Goal: Information Seeking & Learning: Learn about a topic

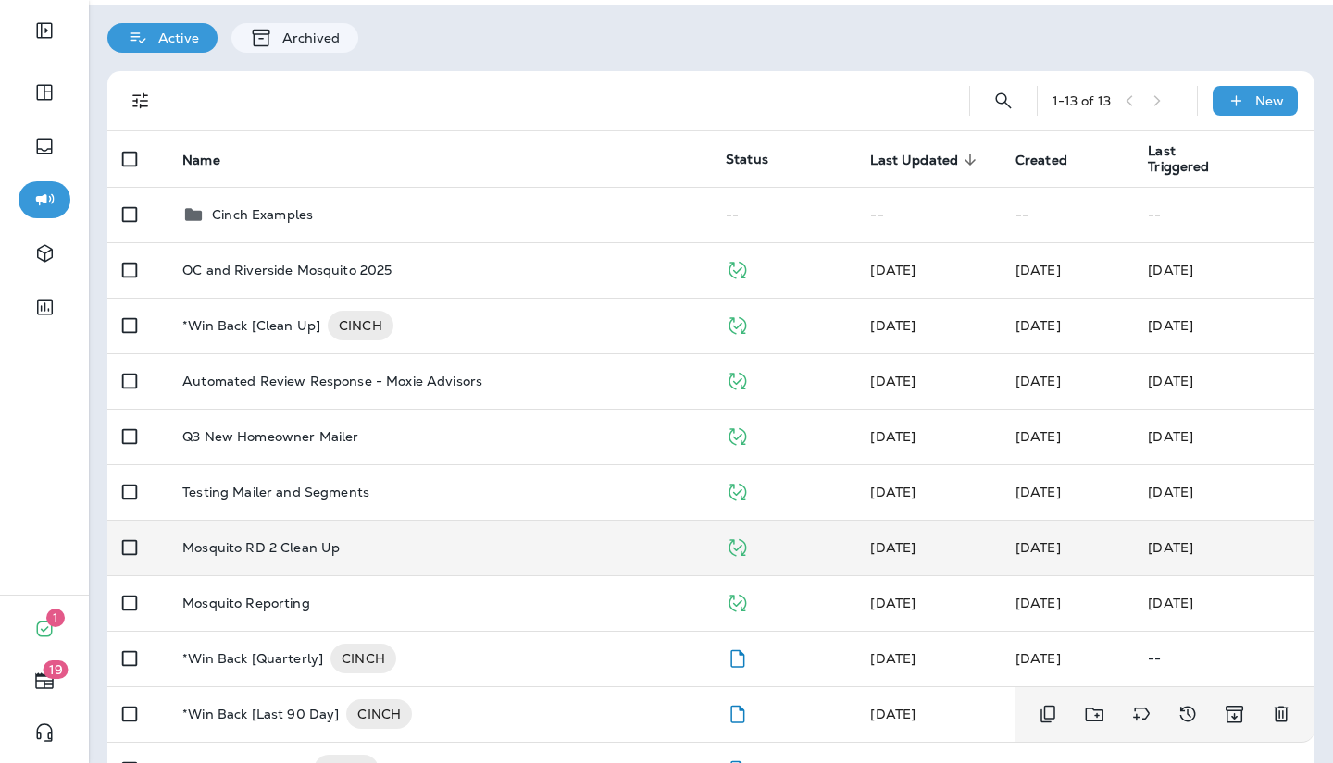
scroll to position [88, 0]
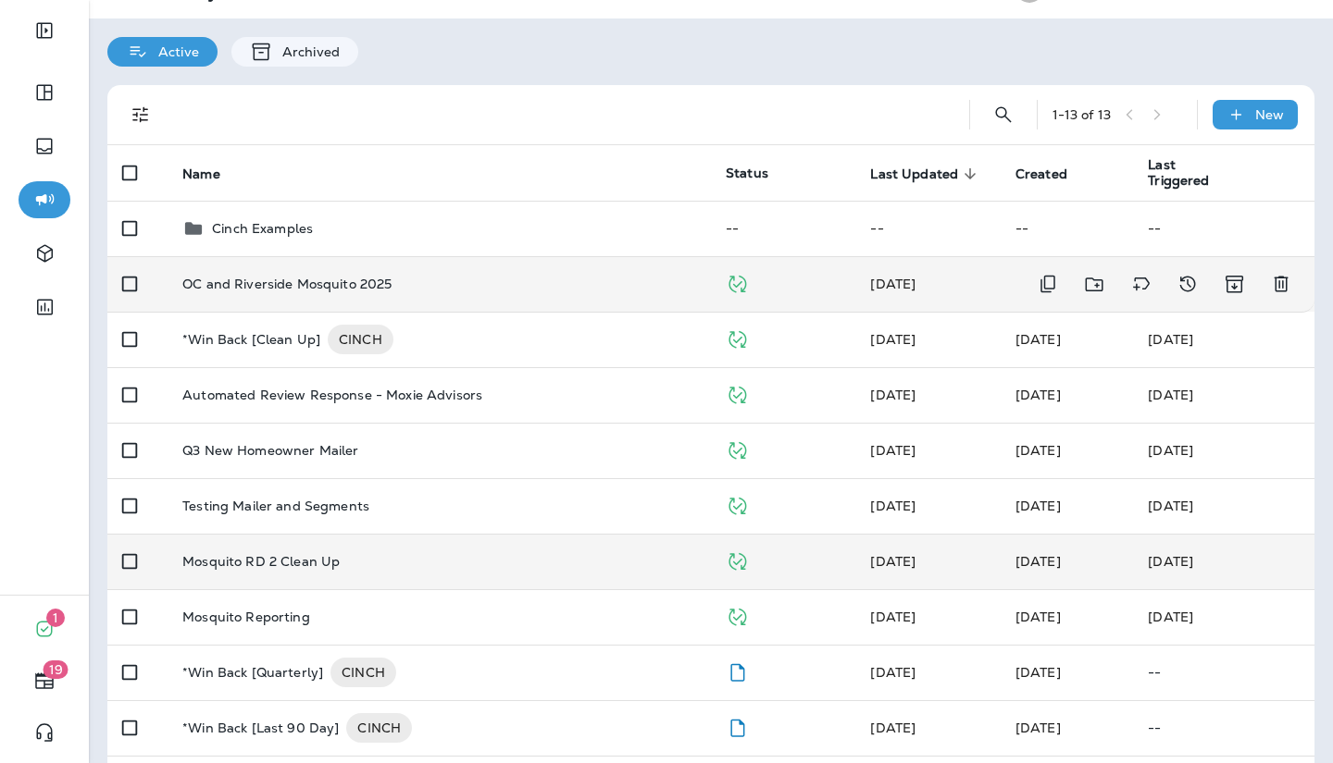
click at [397, 288] on div "OC and Riverside Mosquito 2025" at bounding box center [439, 284] width 514 height 15
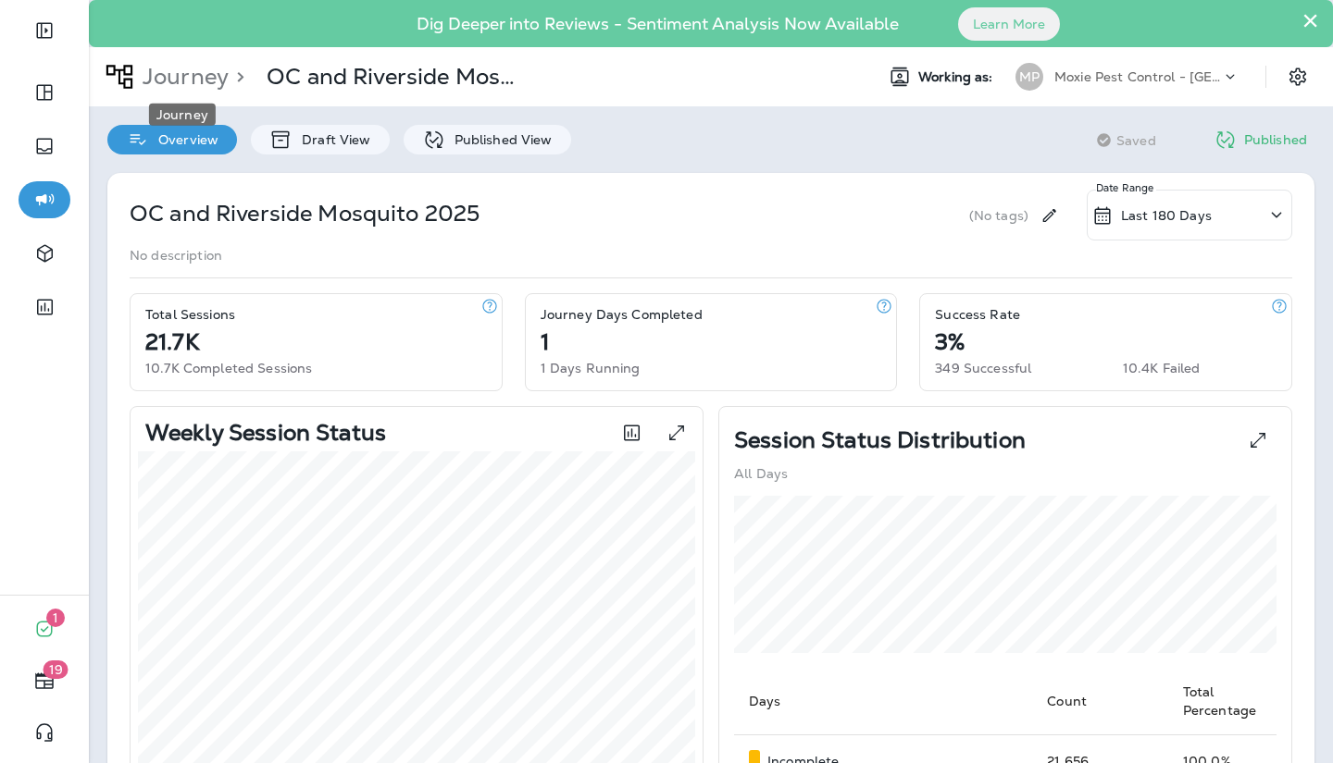
click at [203, 67] on p "Journey" at bounding box center [181, 77] width 93 height 28
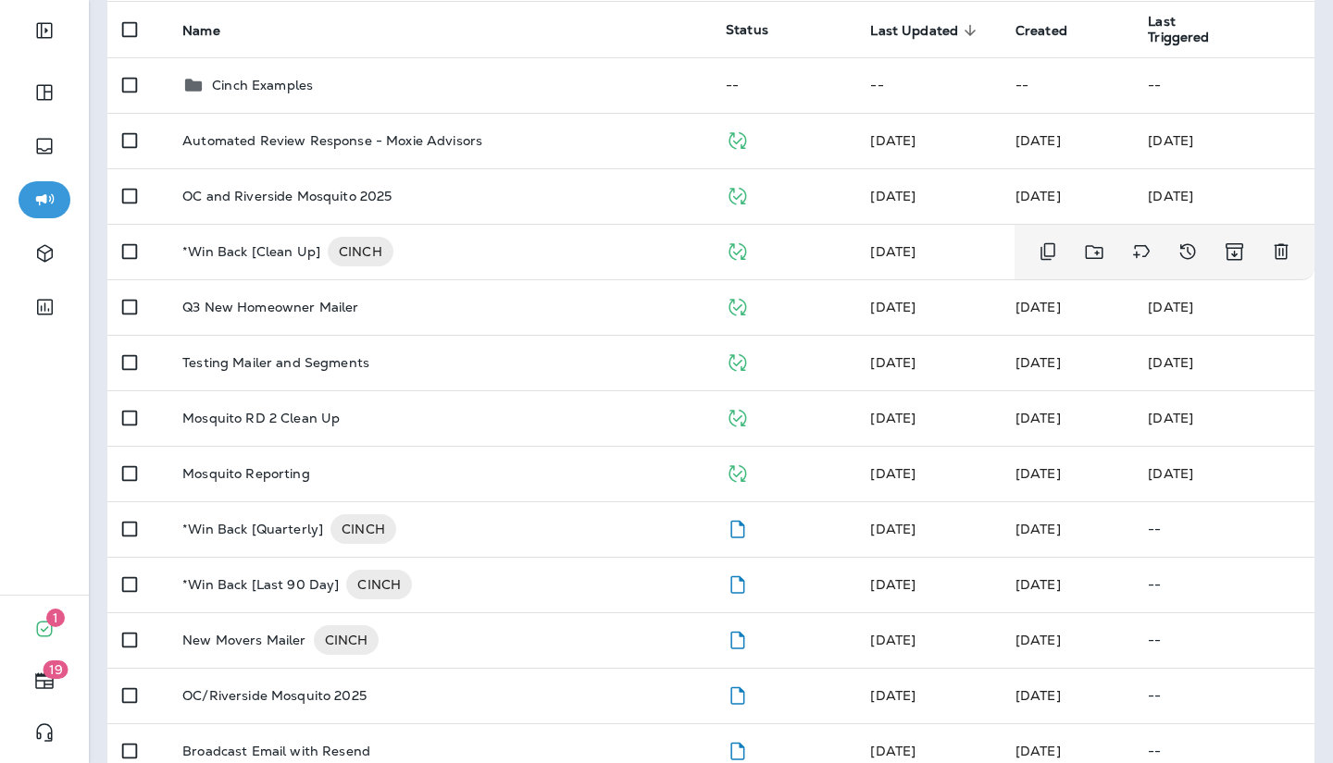
scroll to position [232, 0]
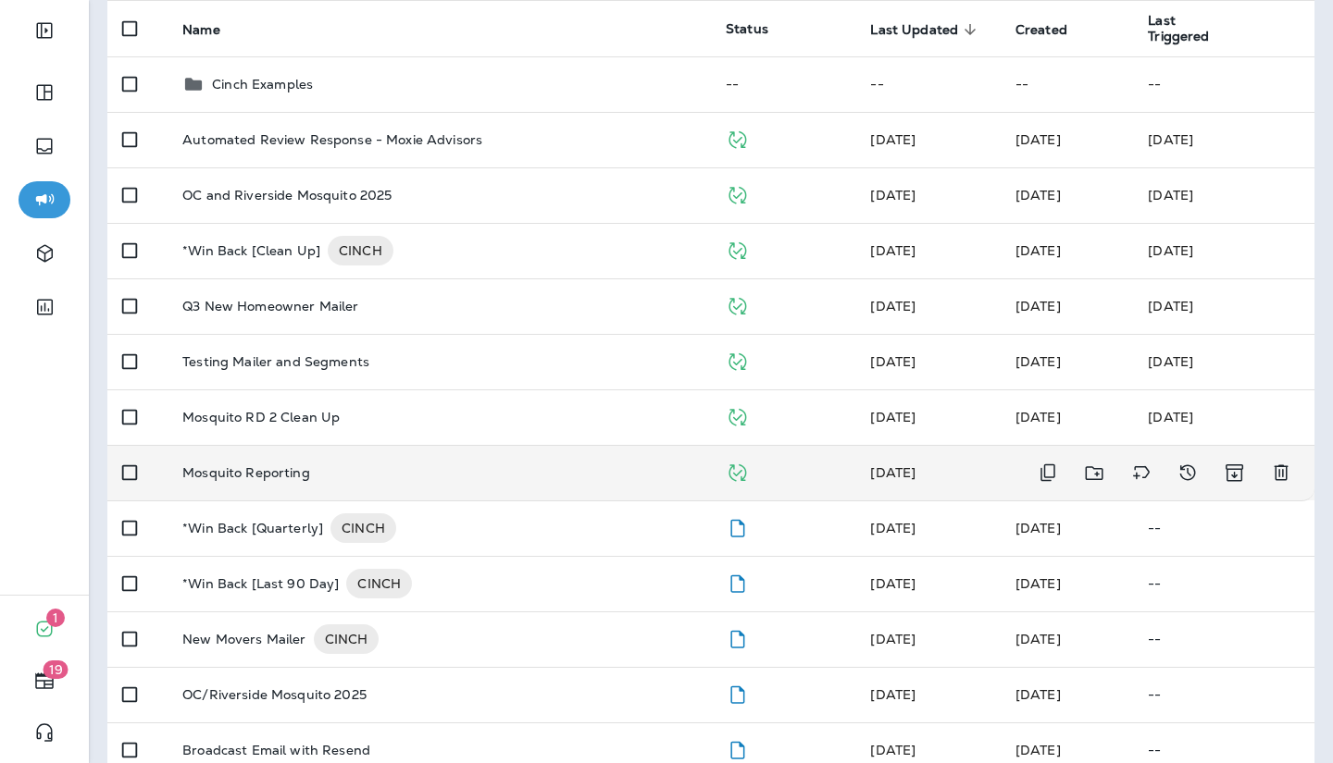
click at [257, 466] on p "Mosquito Reporting" at bounding box center [246, 472] width 128 height 15
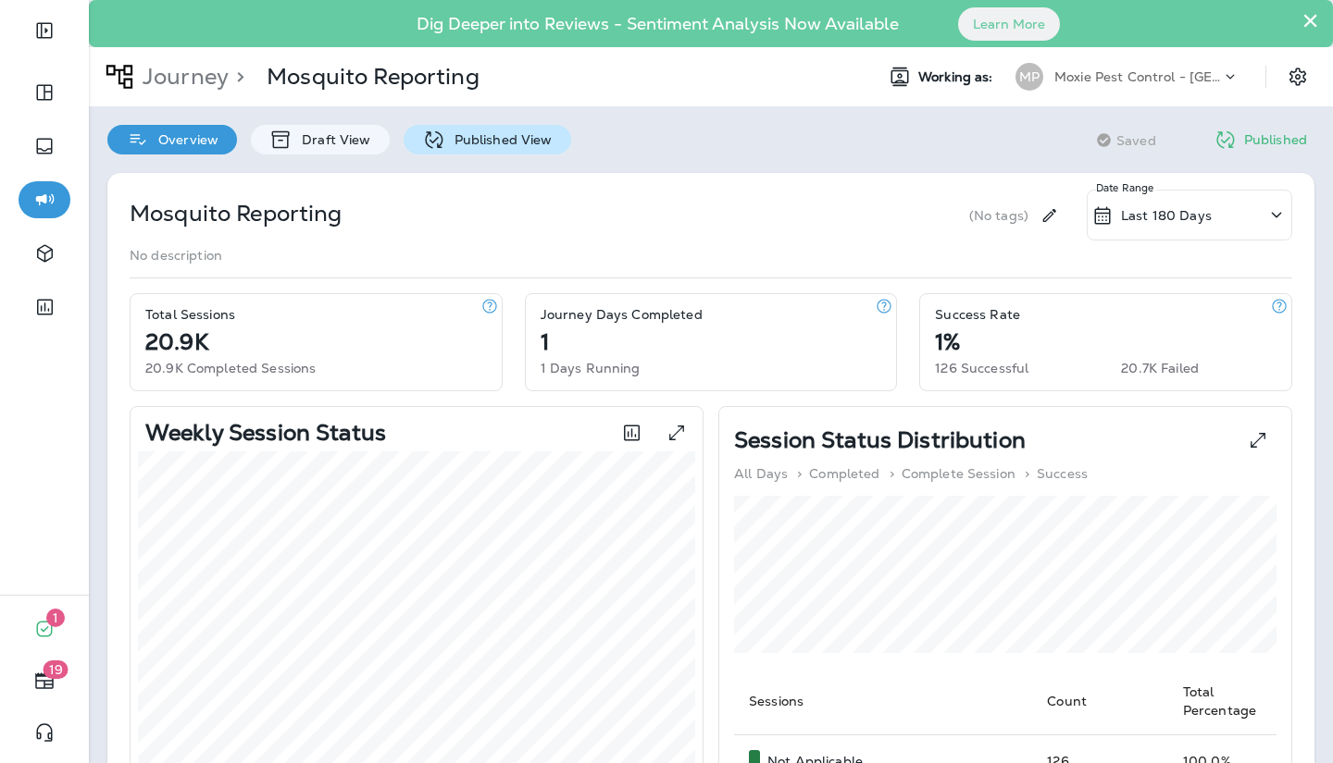
click at [500, 133] on p "Published View" at bounding box center [498, 139] width 107 height 15
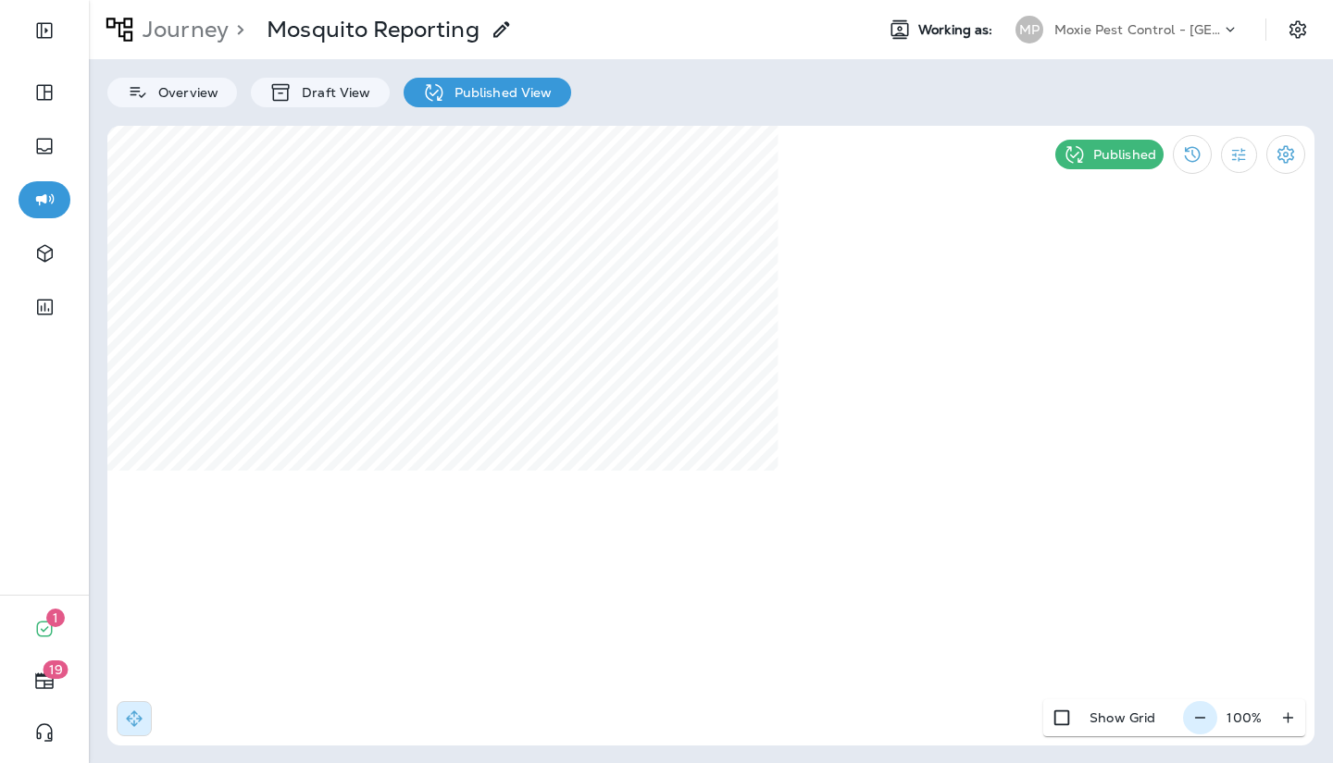
click at [1204, 719] on icon "button" at bounding box center [1199, 718] width 19 height 19
click at [1204, 719] on icon "button" at bounding box center [1206, 718] width 19 height 19
click at [1204, 719] on icon "button" at bounding box center [1208, 718] width 19 height 19
click at [1204, 719] on icon "button" at bounding box center [1206, 718] width 19 height 19
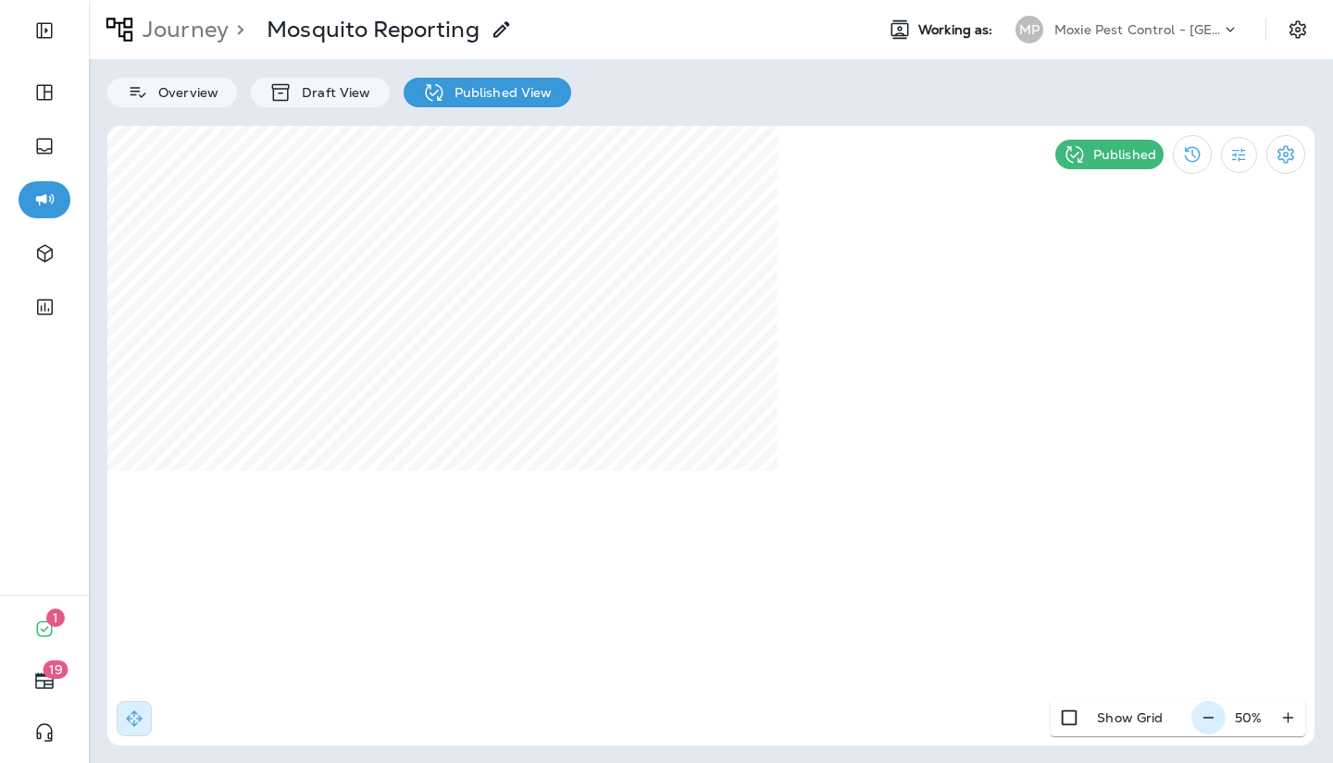
click at [1204, 719] on div "50 %" at bounding box center [1248, 718] width 114 height 37
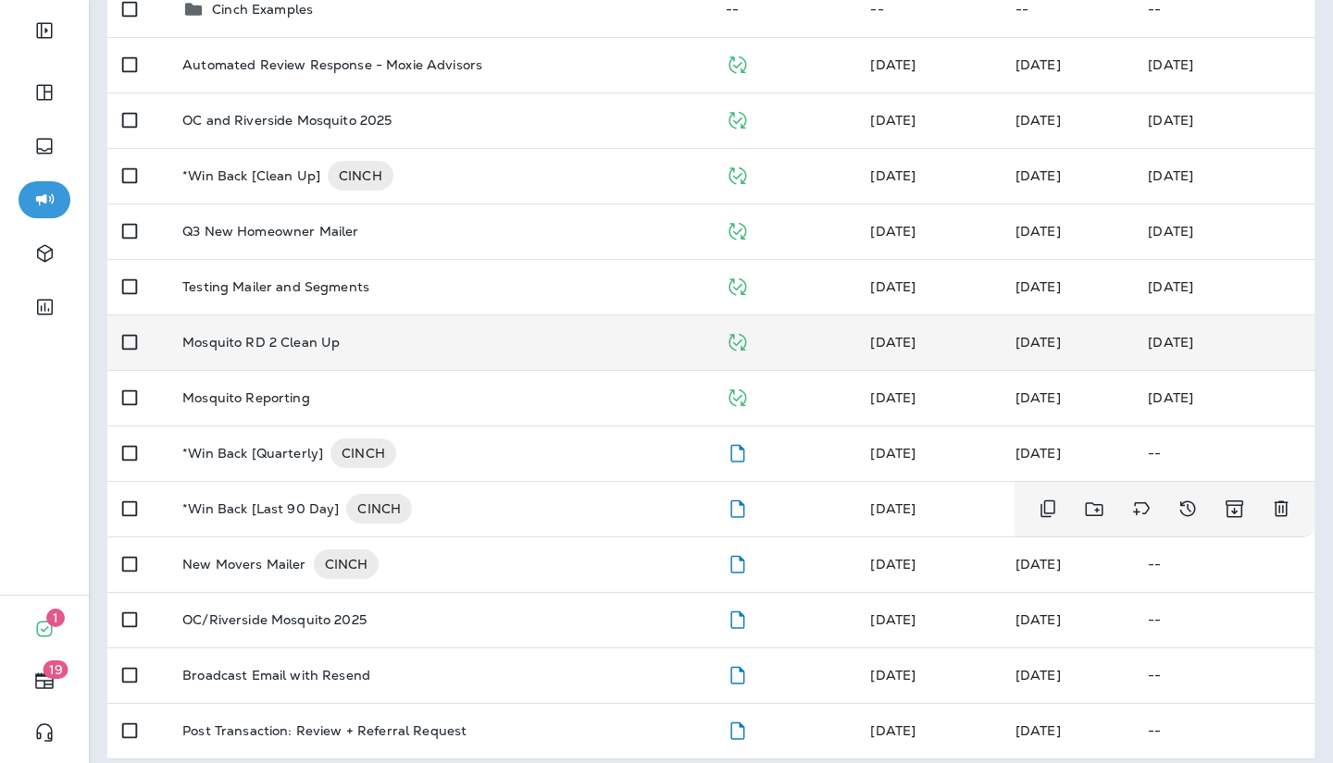
scroll to position [320, 0]
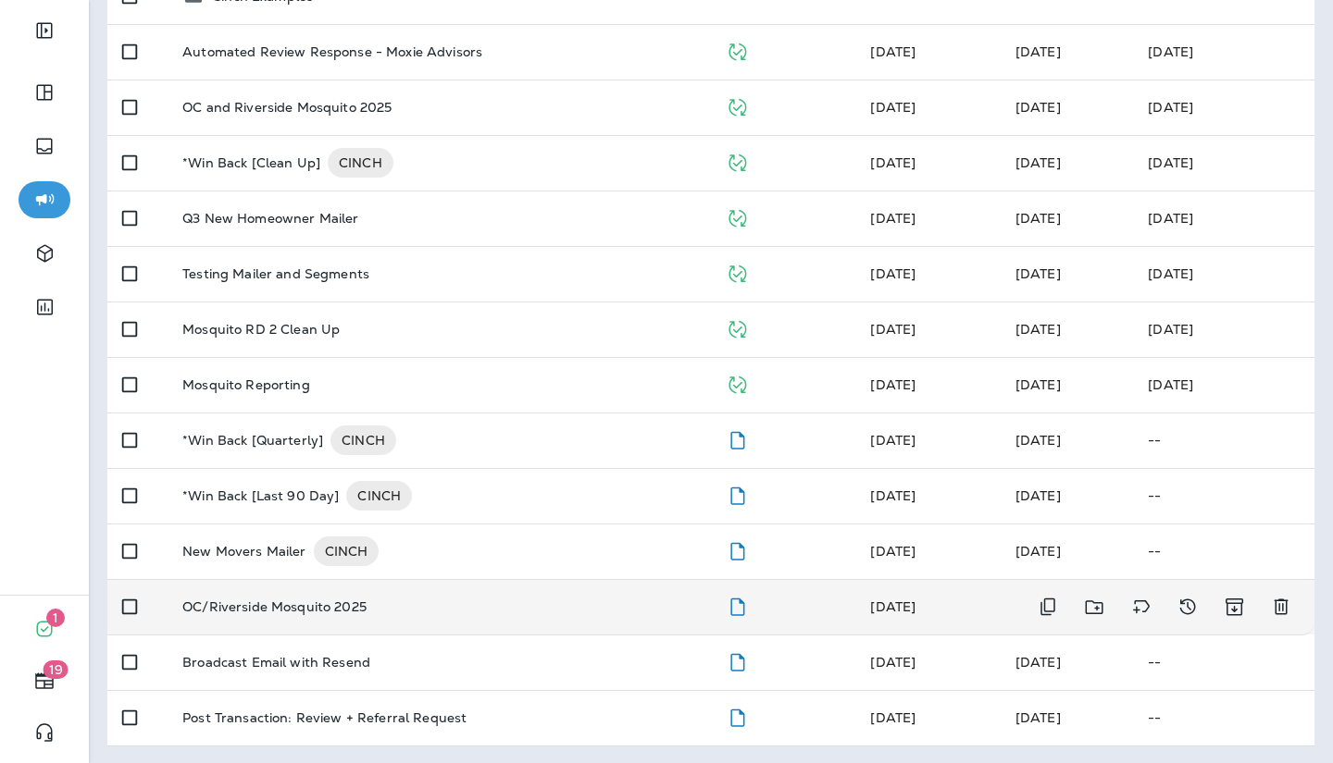
click at [464, 621] on td "OC/Riverside Mosquito 2025" at bounding box center [438, 607] width 543 height 56
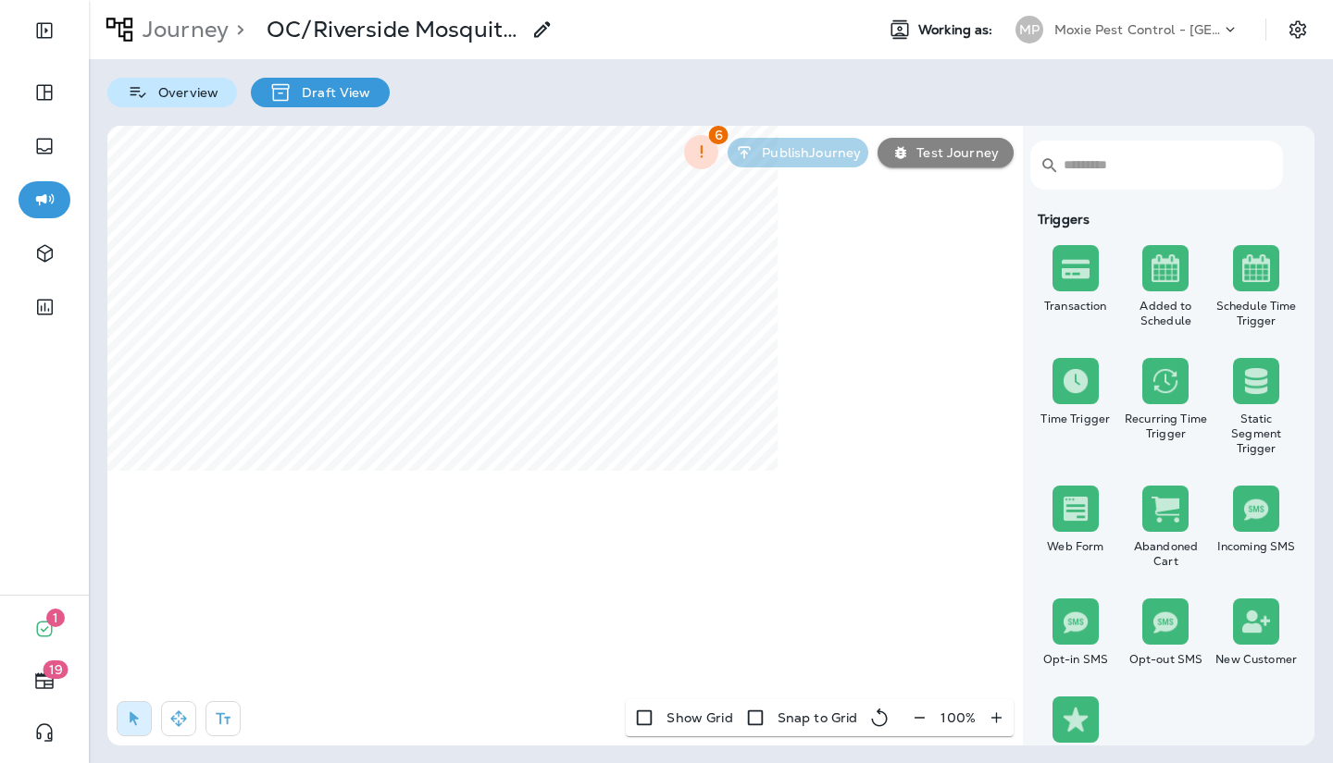
click at [169, 88] on p "Overview" at bounding box center [183, 92] width 69 height 15
click at [169, 40] on p "Journey" at bounding box center [181, 30] width 93 height 28
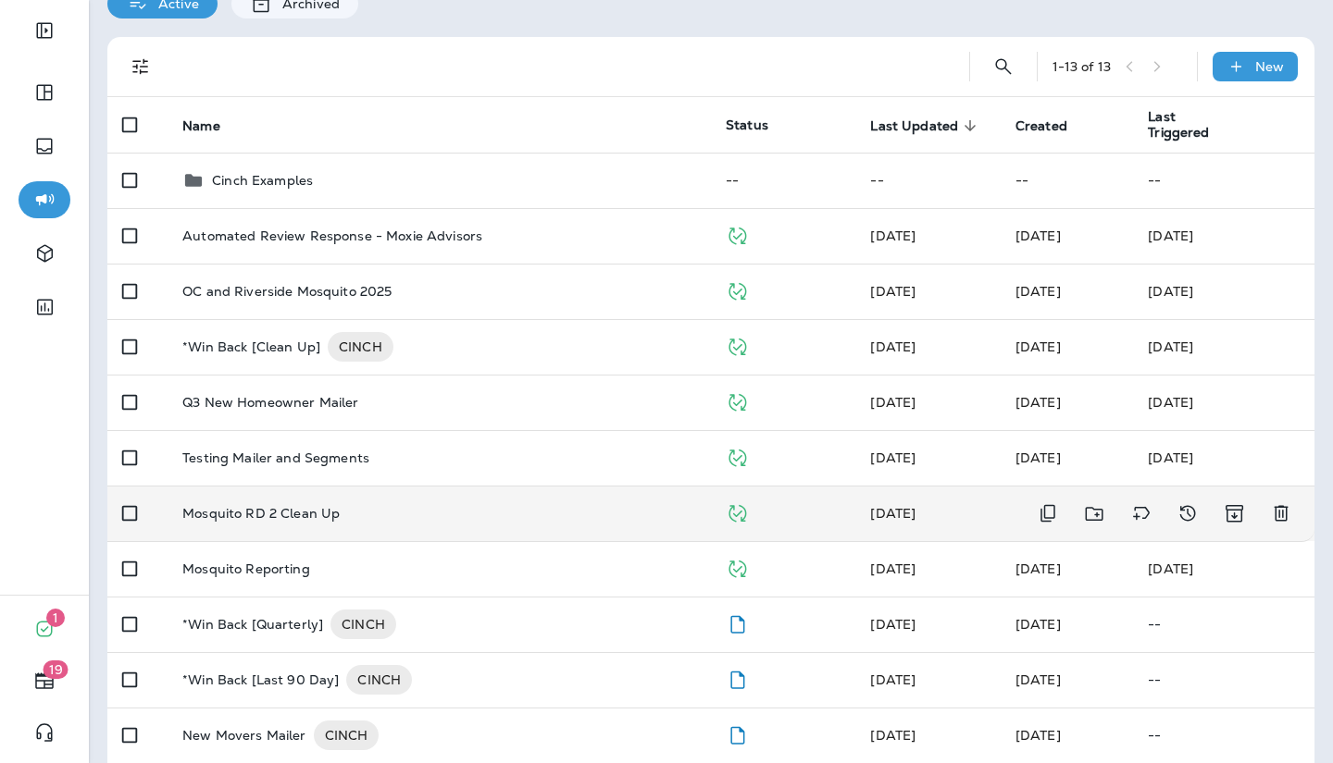
scroll to position [137, 0]
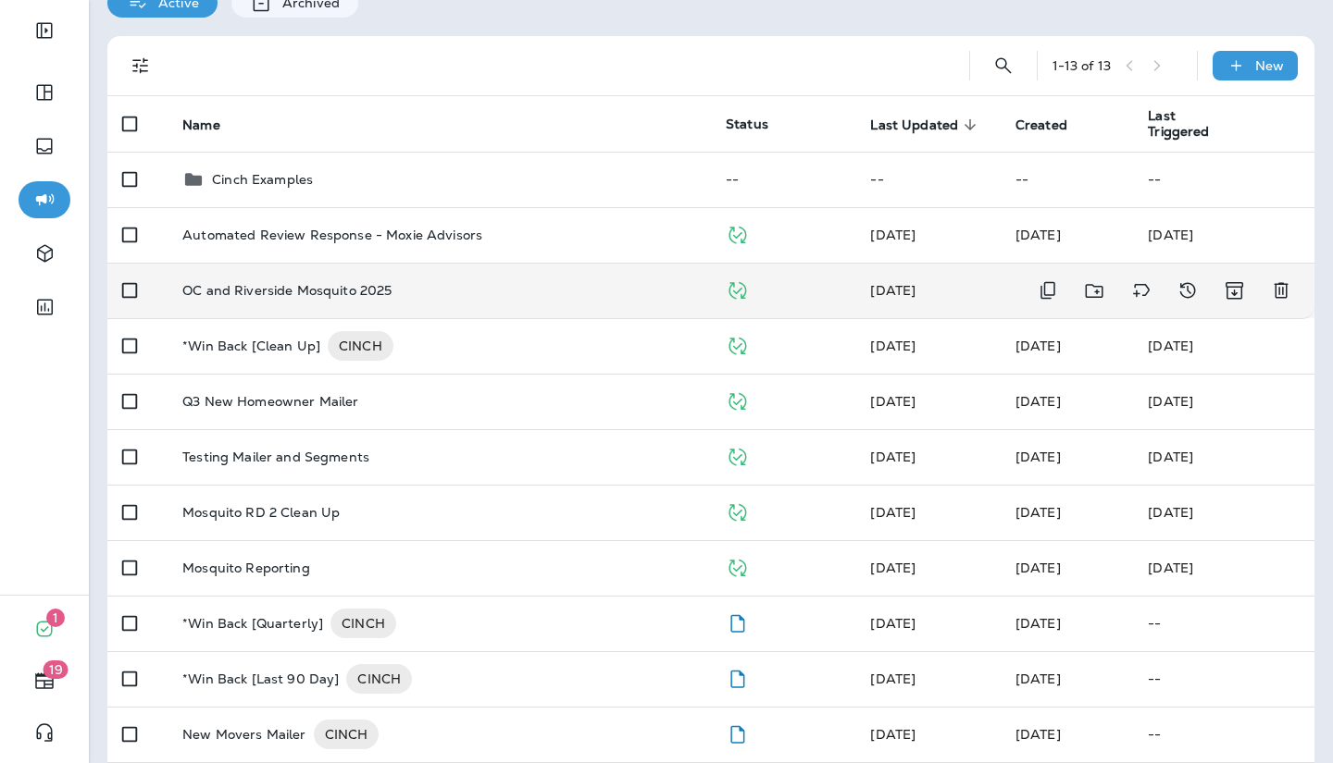
click at [340, 283] on p "OC and Riverside Mosquito 2025" at bounding box center [286, 290] width 209 height 15
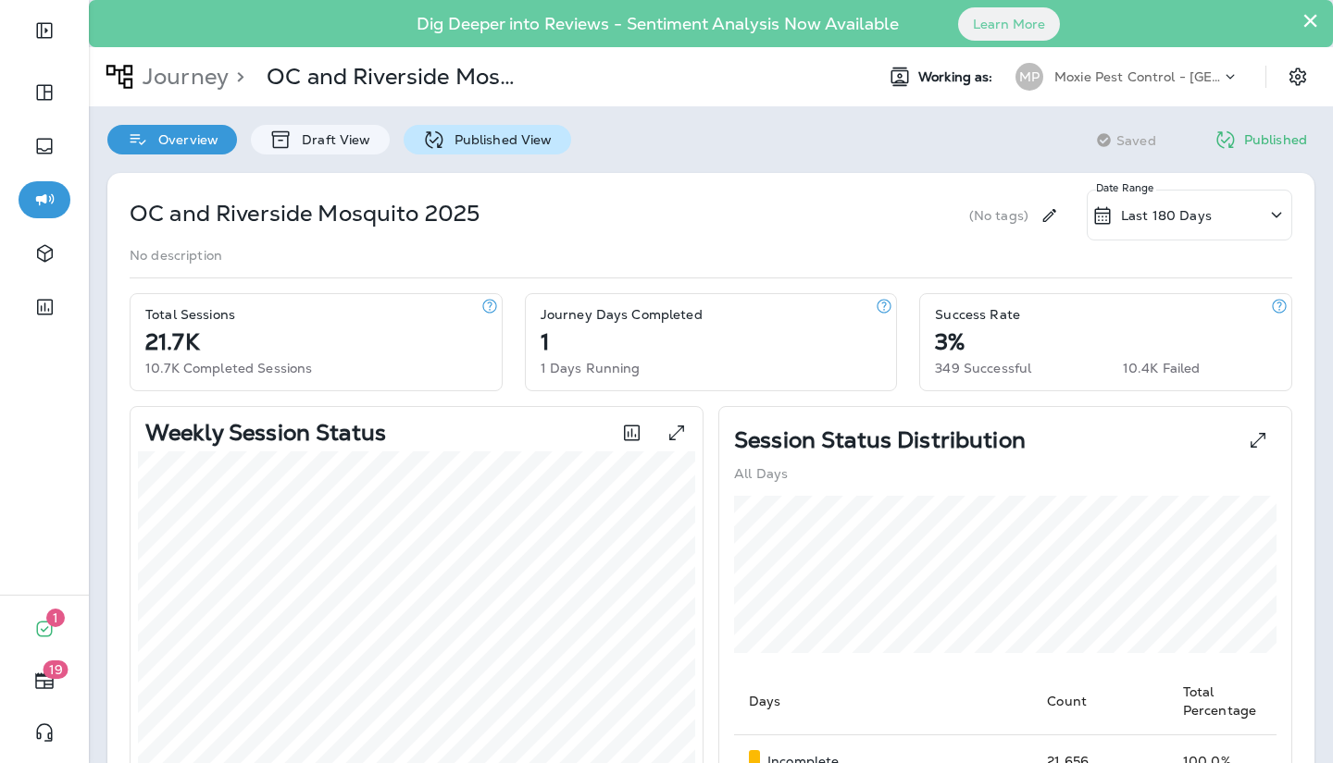
click at [457, 132] on p "Published View" at bounding box center [498, 139] width 107 height 15
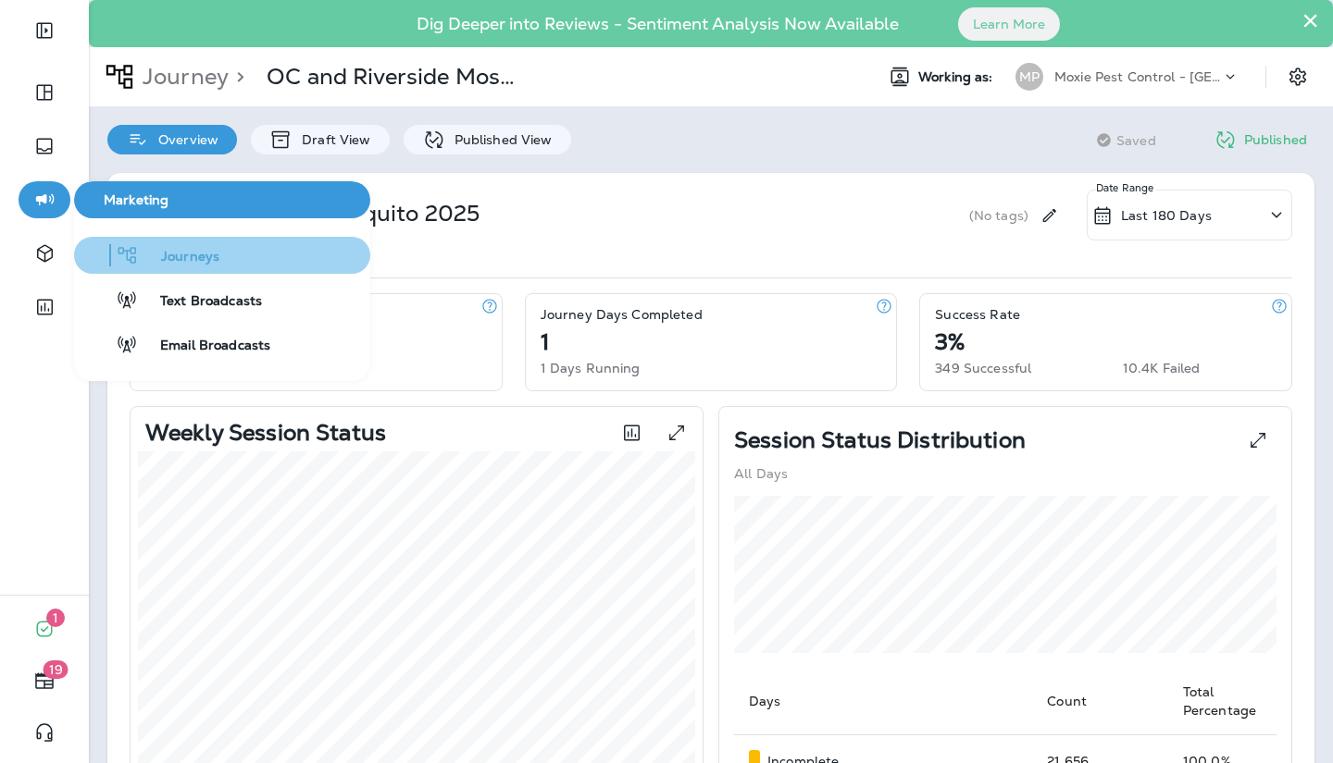
click at [143, 251] on span "Journeys" at bounding box center [179, 258] width 81 height 18
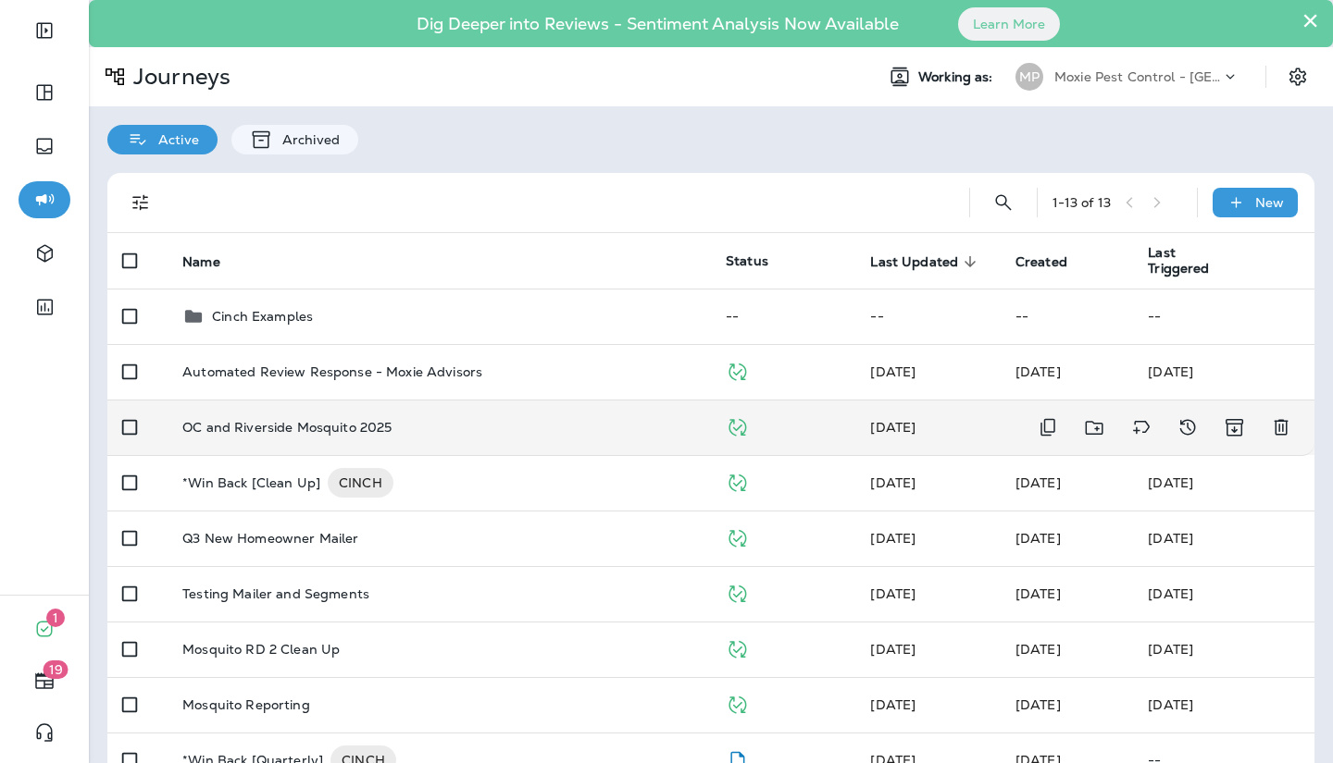
click at [284, 426] on p "OC and Riverside Mosquito 2025" at bounding box center [286, 427] width 209 height 15
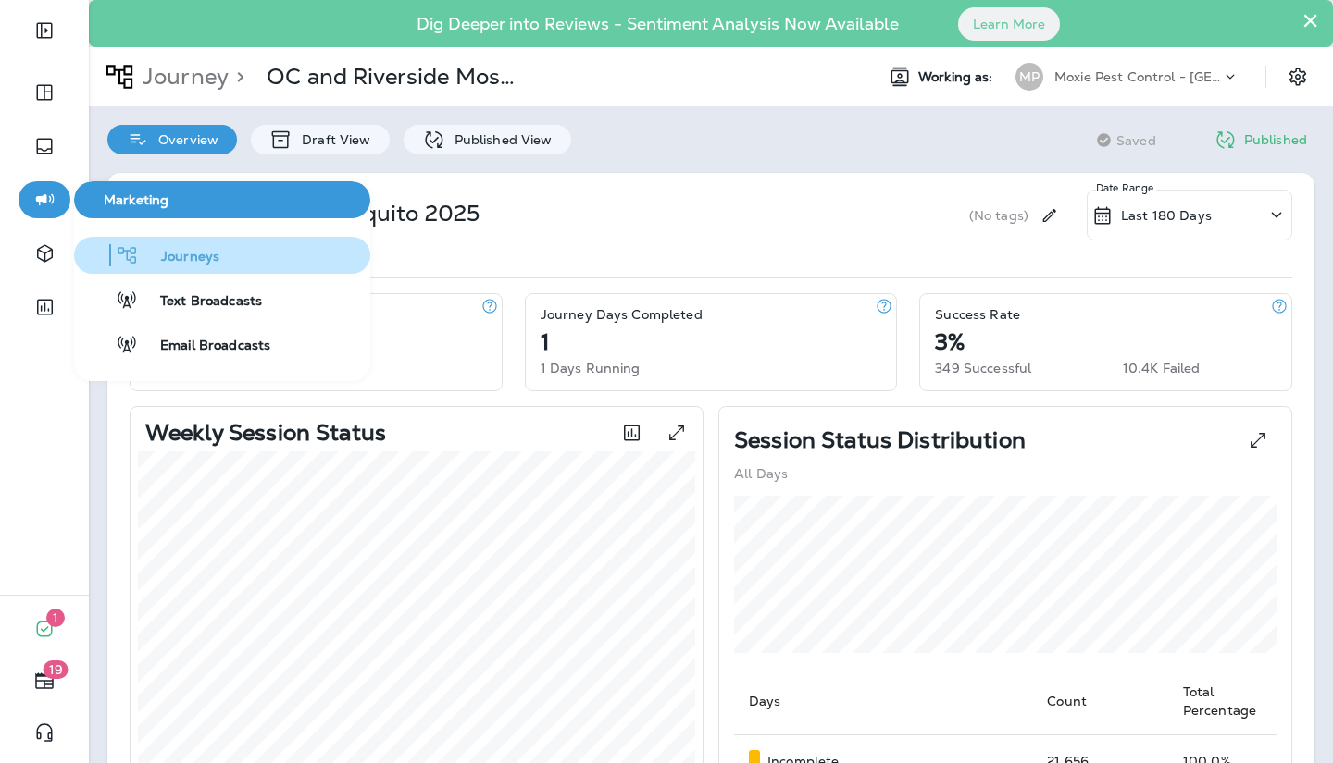
click at [179, 262] on span "Journeys" at bounding box center [179, 258] width 81 height 18
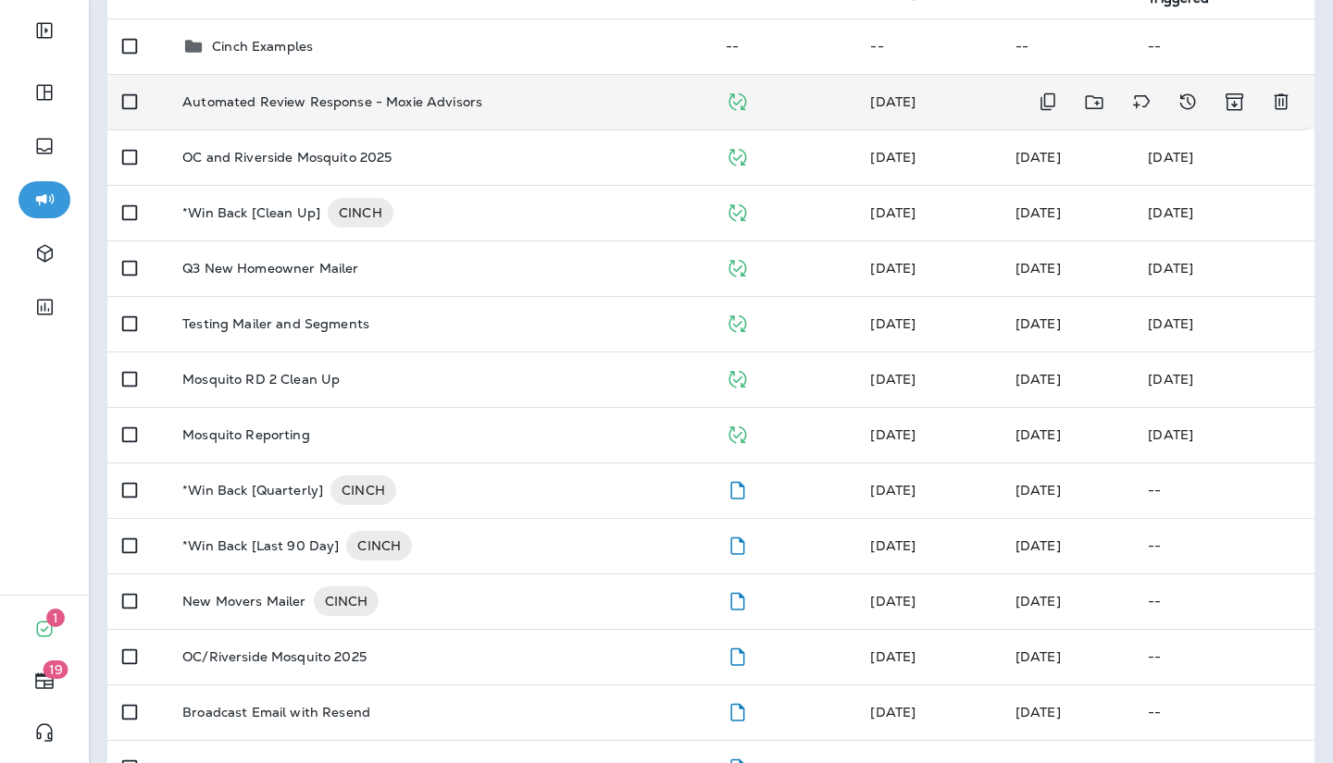
scroll to position [263, 0]
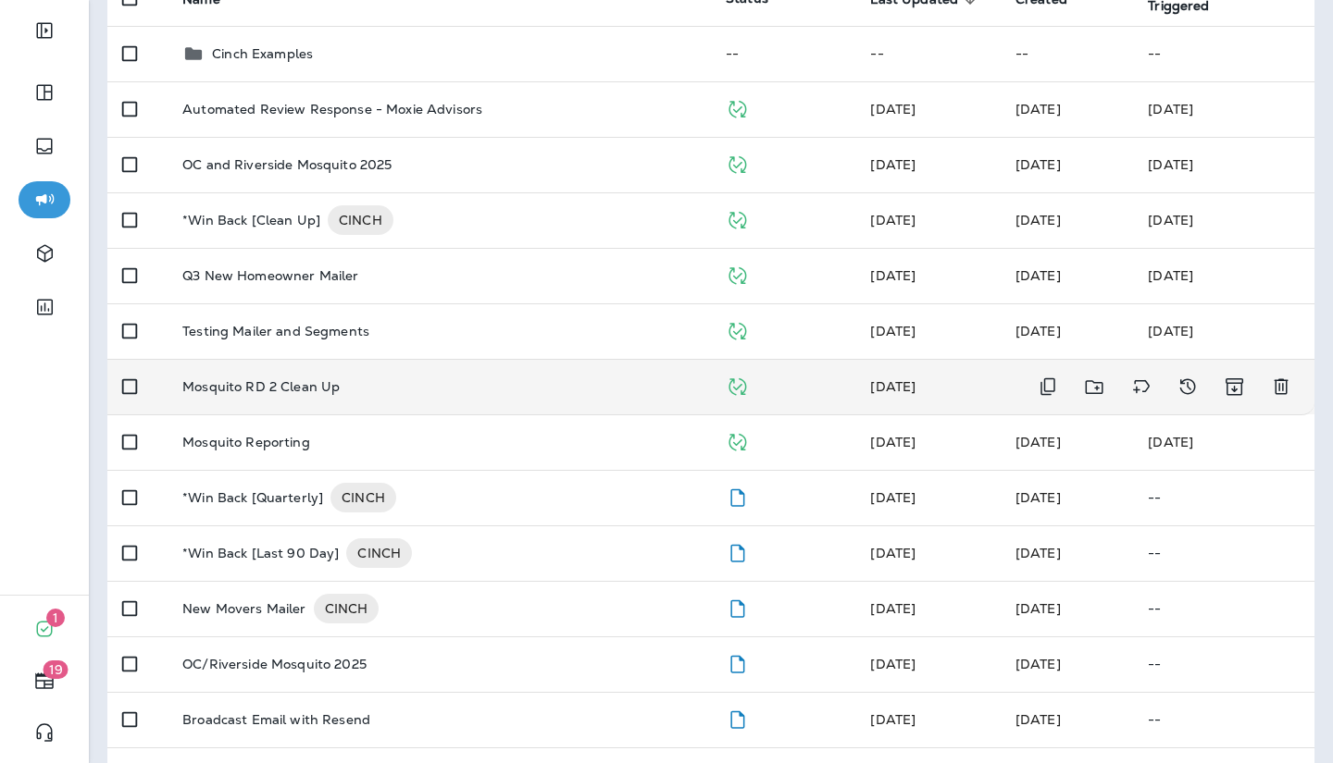
click at [317, 383] on p "Mosquito RD 2 Clean Up" at bounding box center [260, 386] width 157 height 15
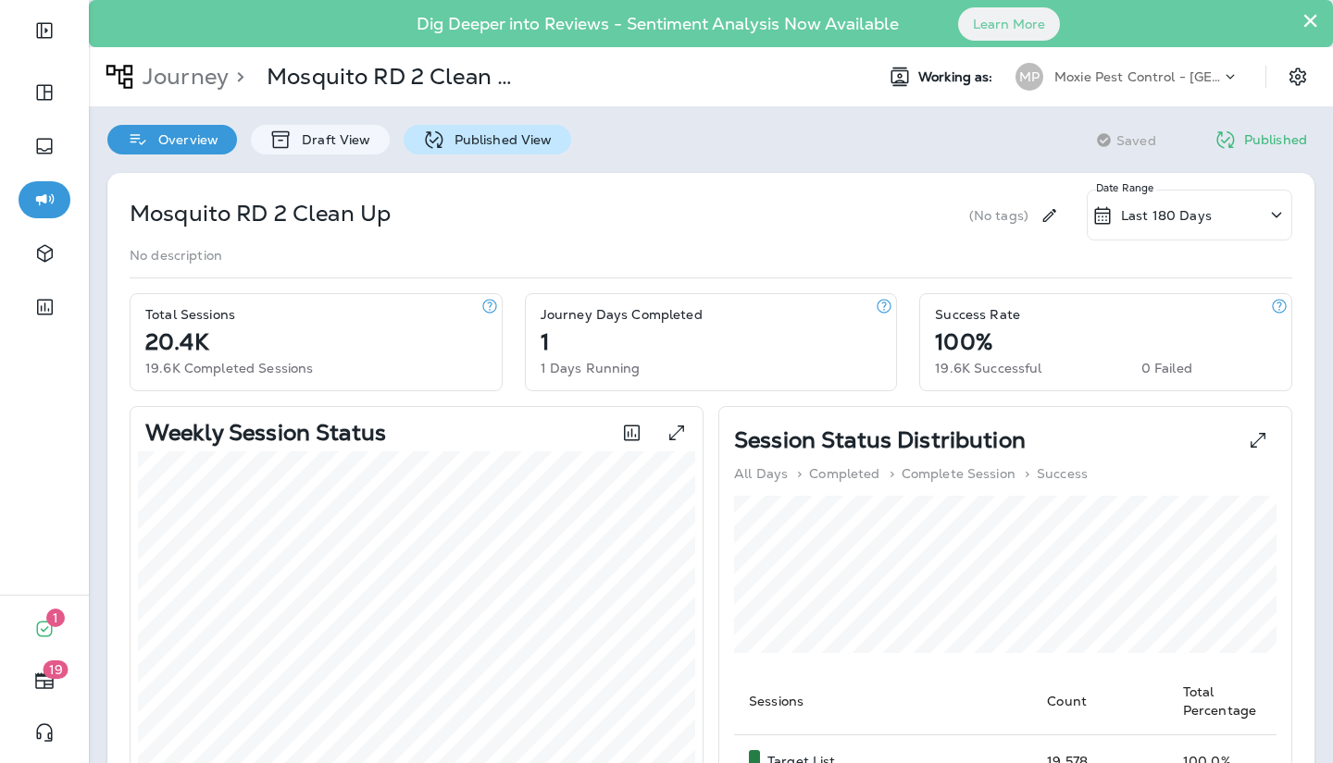
click at [439, 147] on icon at bounding box center [433, 140] width 23 height 23
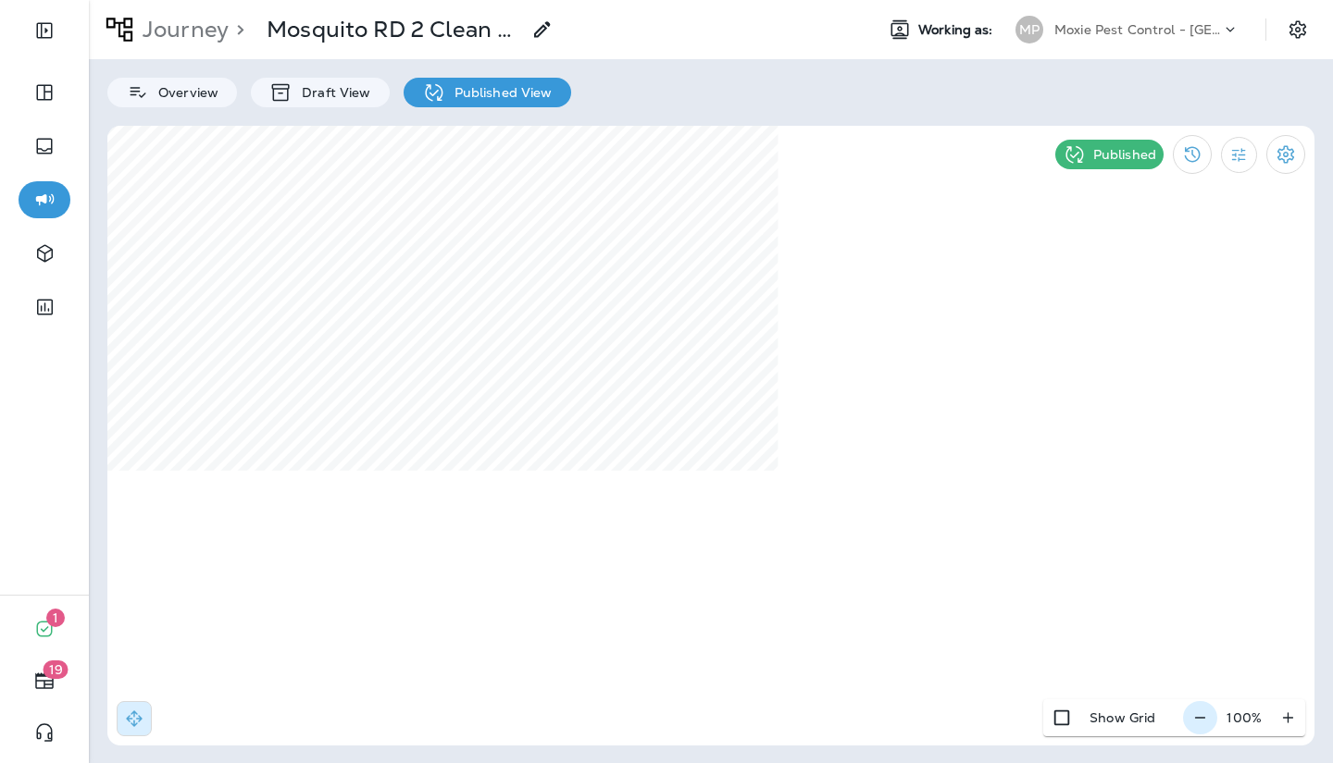
click at [1200, 725] on icon "button" at bounding box center [1199, 718] width 19 height 19
click at [1200, 725] on icon "button" at bounding box center [1206, 718] width 19 height 19
click at [174, 30] on p "Journey" at bounding box center [181, 30] width 93 height 28
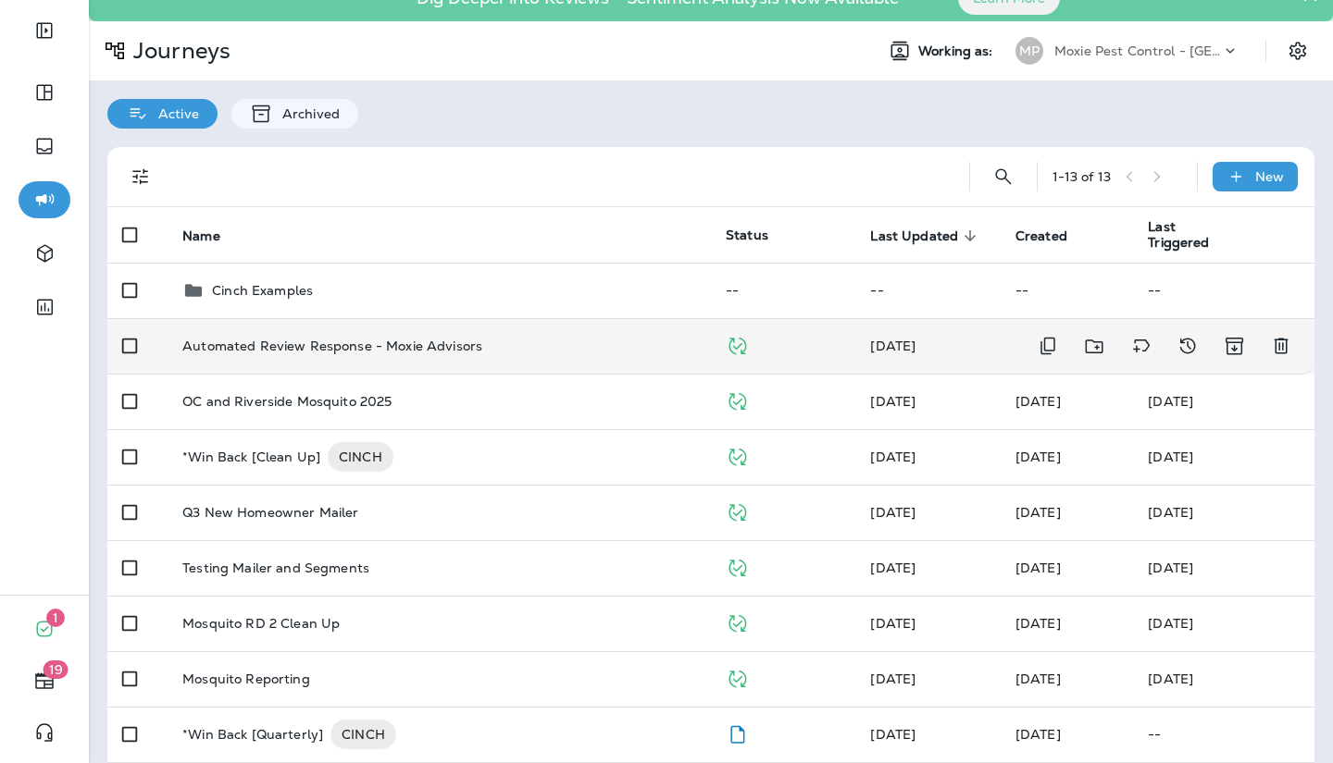
scroll to position [81, 0]
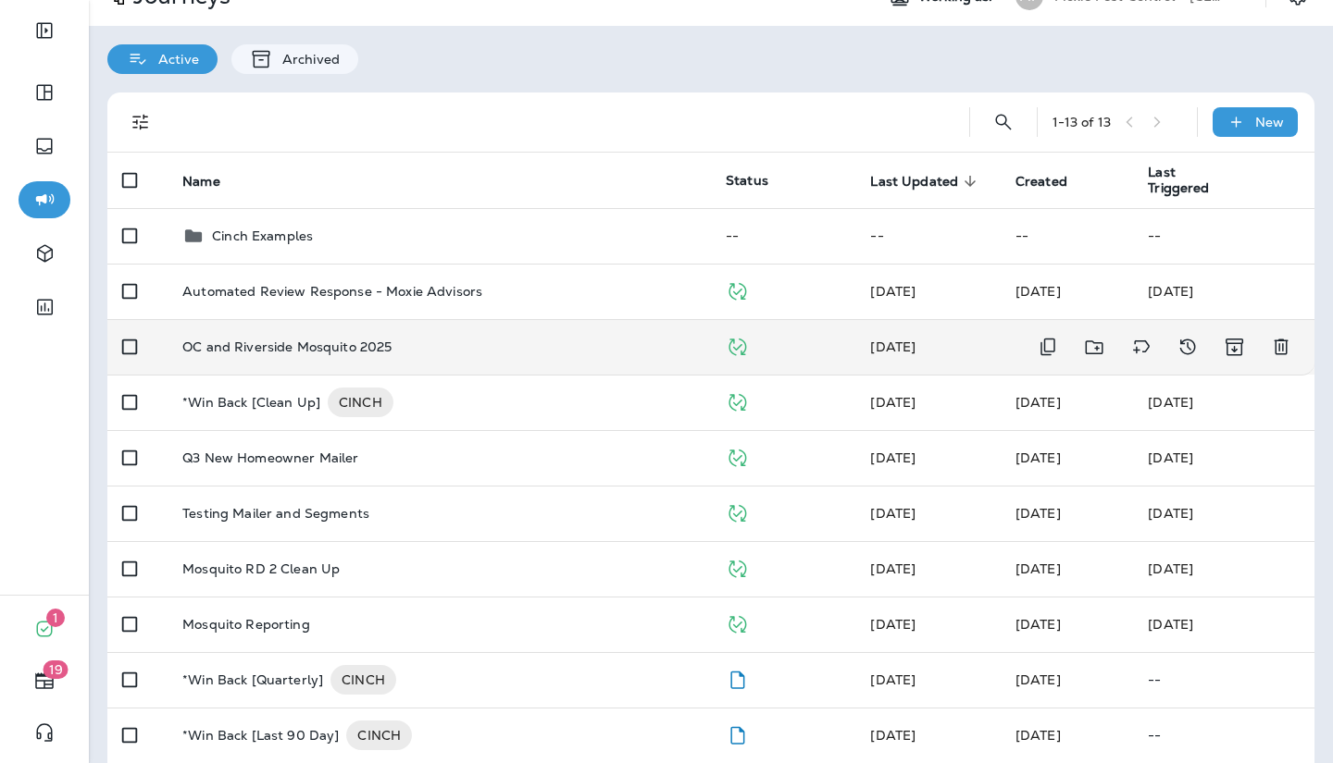
click at [304, 352] on p "OC and Riverside Mosquito 2025" at bounding box center [286, 347] width 209 height 15
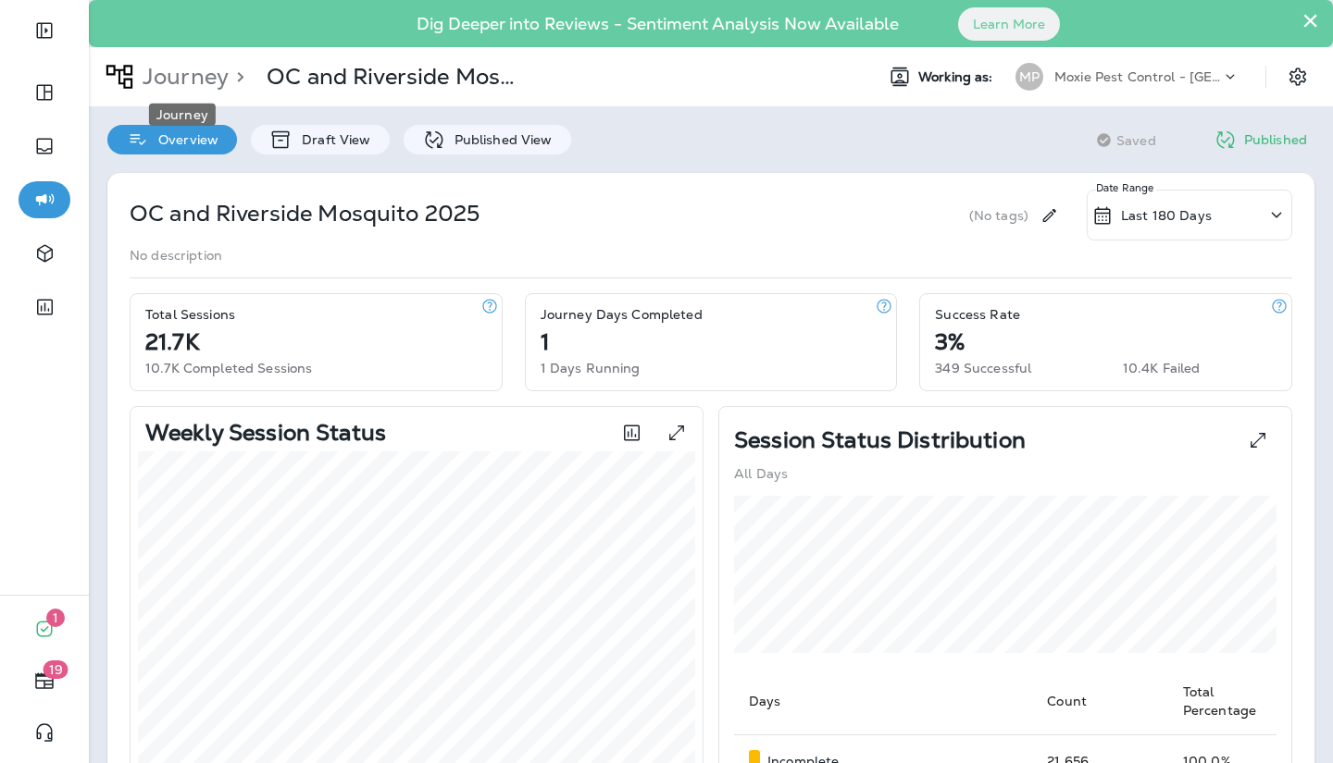
click at [178, 72] on p "Journey" at bounding box center [181, 77] width 93 height 28
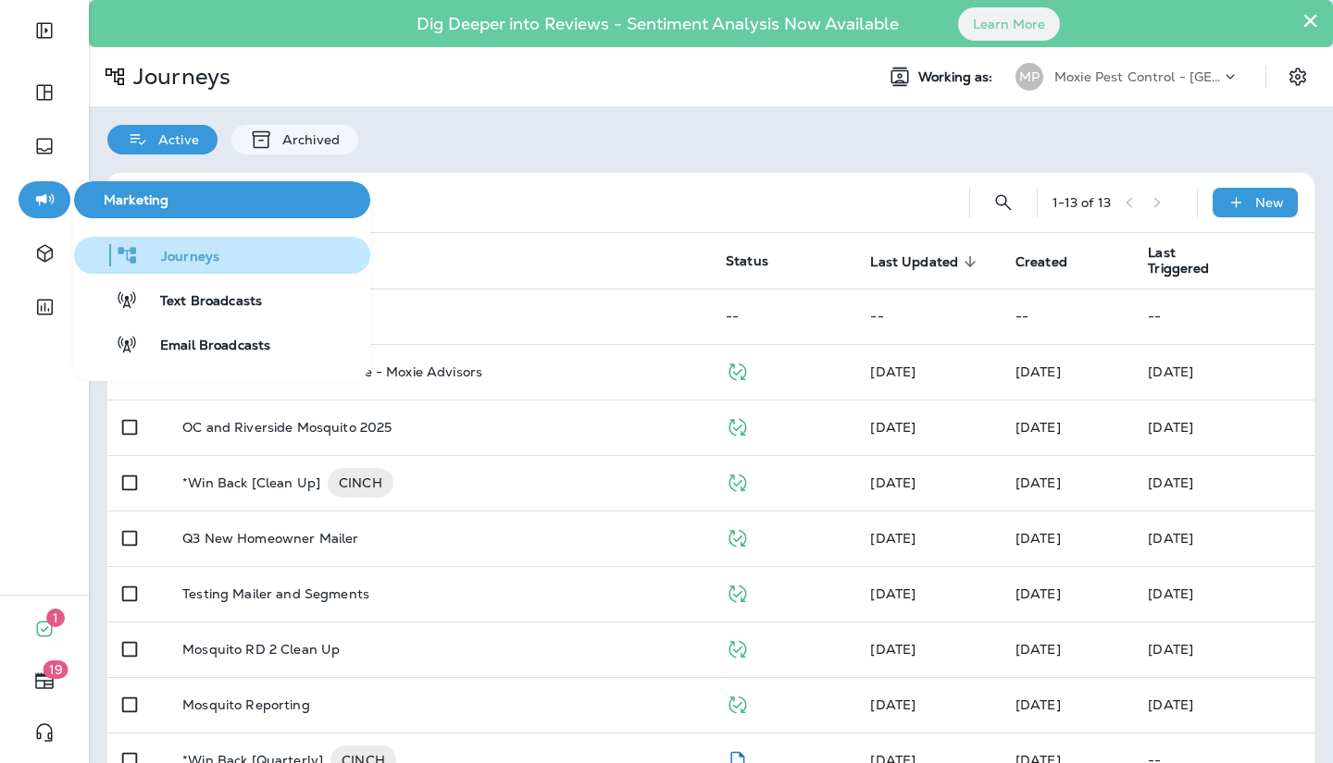
click at [222, 257] on button "Journeys" at bounding box center [222, 255] width 296 height 37
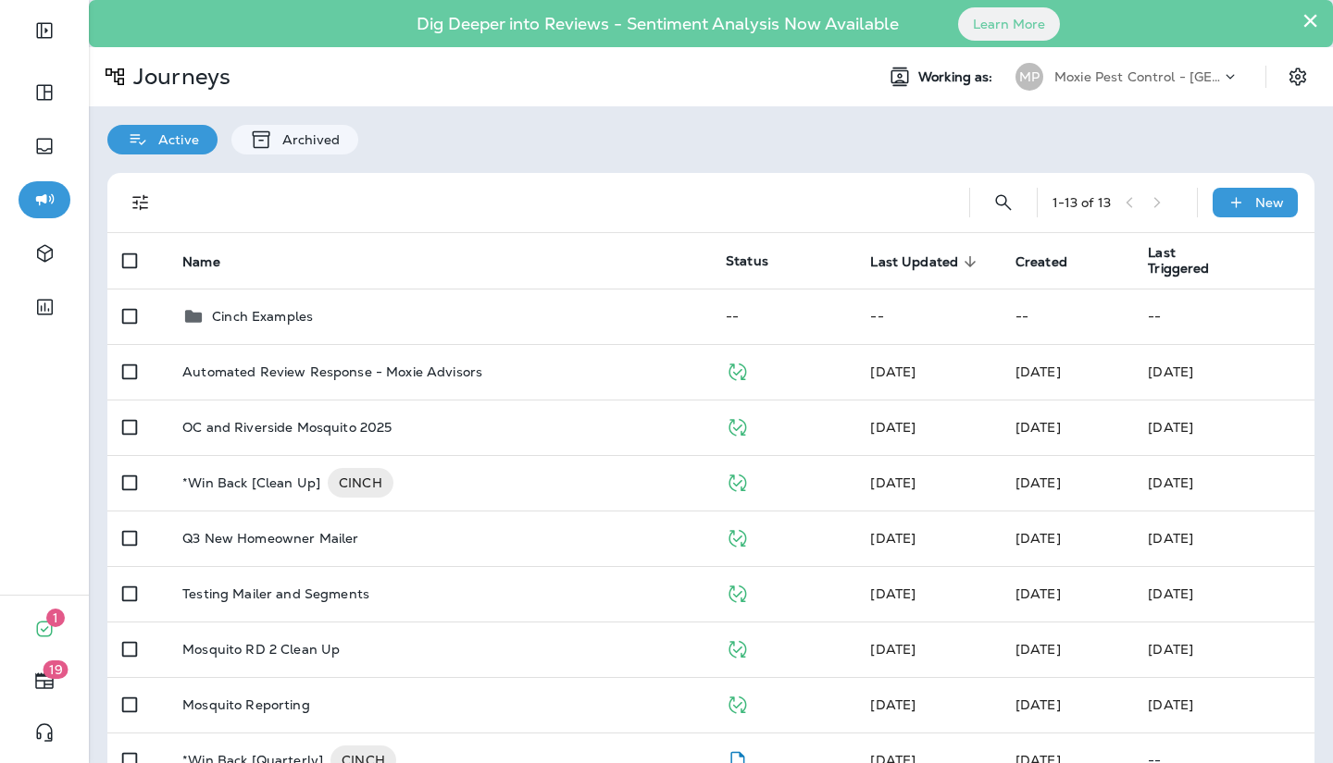
click at [487, 161] on div "1 - 13 of 13 New Name Status Last Updated sorted descending Created Last Trigge…" at bounding box center [711, 620] width 1244 height 931
click at [1008, 201] on icon "Search Journeys" at bounding box center [1003, 202] width 16 height 16
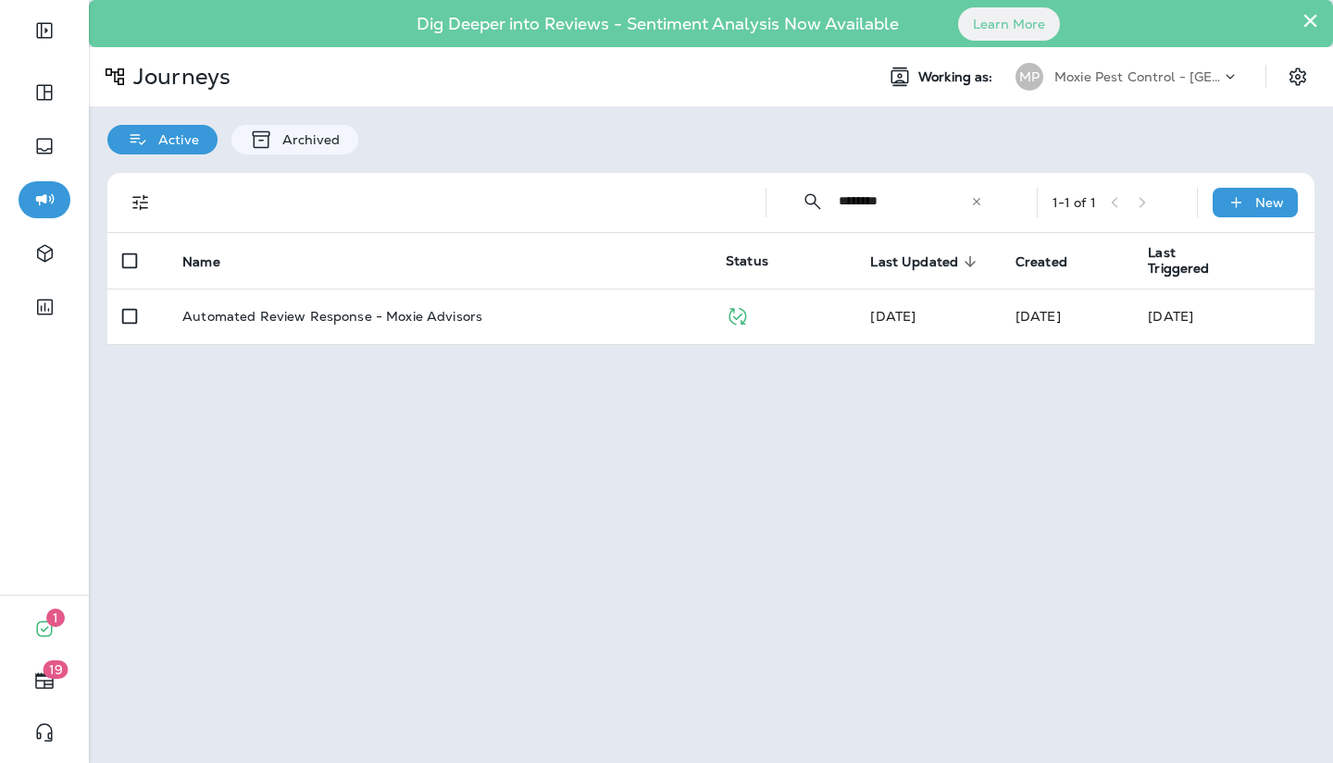
type input "********"
click at [985, 196] on div "​ ******** ​ ​" at bounding box center [892, 201] width 222 height 49
click at [978, 200] on icon at bounding box center [975, 200] width 7 height 7
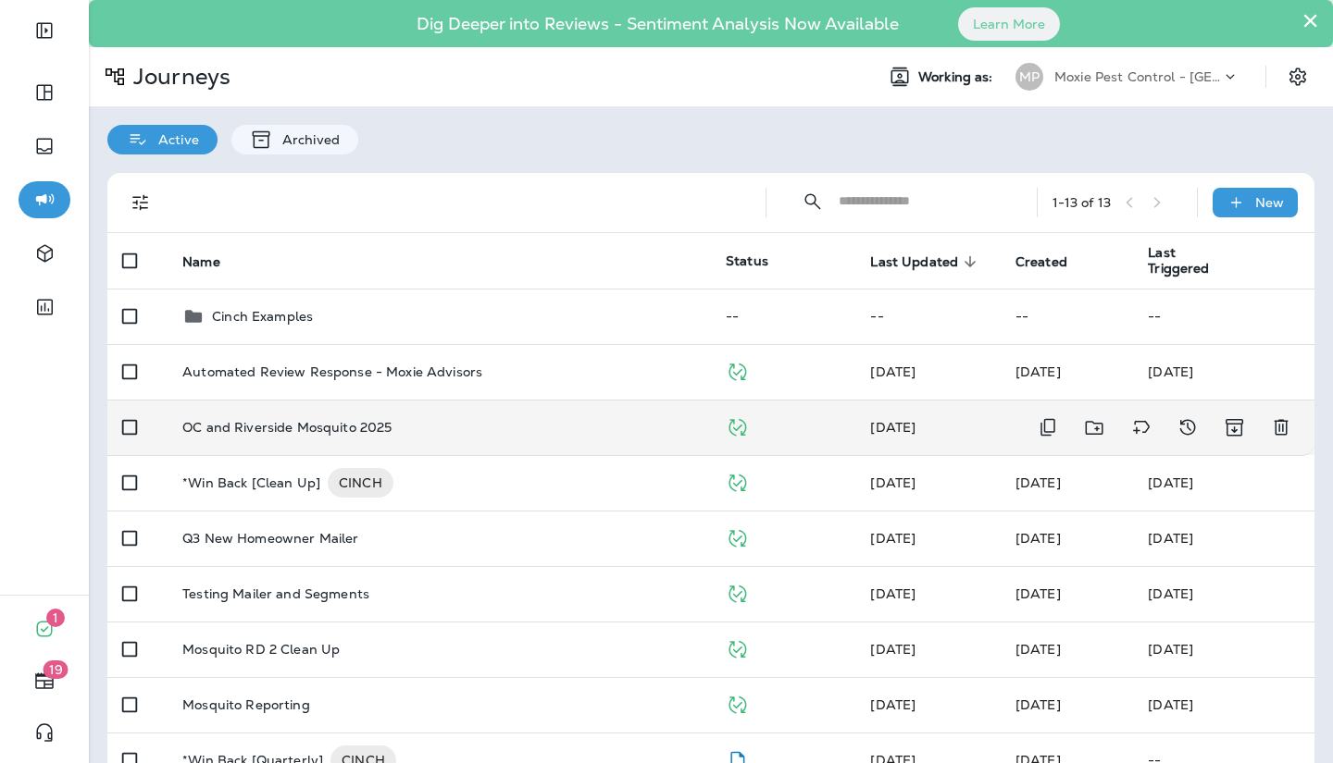
click at [258, 420] on p "OC and Riverside Mosquito 2025" at bounding box center [286, 427] width 209 height 15
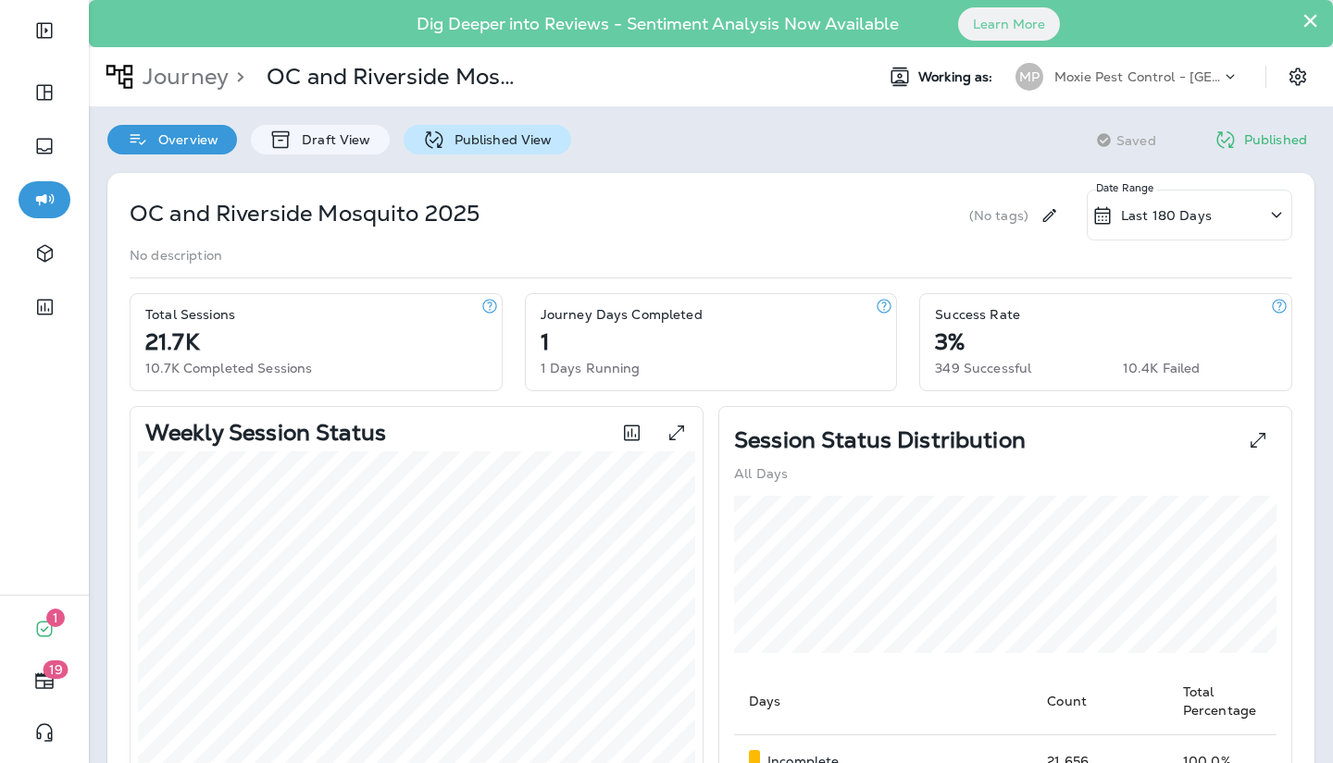
click at [479, 143] on p "Published View" at bounding box center [498, 139] width 107 height 15
click at [1235, 229] on div "Last 180 Days" at bounding box center [1188, 215] width 205 height 51
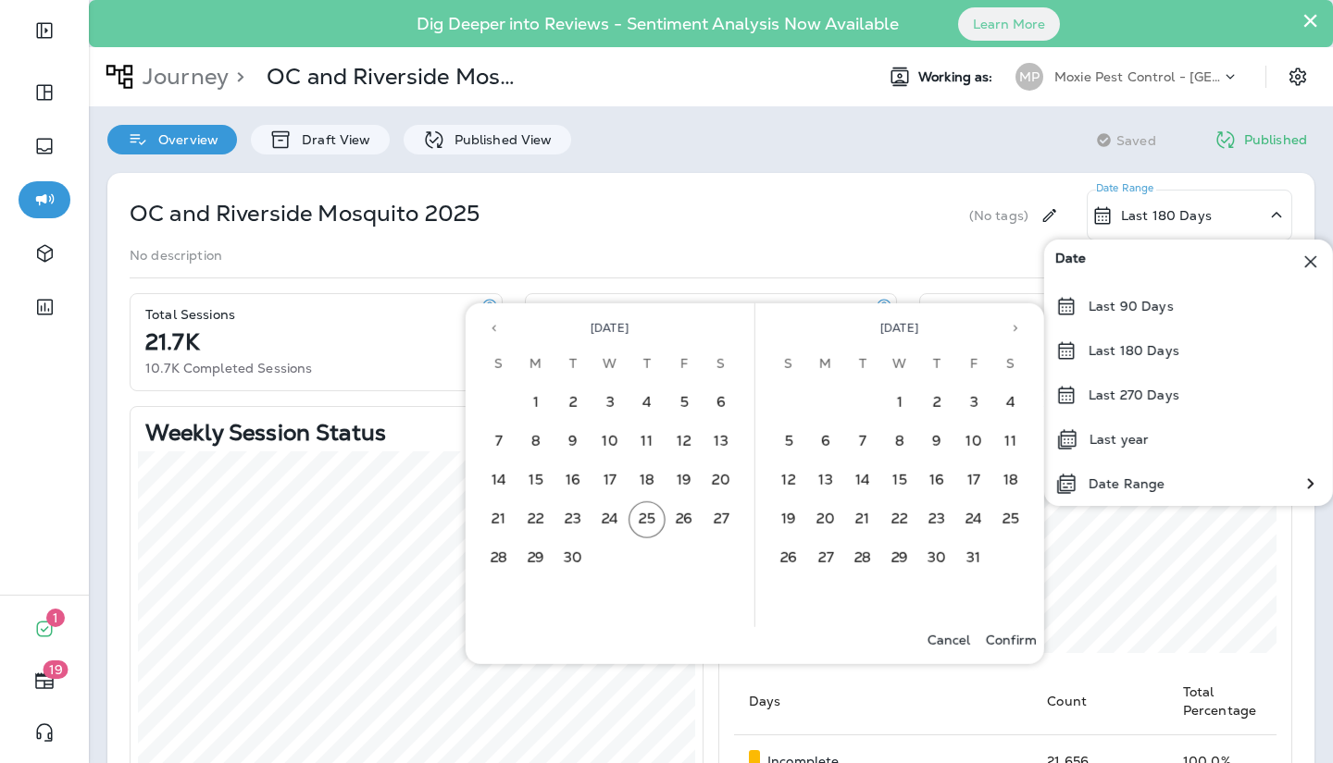
click at [496, 328] on icon "Previous month" at bounding box center [494, 328] width 13 height 13
click at [667, 403] on button "1" at bounding box center [683, 403] width 37 height 37
click at [935, 517] on button "25" at bounding box center [936, 520] width 37 height 37
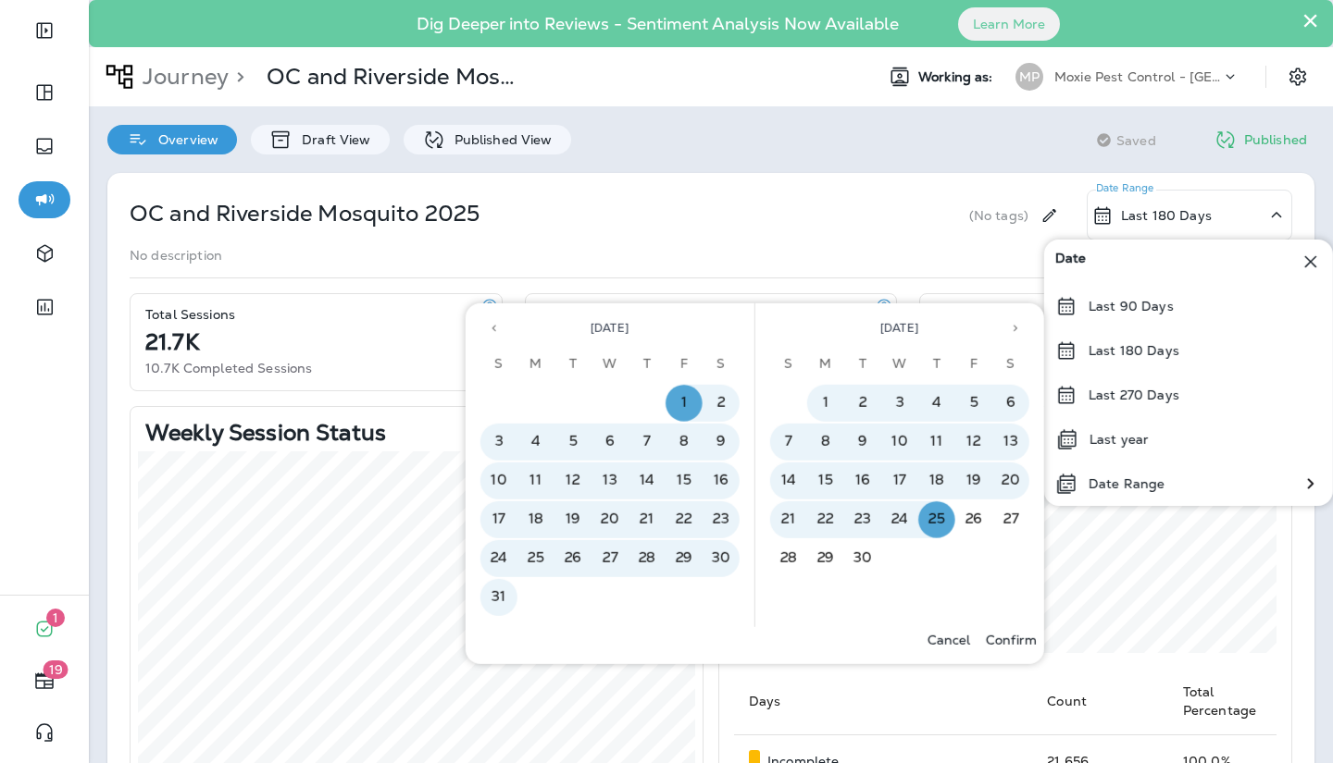
click at [1016, 644] on p "Confirm" at bounding box center [1011, 640] width 51 height 15
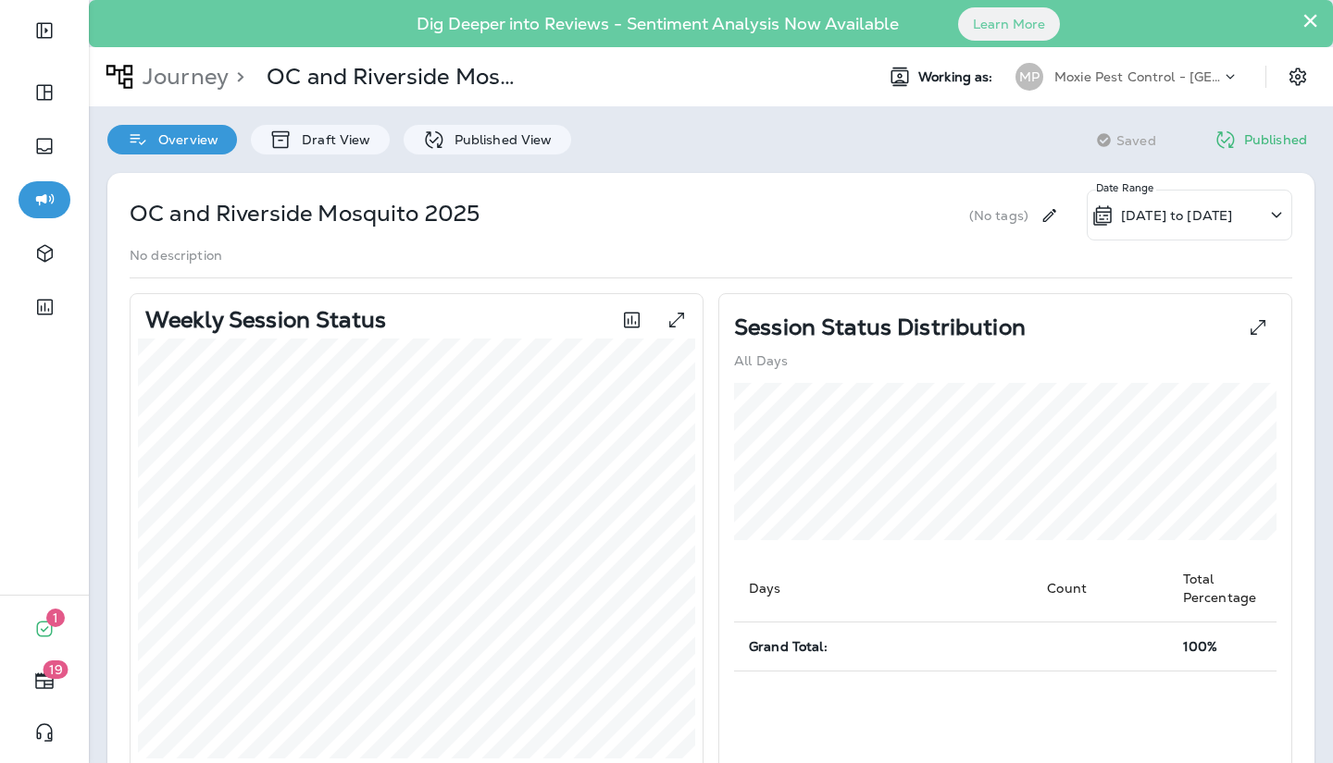
click at [1232, 214] on p "[DATE] to [DATE]" at bounding box center [1176, 215] width 111 height 15
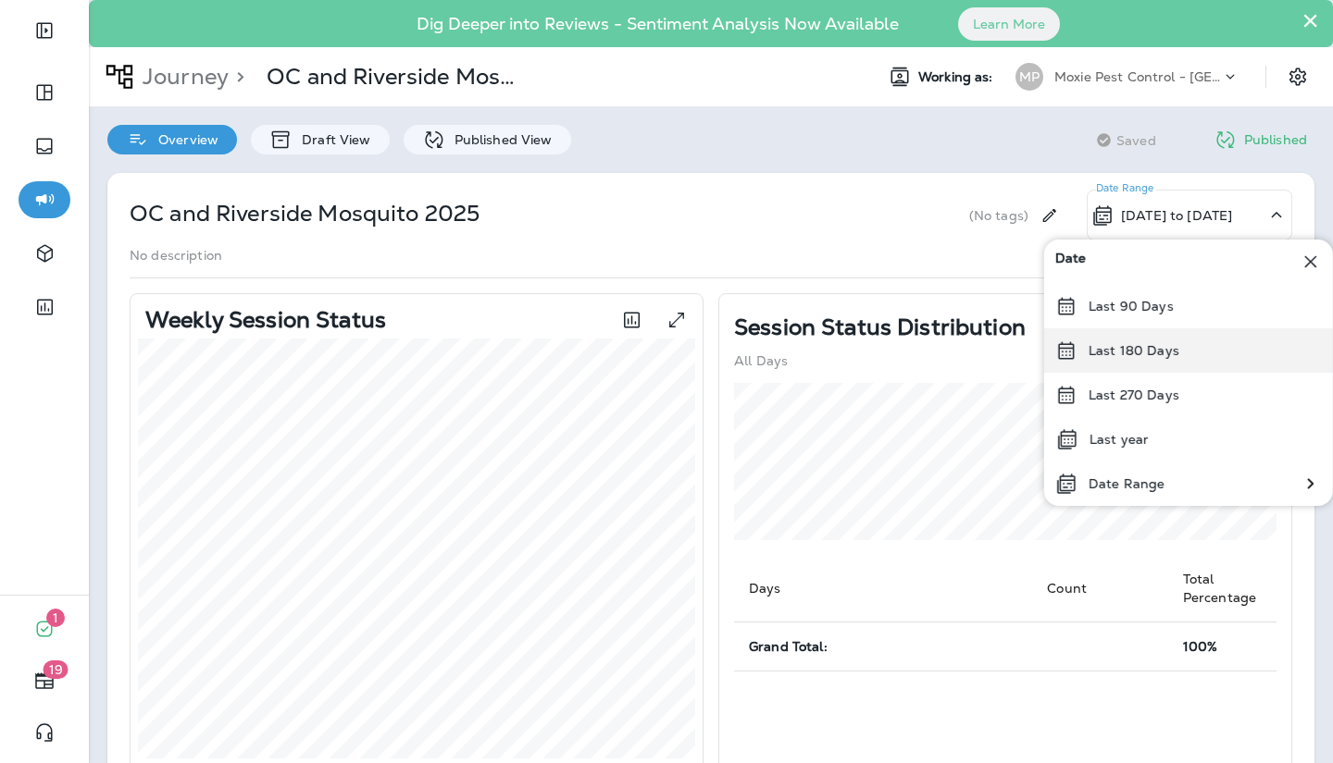
click at [1139, 345] on p "Last 180 Days" at bounding box center [1133, 350] width 91 height 15
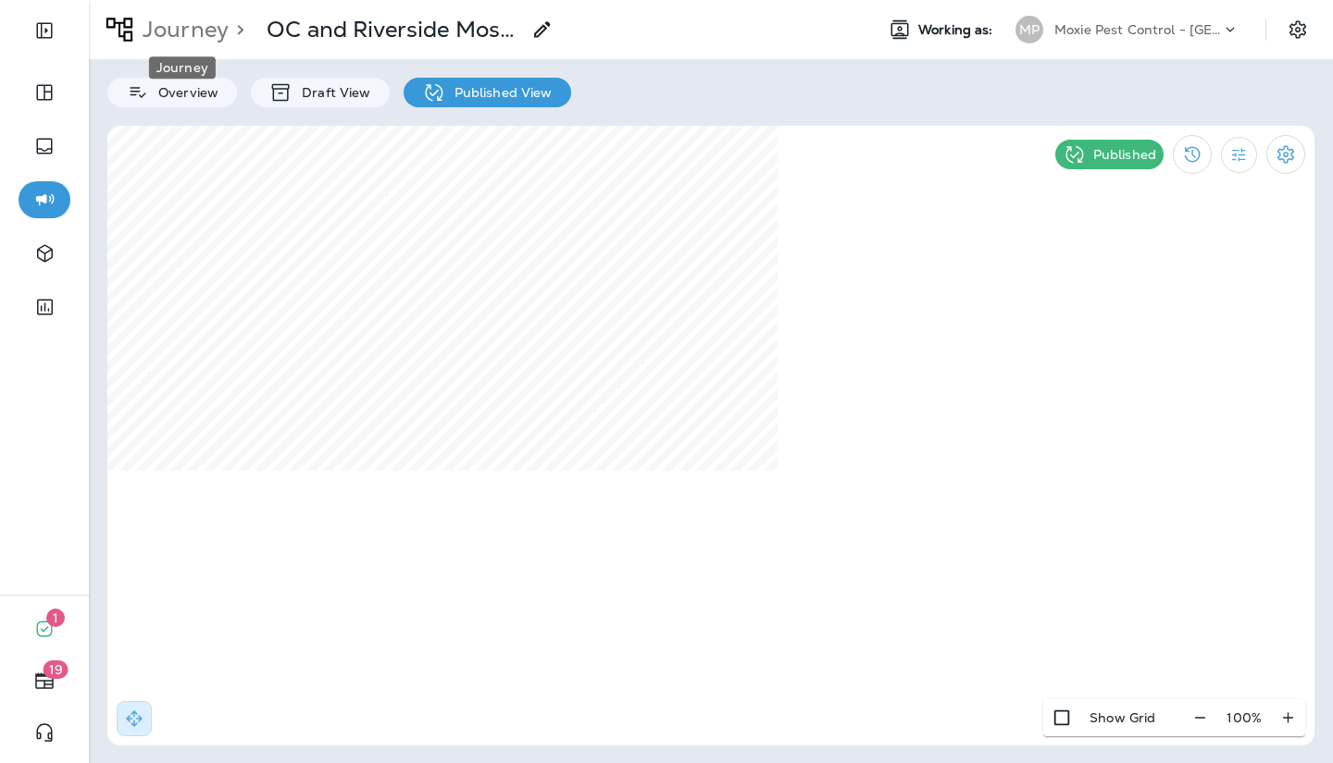
click at [183, 43] on p "Journey" at bounding box center [181, 30] width 93 height 28
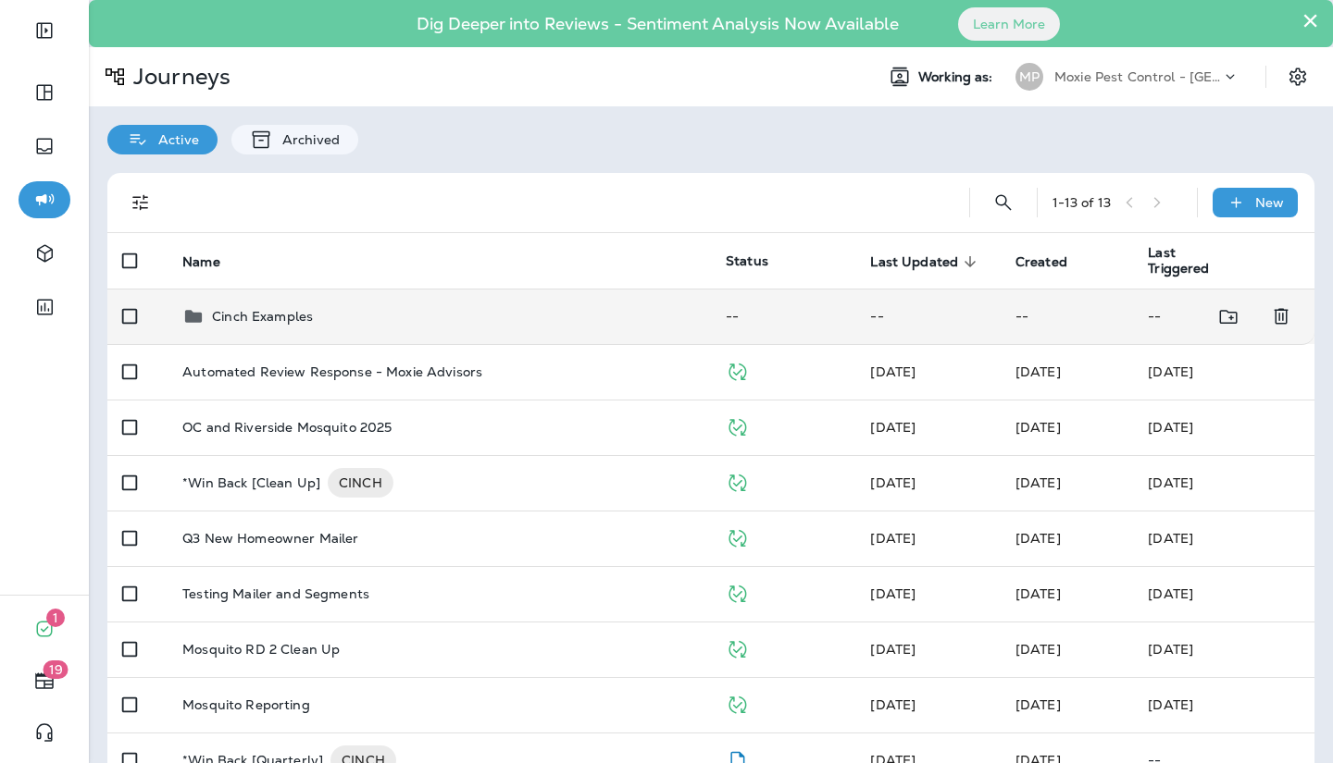
scroll to position [132, 0]
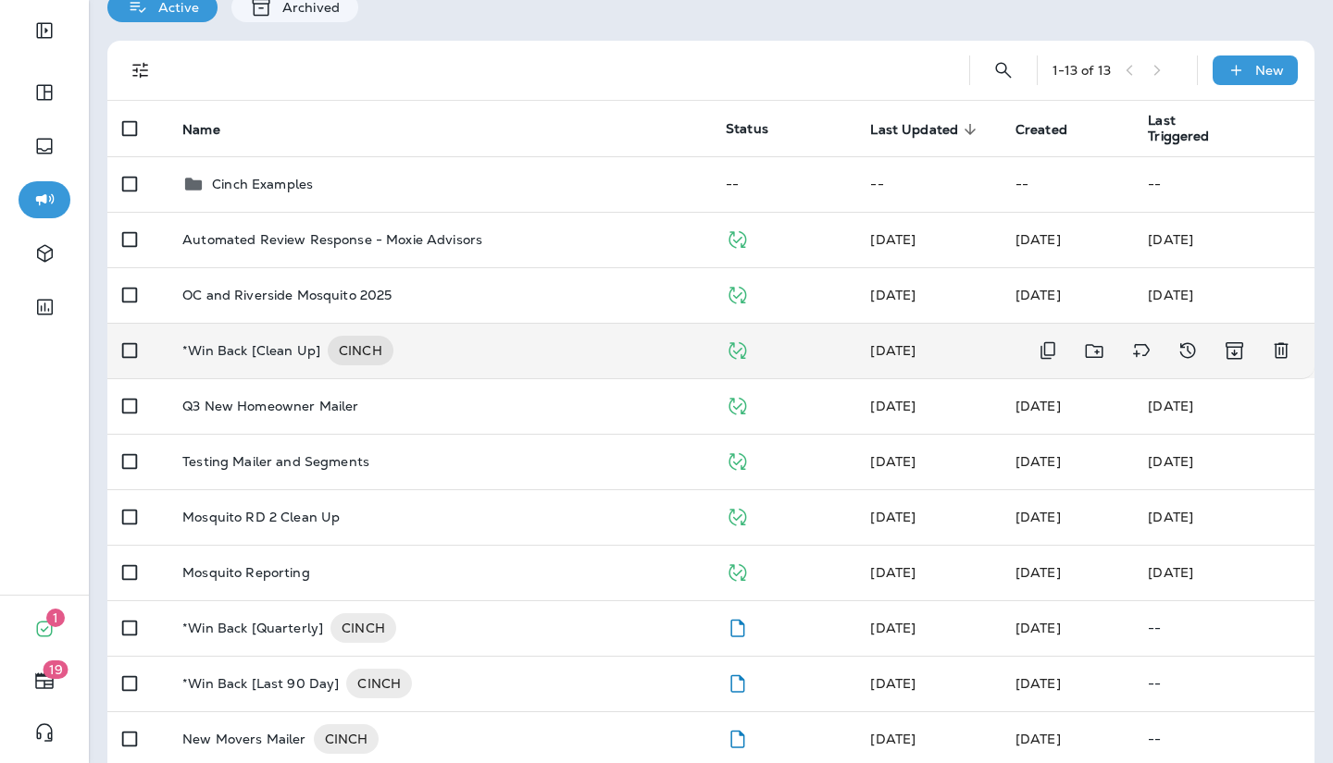
click at [276, 342] on p "*Win Back [Clean Up]" at bounding box center [251, 351] width 138 height 30
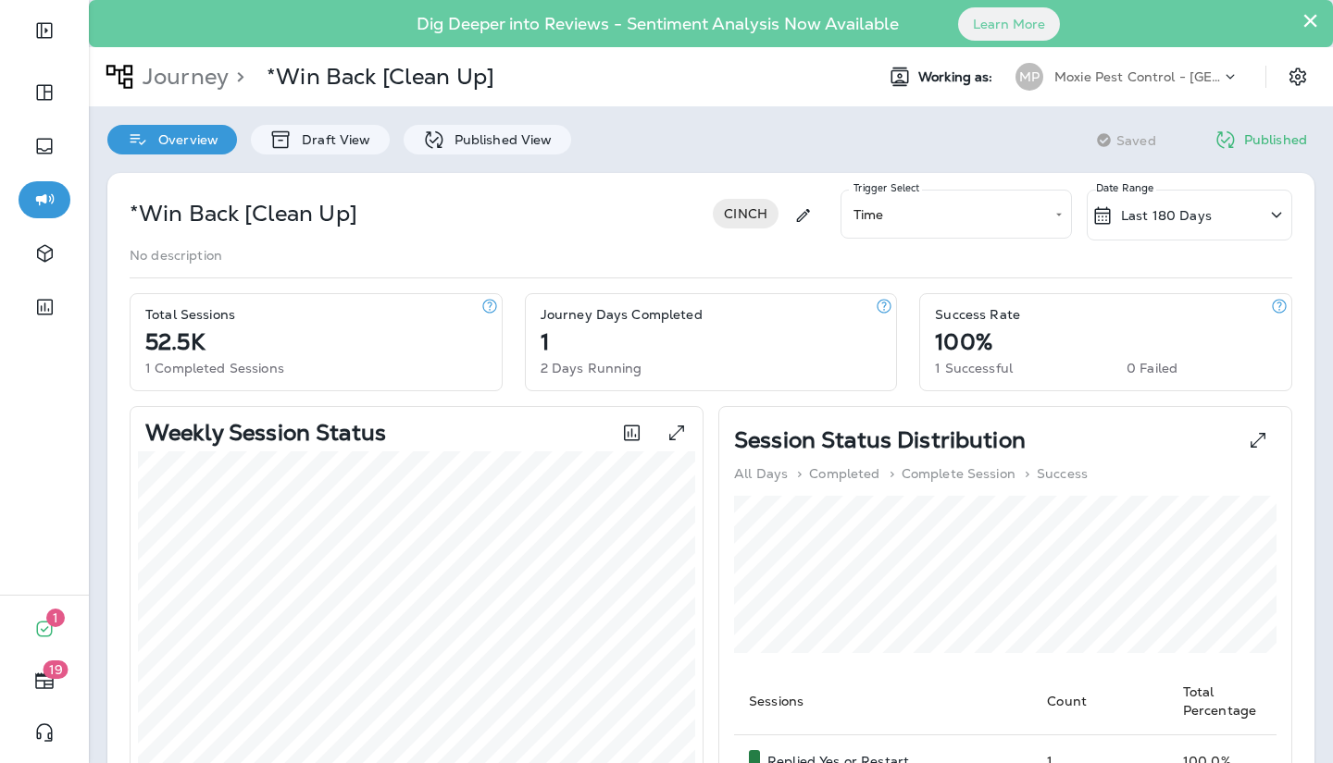
click at [525, 118] on div "Overview Draft View Published View" at bounding box center [339, 130] width 501 height 48
click at [515, 138] on p "Published View" at bounding box center [498, 139] width 107 height 15
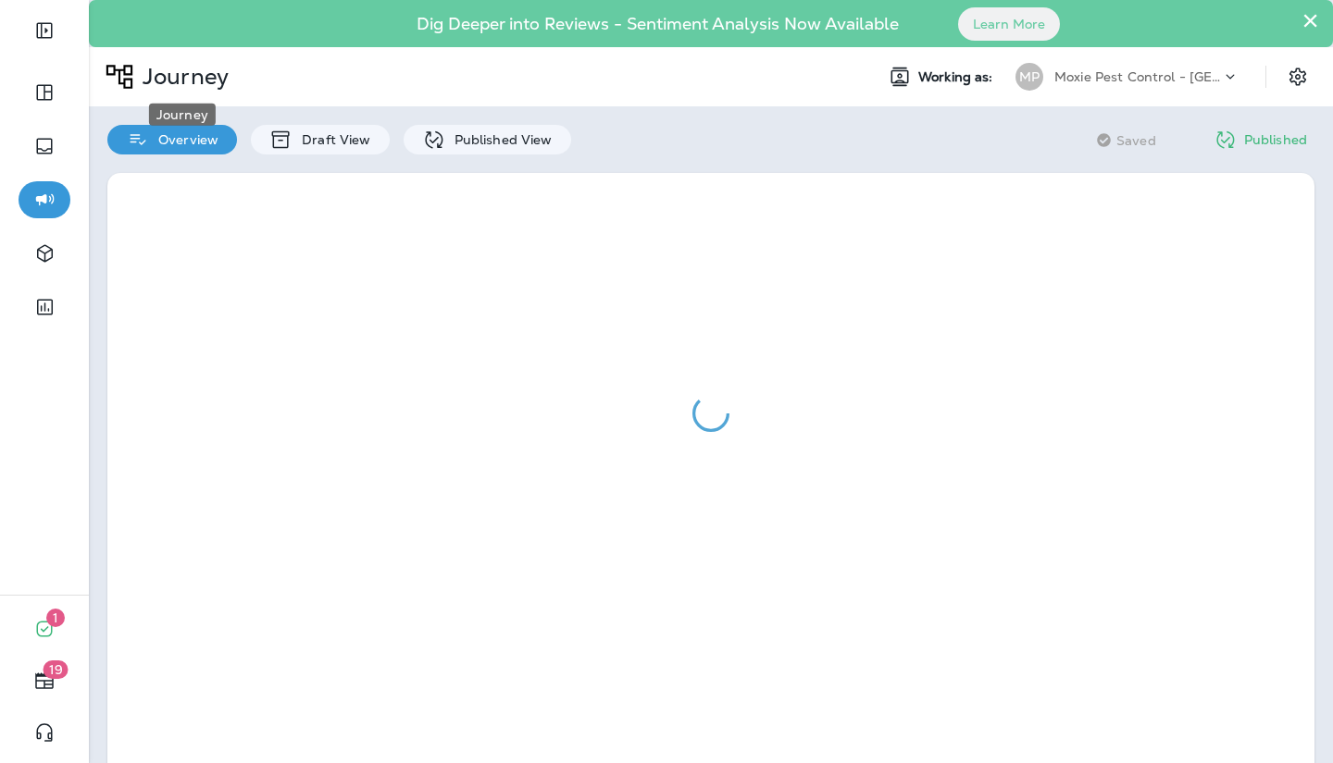
click at [170, 81] on p "Journey" at bounding box center [181, 77] width 93 height 28
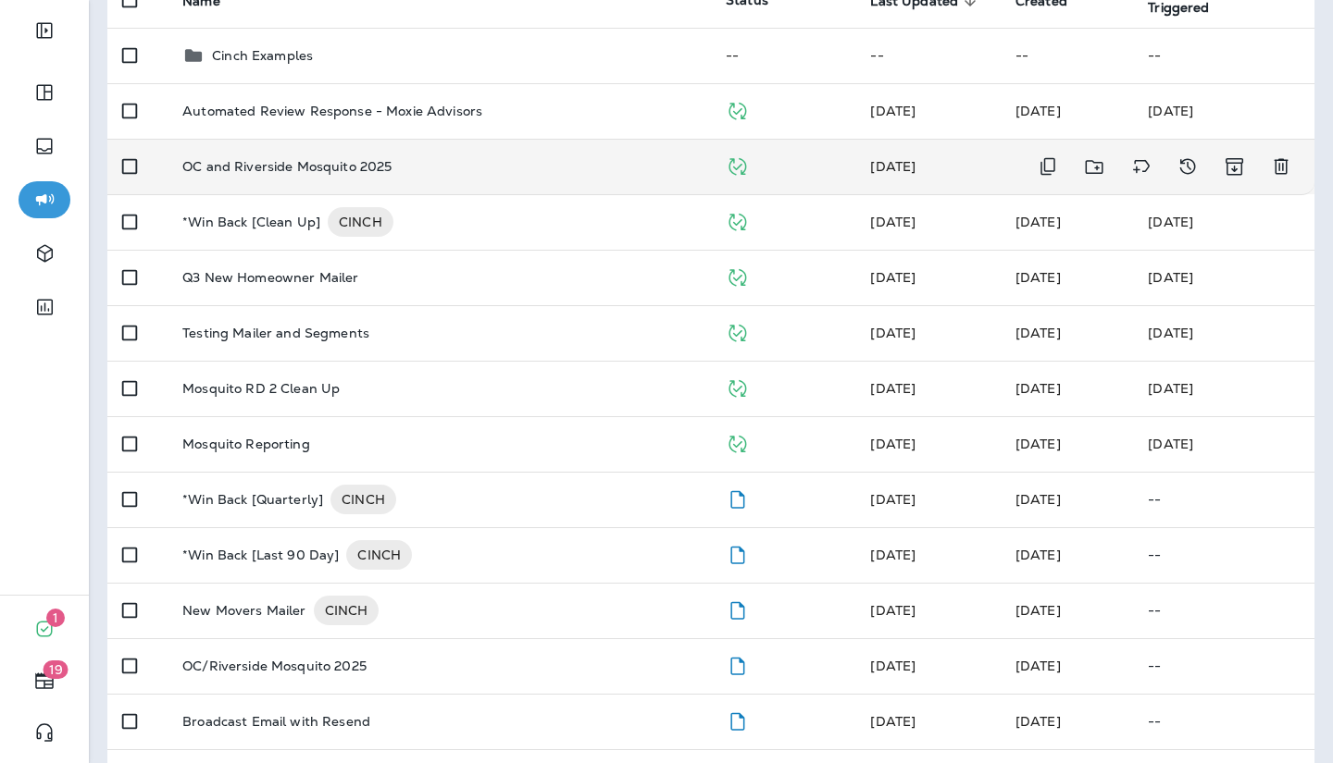
scroll to position [320, 0]
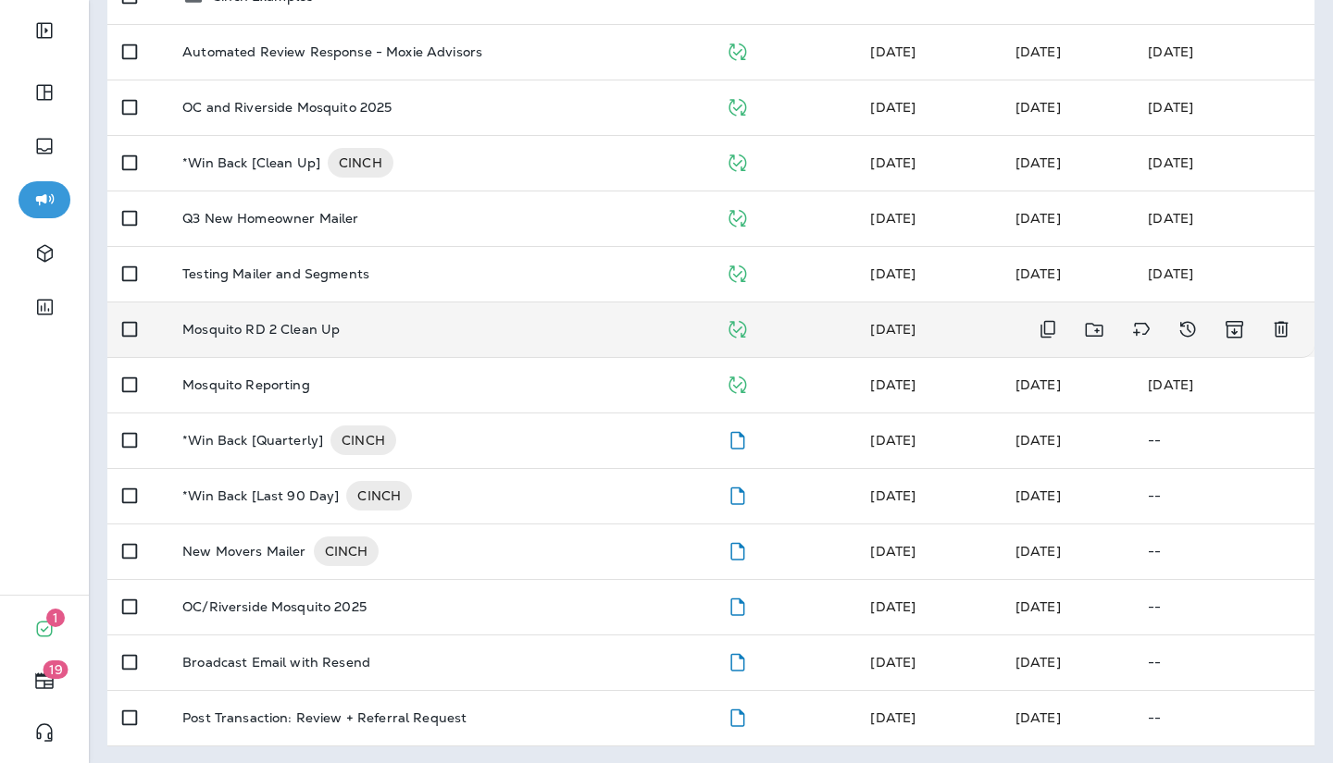
click at [537, 330] on div "Mosquito RD 2 Clean Up" at bounding box center [439, 329] width 514 height 15
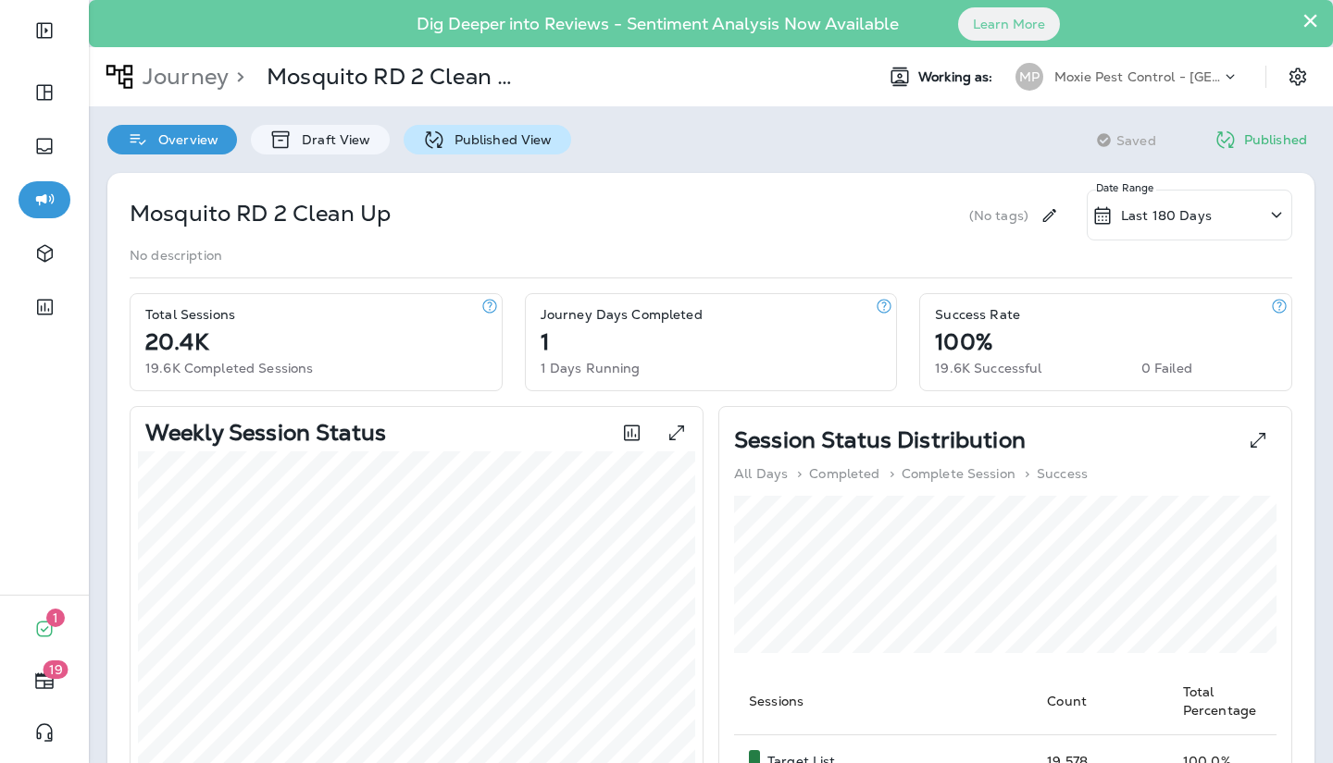
click at [504, 141] on p "Published View" at bounding box center [498, 139] width 107 height 15
click at [189, 61] on div "Journey > Mosquito RD 2 Clean Up" at bounding box center [304, 77] width 431 height 46
click at [179, 68] on p "Journey" at bounding box center [181, 77] width 93 height 28
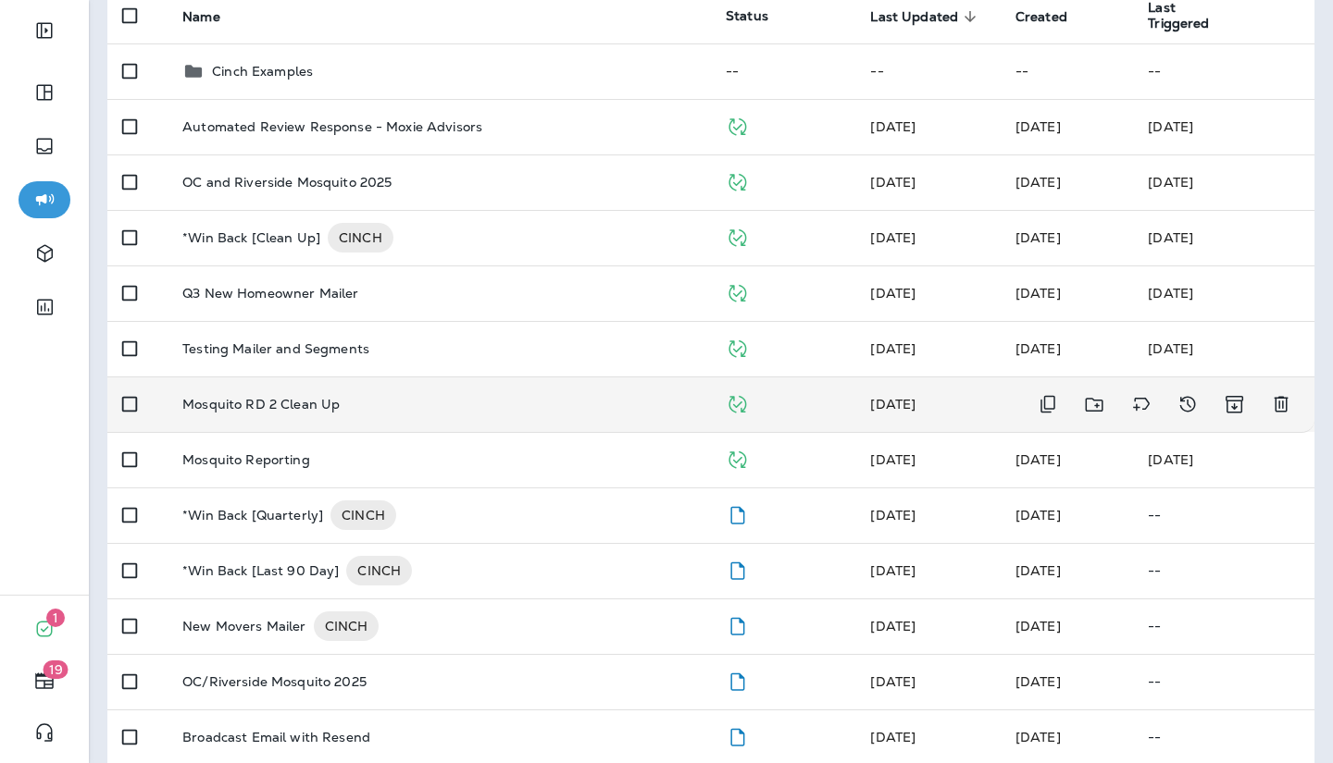
scroll to position [234, 0]
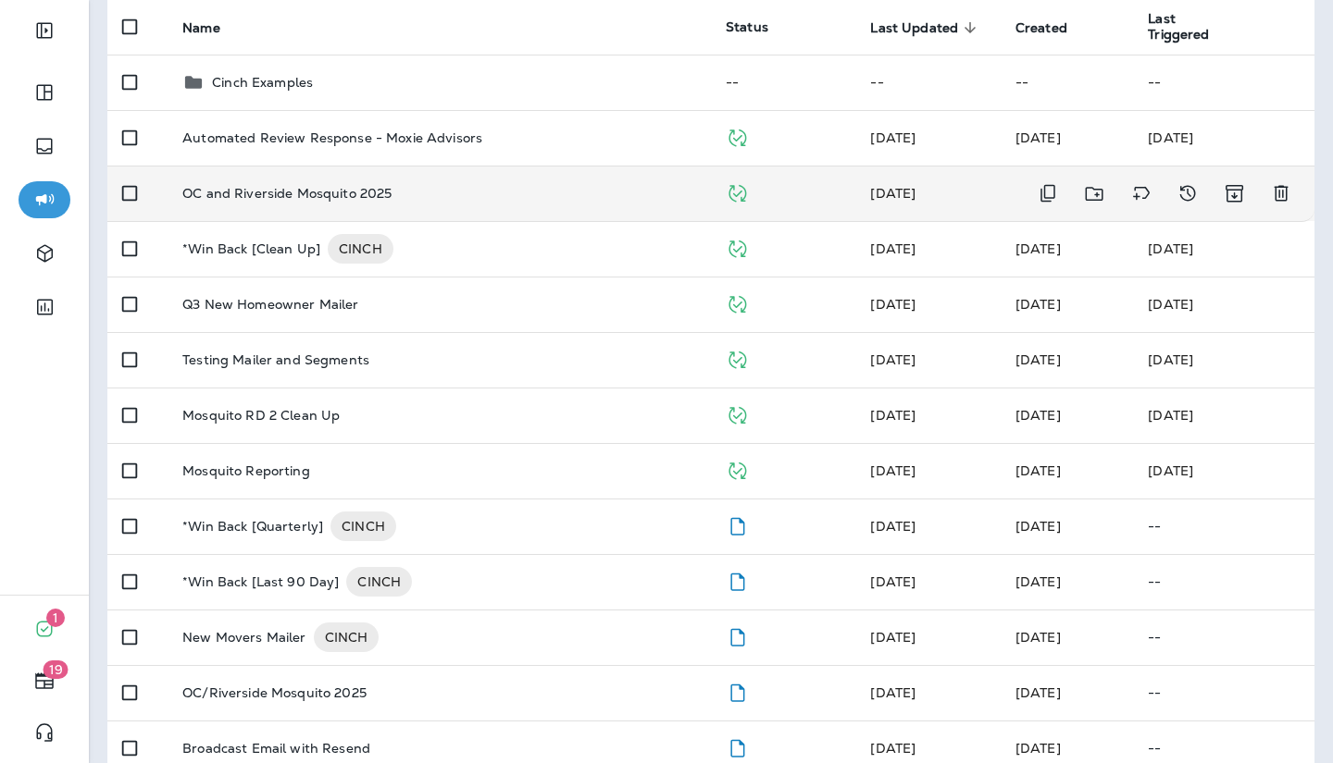
click at [518, 205] on td "OC and Riverside Mosquito 2025" at bounding box center [438, 194] width 543 height 56
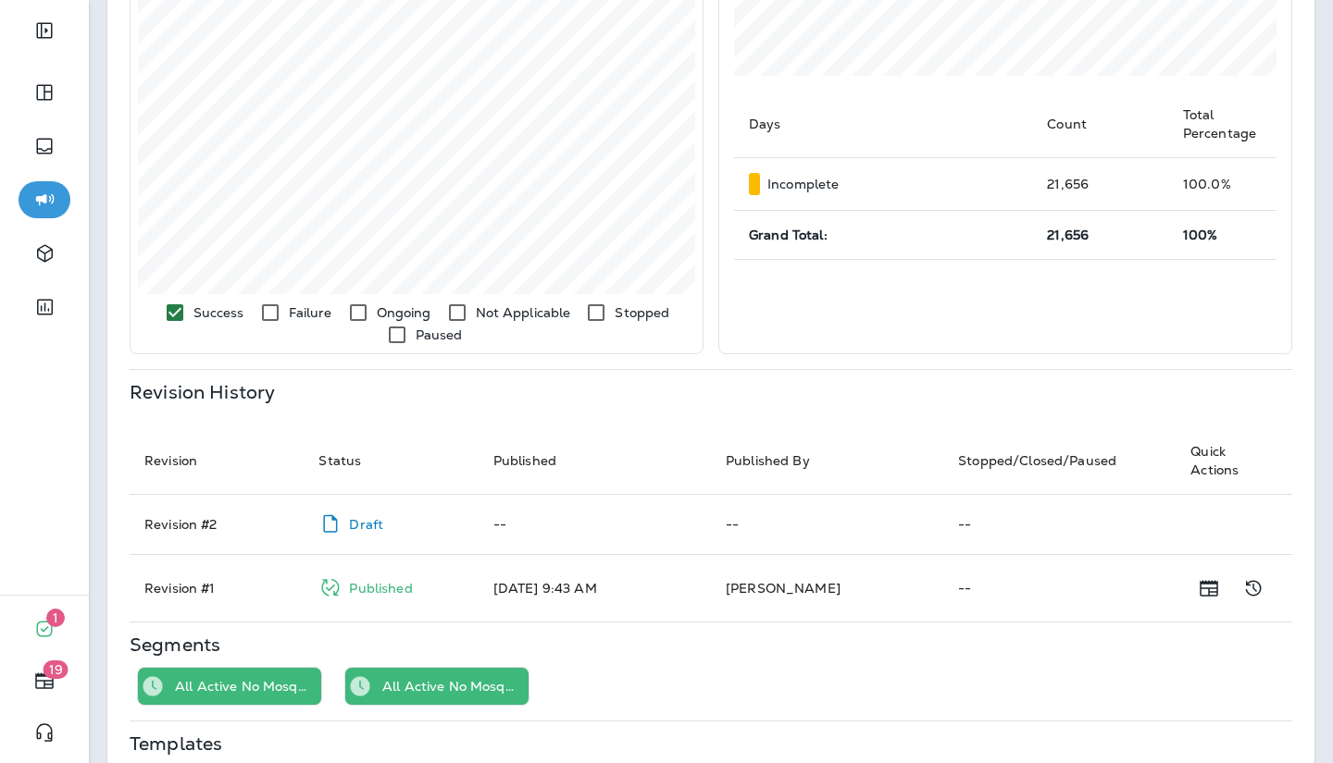
scroll to position [528, 0]
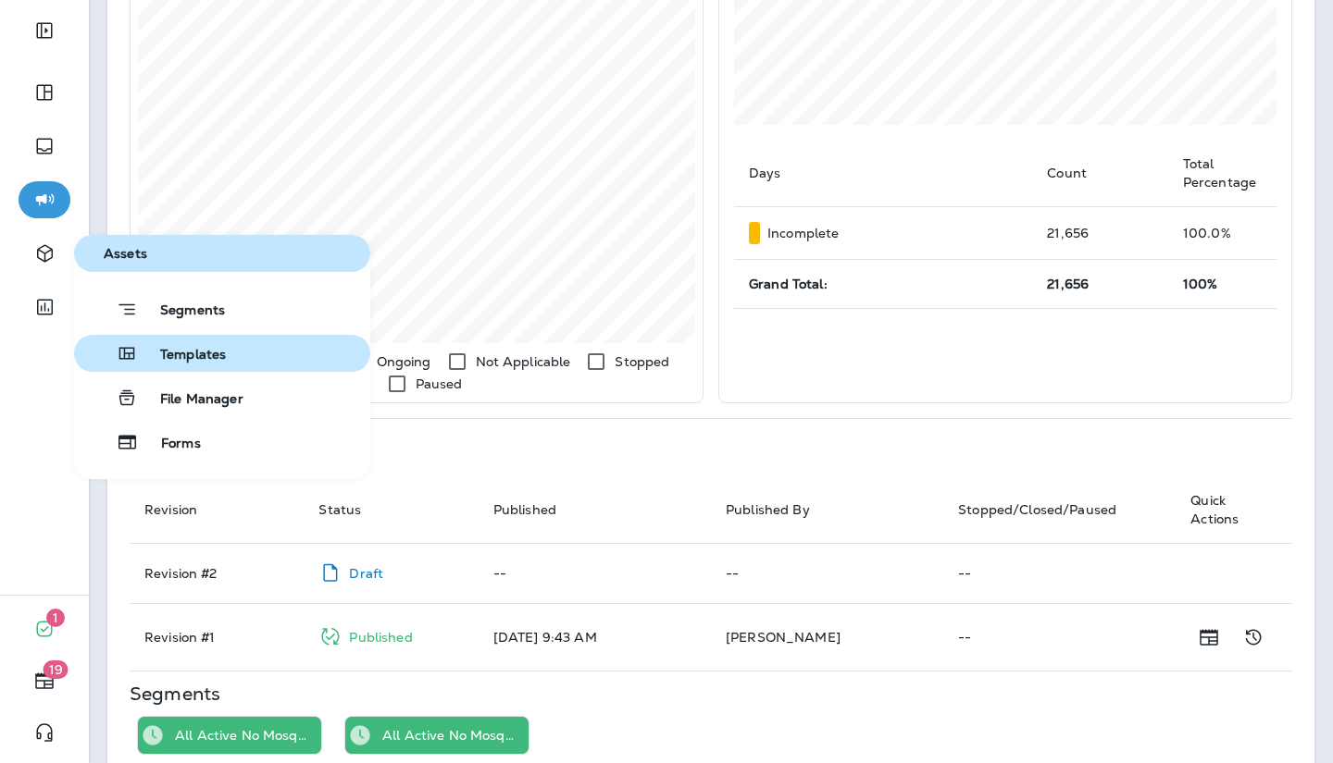
click at [161, 360] on span "Templates" at bounding box center [182, 356] width 88 height 18
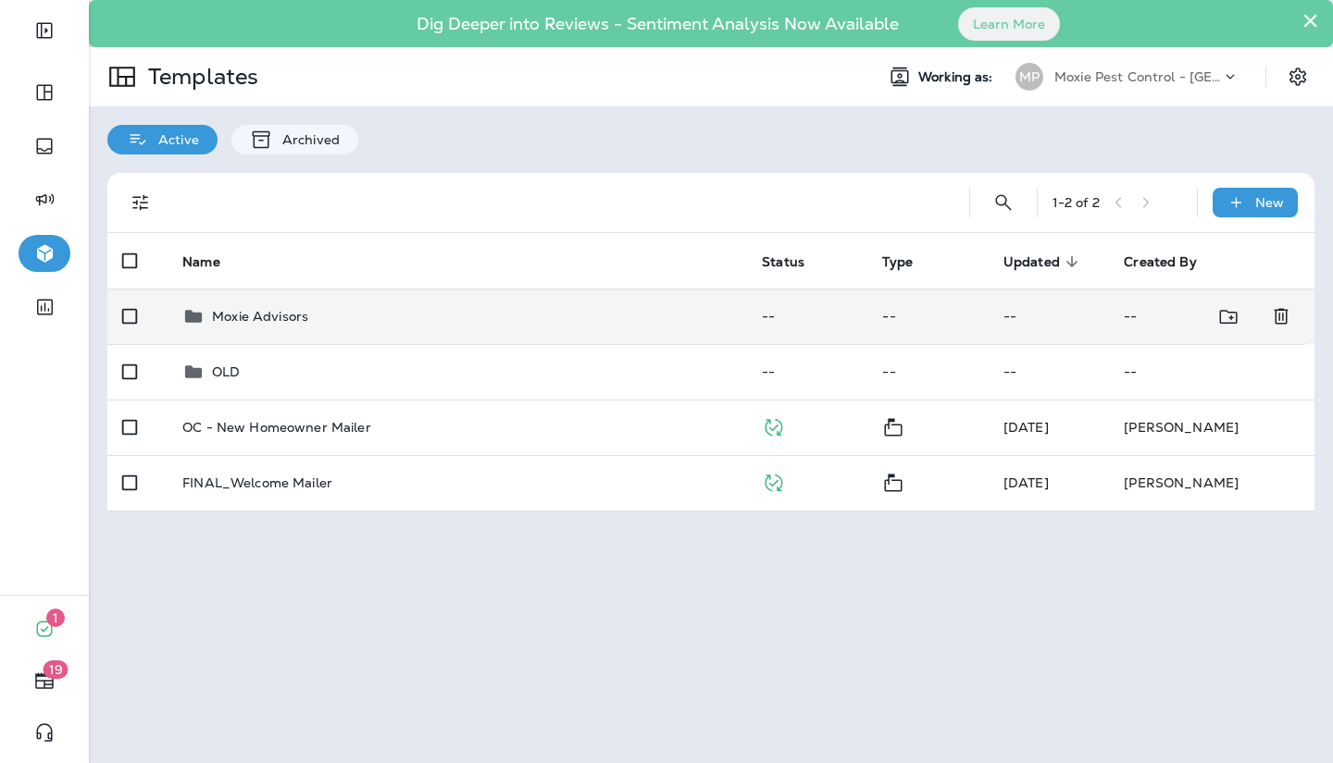
click at [229, 332] on td "Moxie Advisors" at bounding box center [456, 317] width 579 height 56
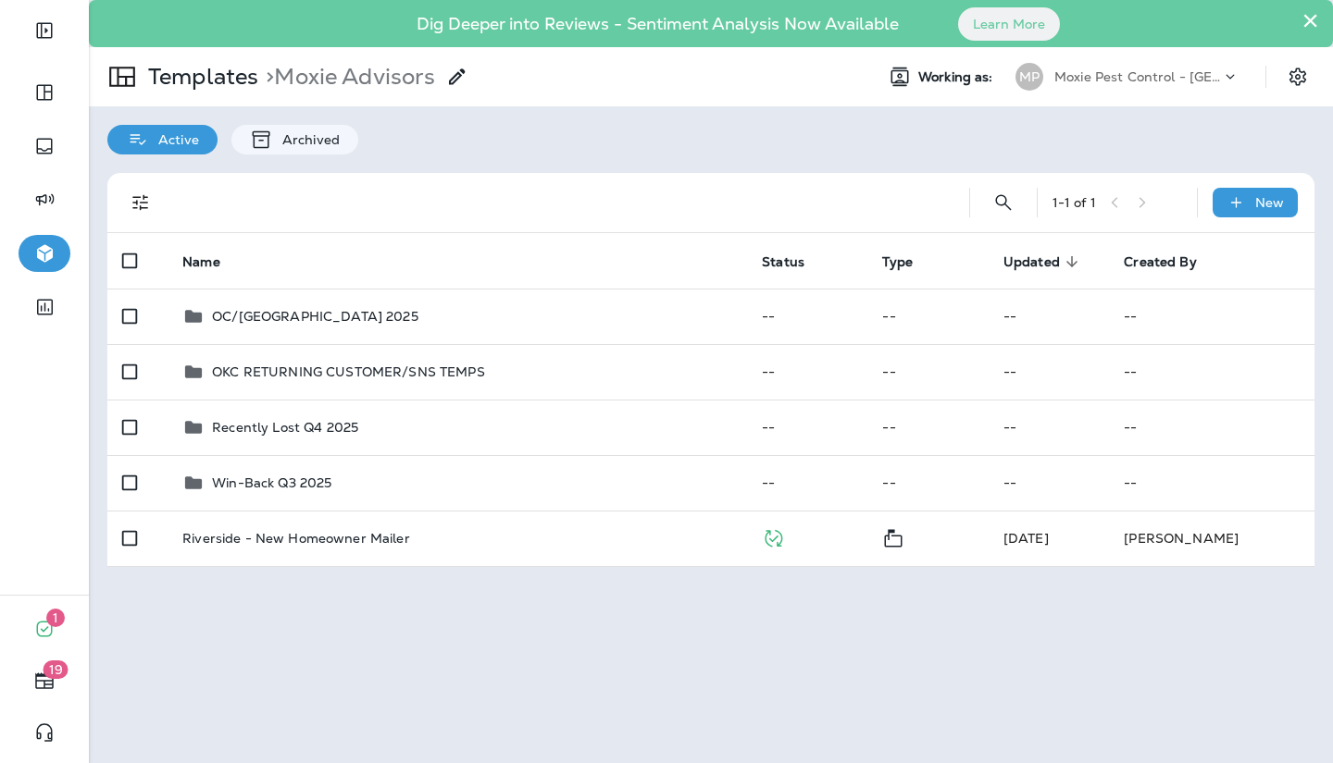
click at [229, 332] on td "OC/Riverside MOSQ Camp 2025" at bounding box center [456, 317] width 579 height 56
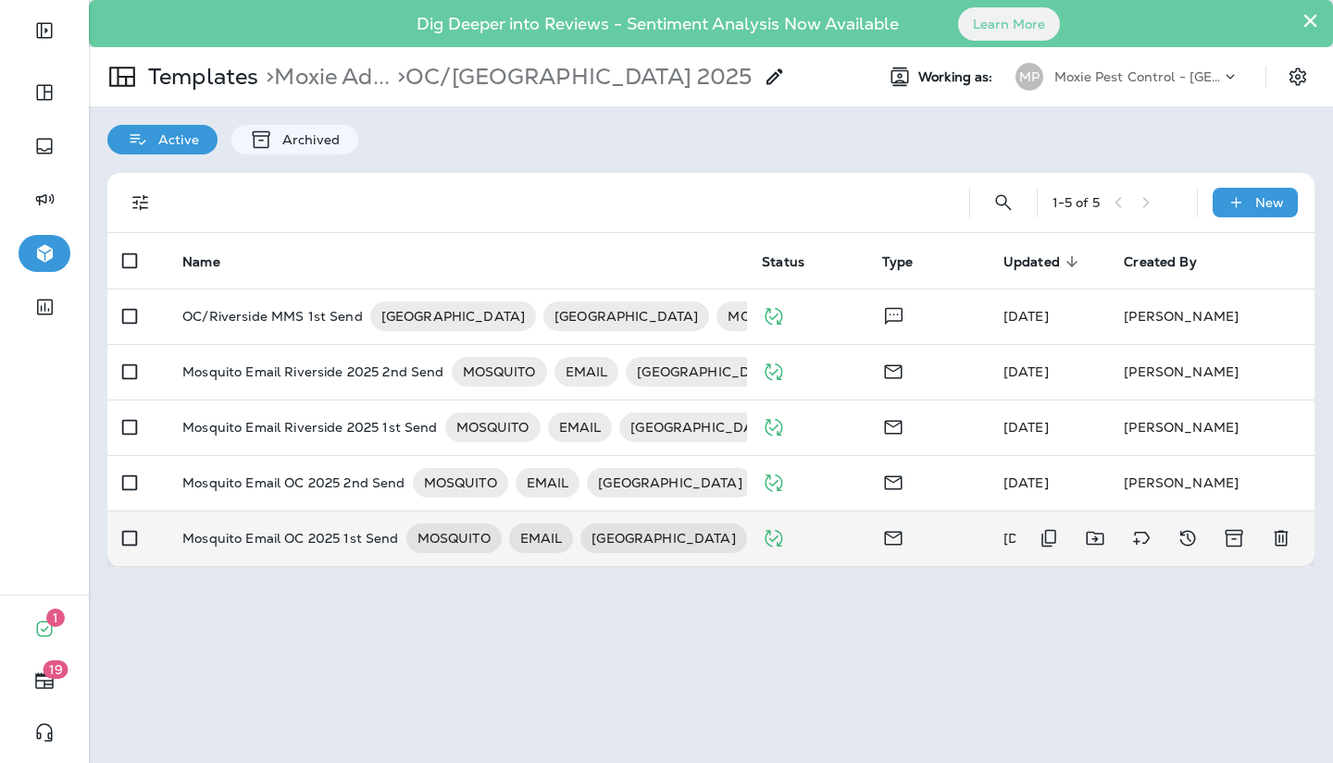
click at [268, 531] on p "Mosquito Email OC 2025 1st Send" at bounding box center [290, 539] width 216 height 30
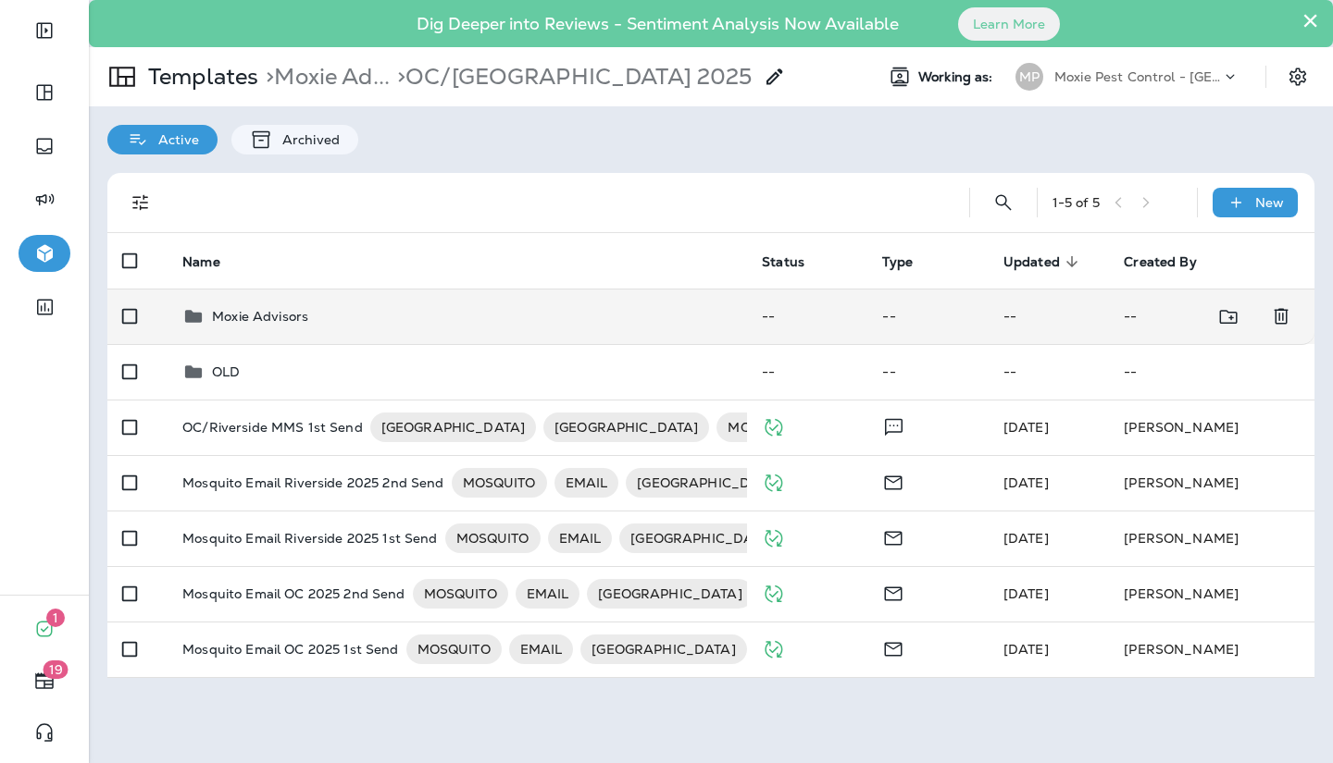
click at [304, 328] on td "Moxie Advisors" at bounding box center [456, 317] width 579 height 56
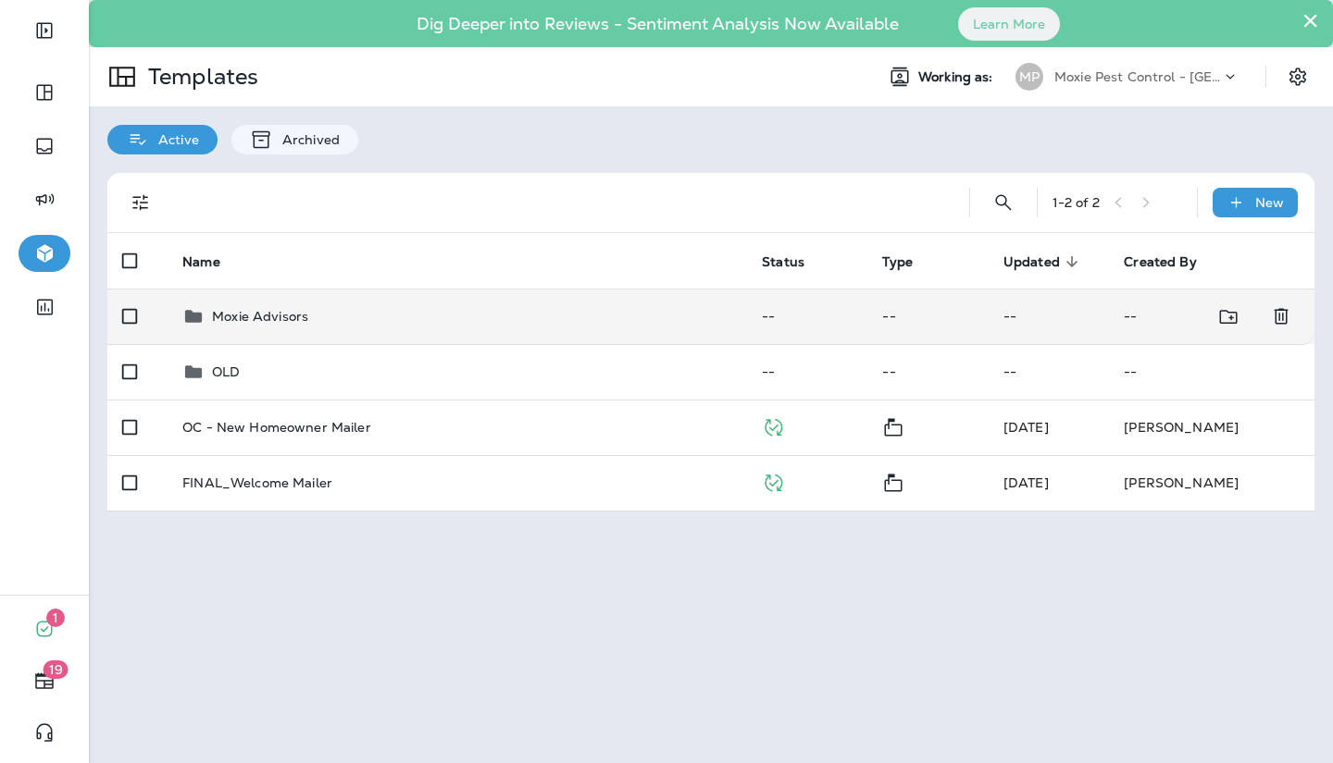
click at [252, 305] on div "Moxie Advisors" at bounding box center [260, 316] width 96 height 22
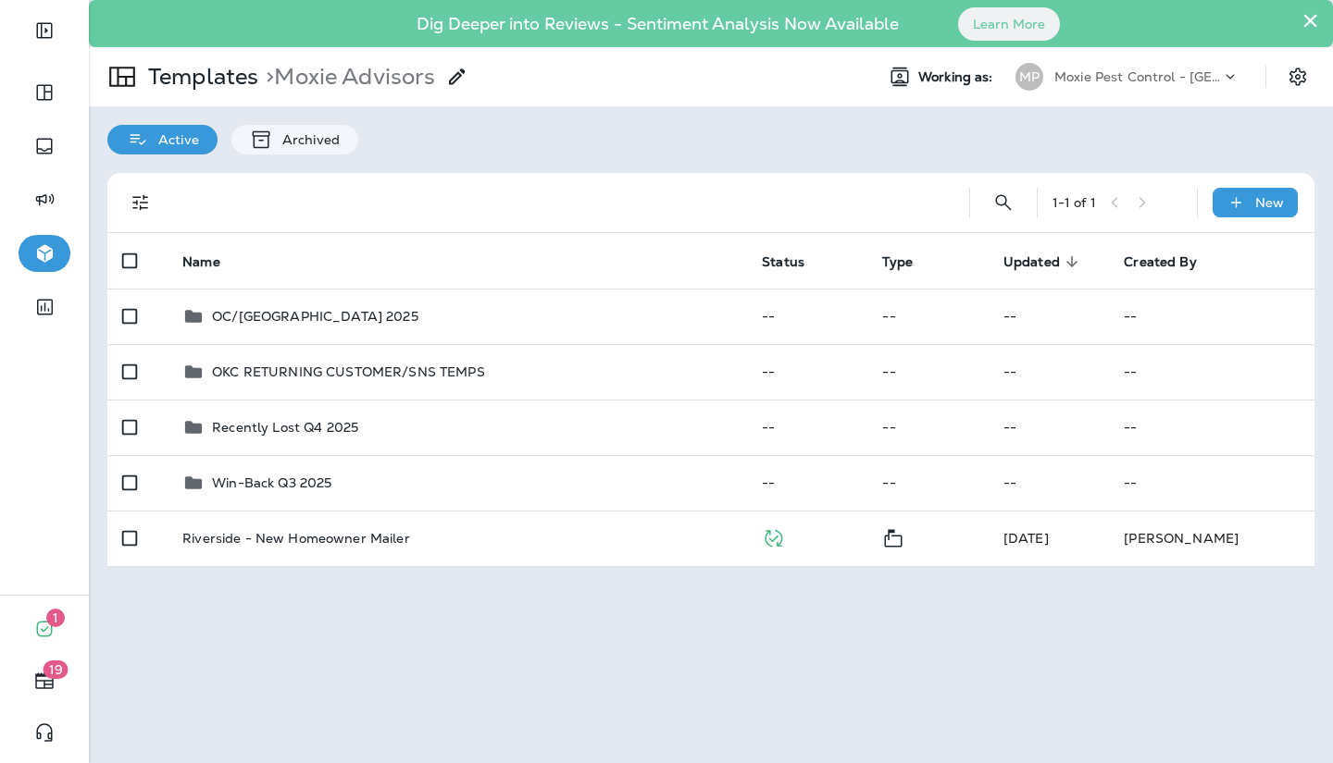
click at [252, 305] on div "OC/Riverside MOSQ Camp 2025" at bounding box center [315, 316] width 206 height 22
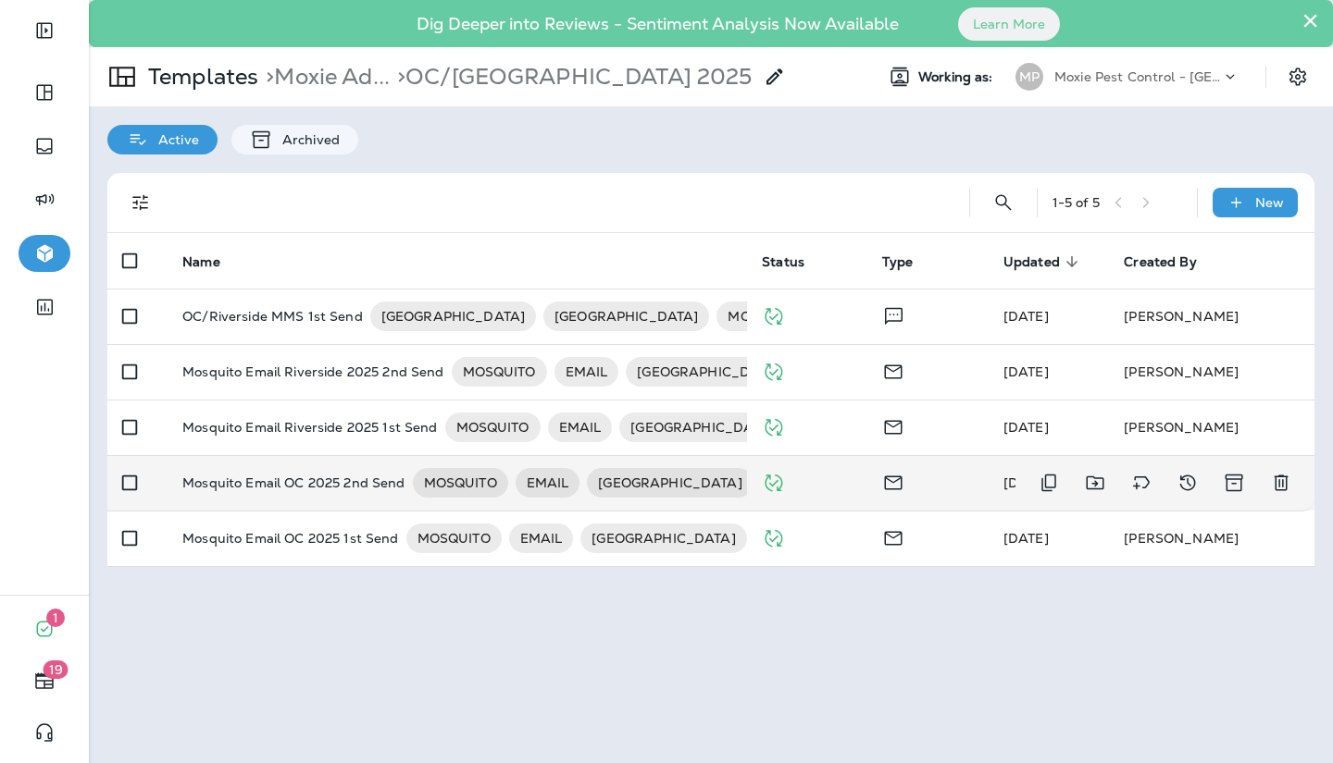
click at [263, 479] on p "Mosquito Email OC 2025 2nd Send" at bounding box center [293, 483] width 222 height 30
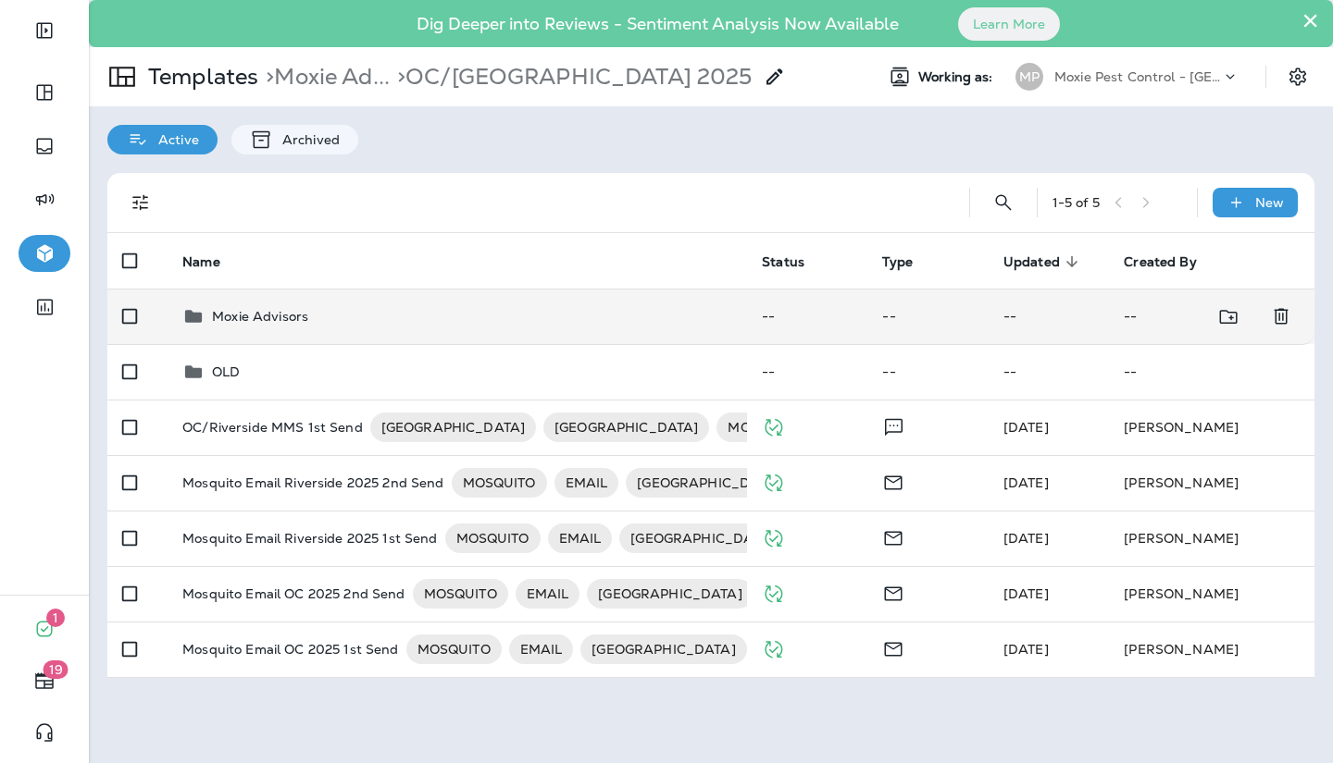
click at [267, 309] on p "Moxie Advisors" at bounding box center [260, 316] width 96 height 15
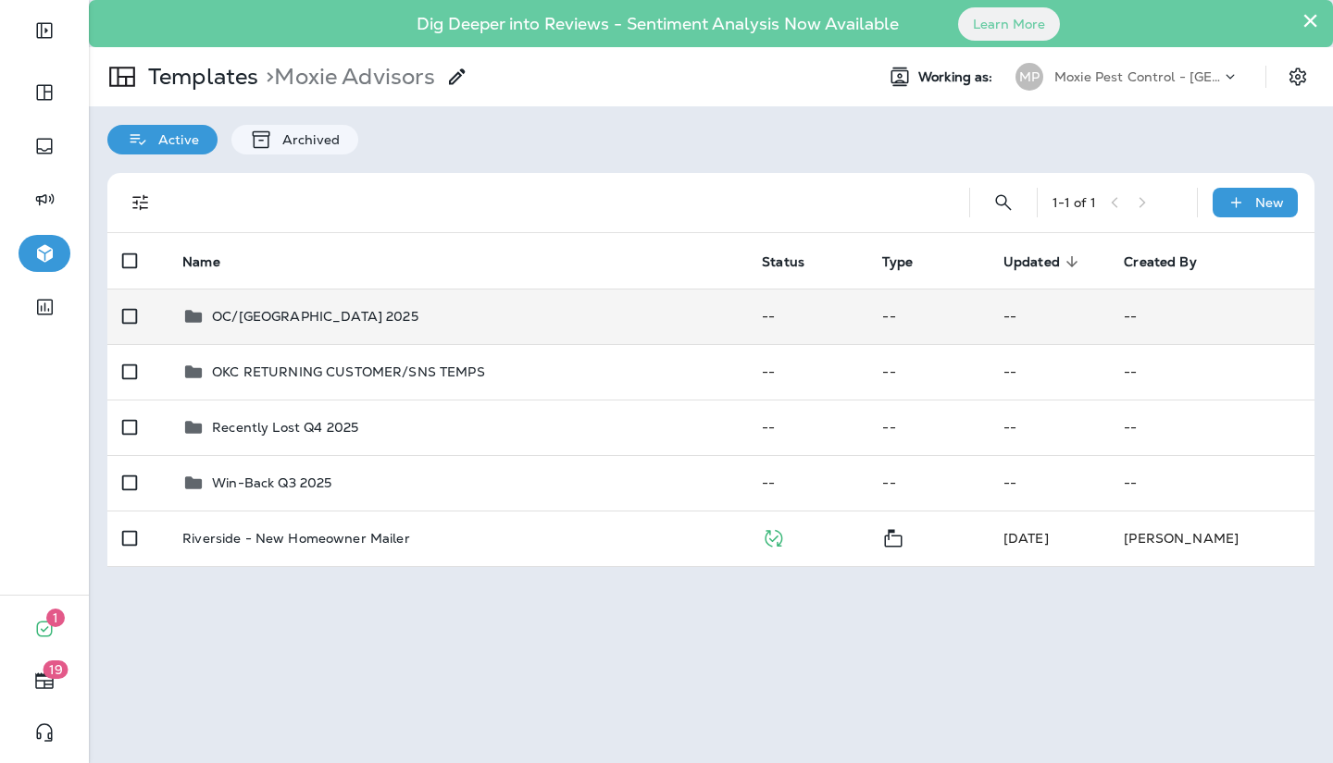
click at [296, 315] on p "OC/Riverside MOSQ Camp 2025" at bounding box center [315, 316] width 206 height 15
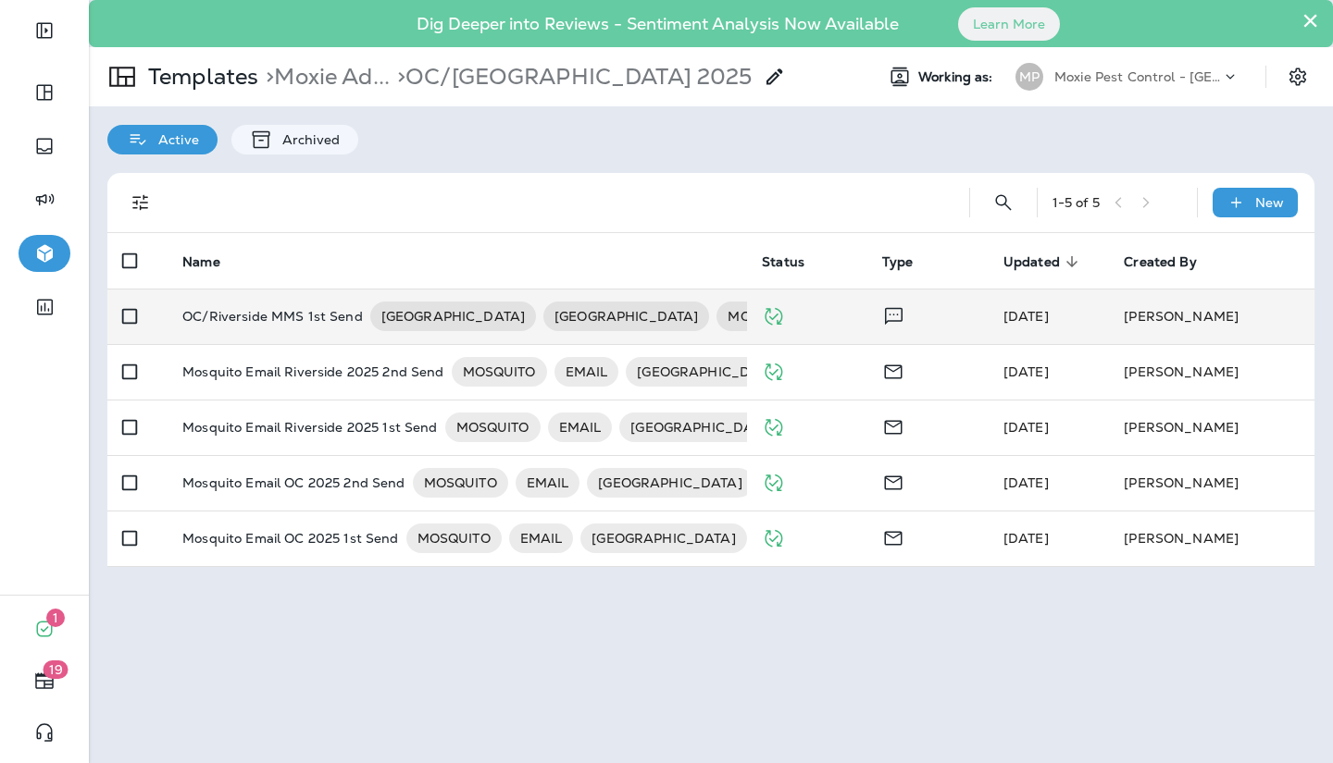
click at [302, 315] on p "OC/Riverside MMS 1st Send" at bounding box center [272, 317] width 180 height 30
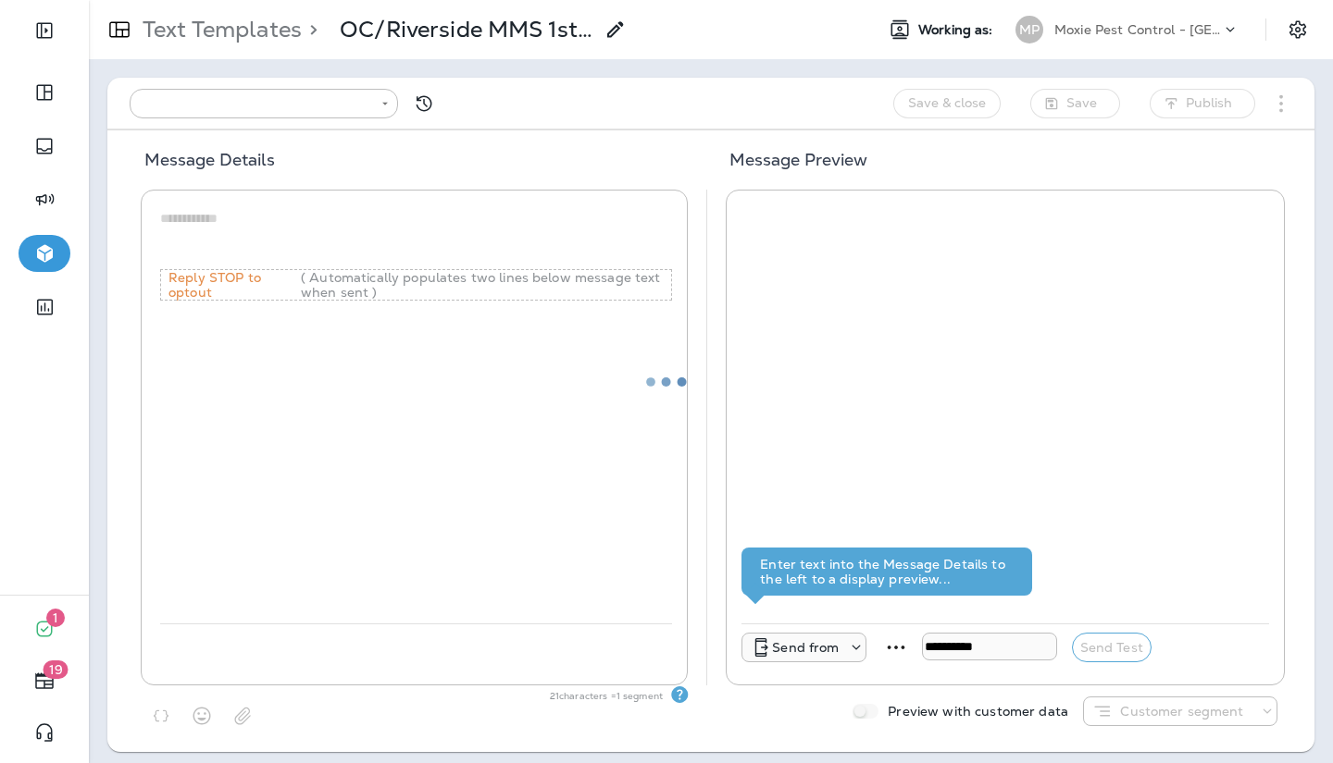
type input "**********"
type textarea "**********"
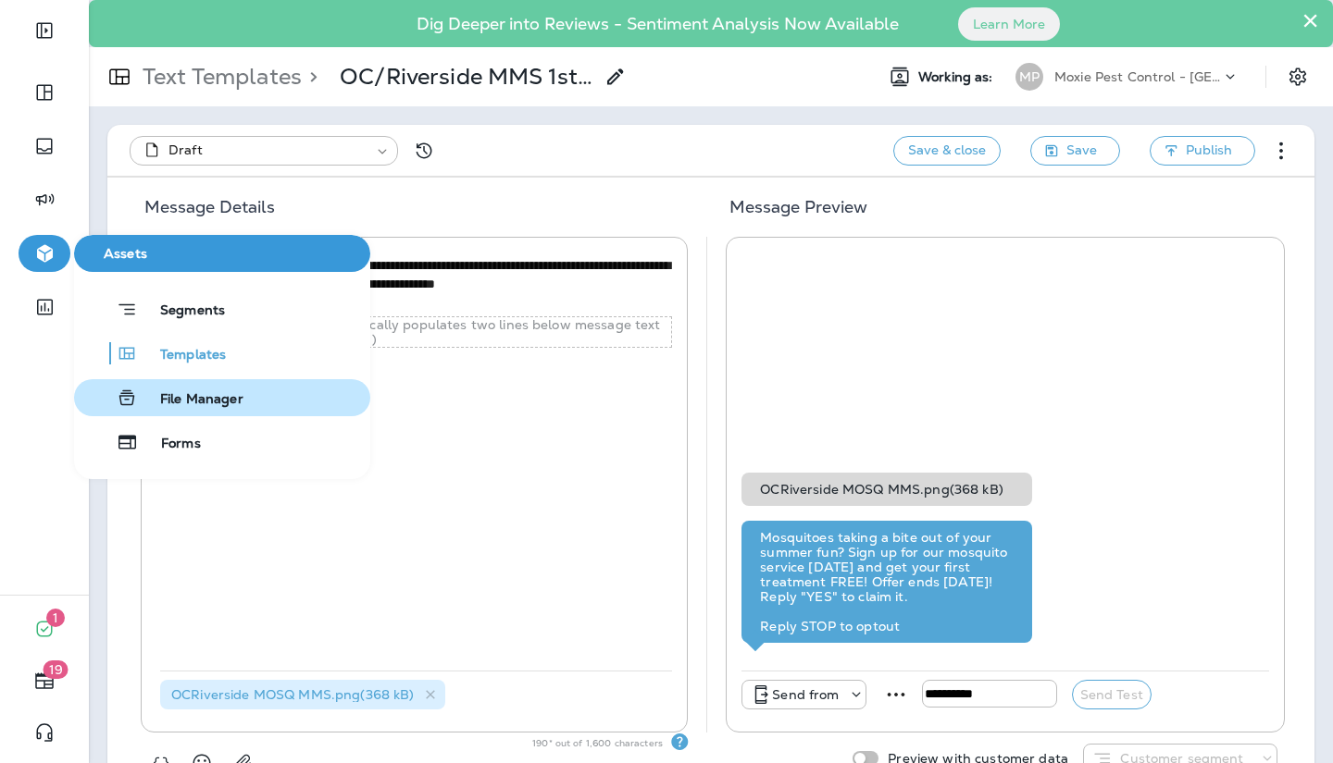
click at [180, 403] on span "File Manager" at bounding box center [190, 400] width 105 height 18
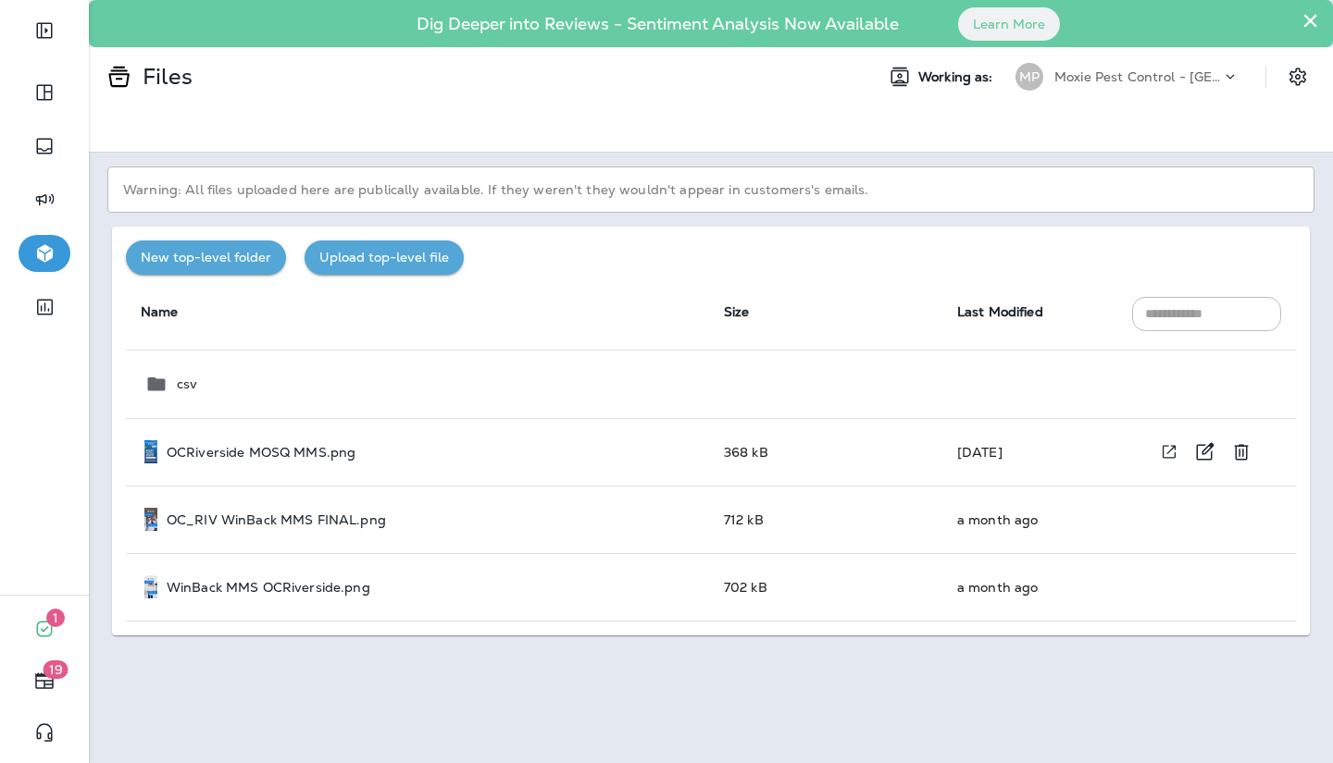
click at [254, 450] on p "OCRiverside MOSQ MMS.png" at bounding box center [261, 452] width 189 height 15
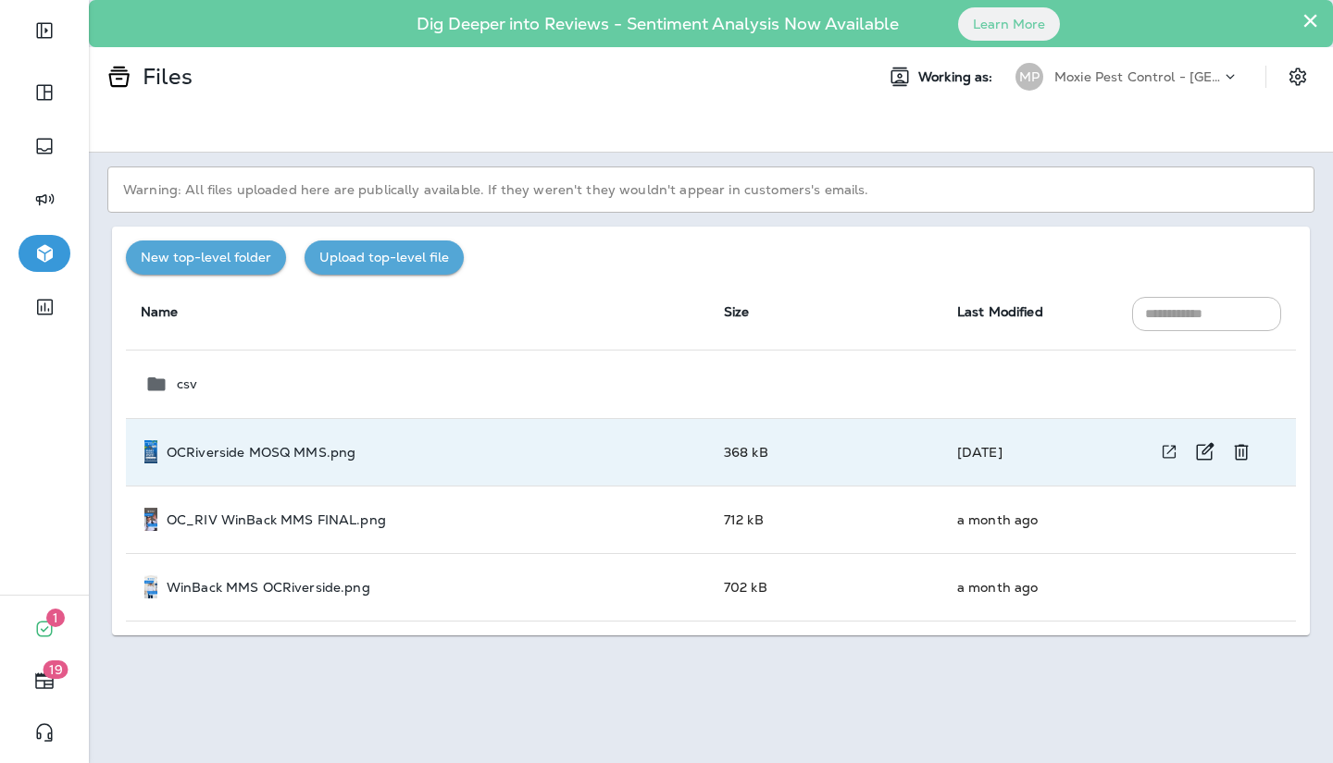
click at [254, 450] on p "OCRiverside MOSQ MMS.png" at bounding box center [261, 452] width 189 height 15
click at [1172, 447] on icon "View file in a new window" at bounding box center [1168, 452] width 13 height 13
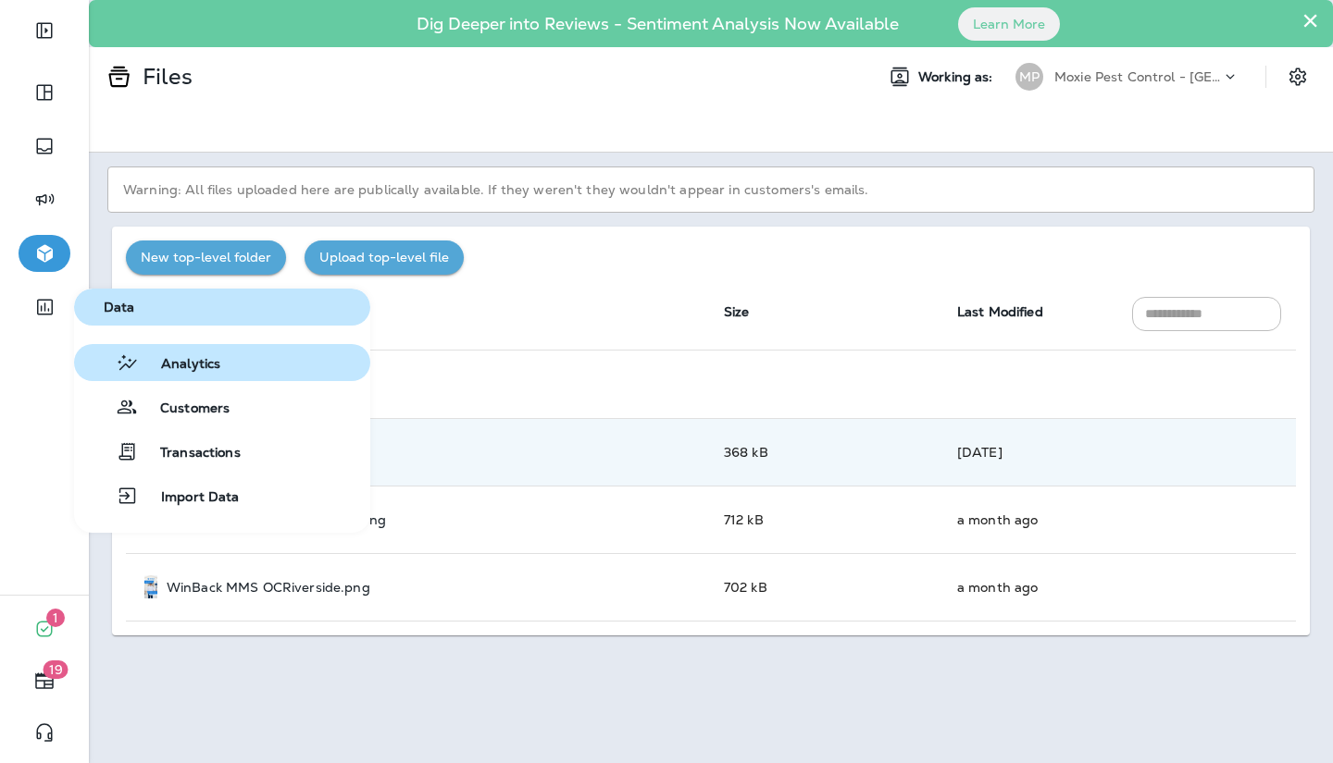
click at [127, 372] on icon "button" at bounding box center [127, 363] width 23 height 22
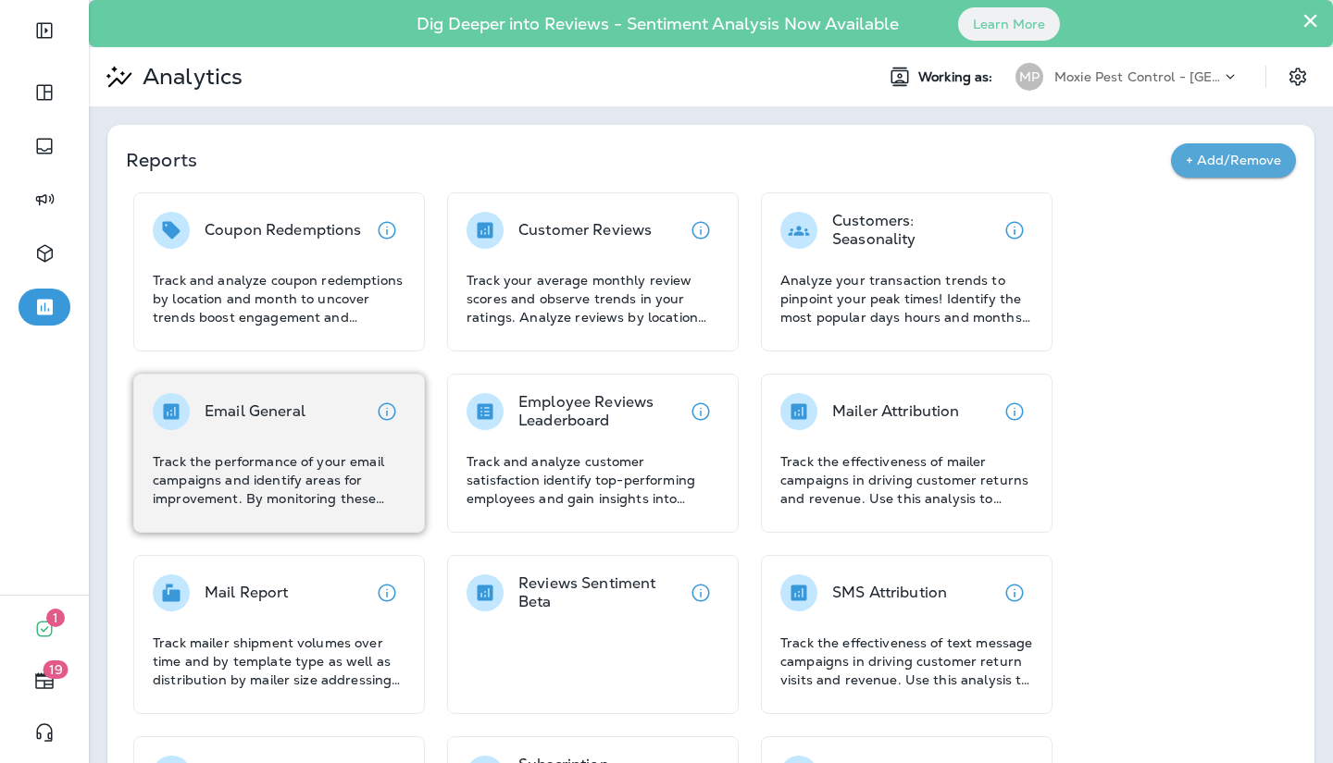
click at [265, 434] on div "Email General Track the performance of your email campaigns and identify areas …" at bounding box center [279, 450] width 253 height 115
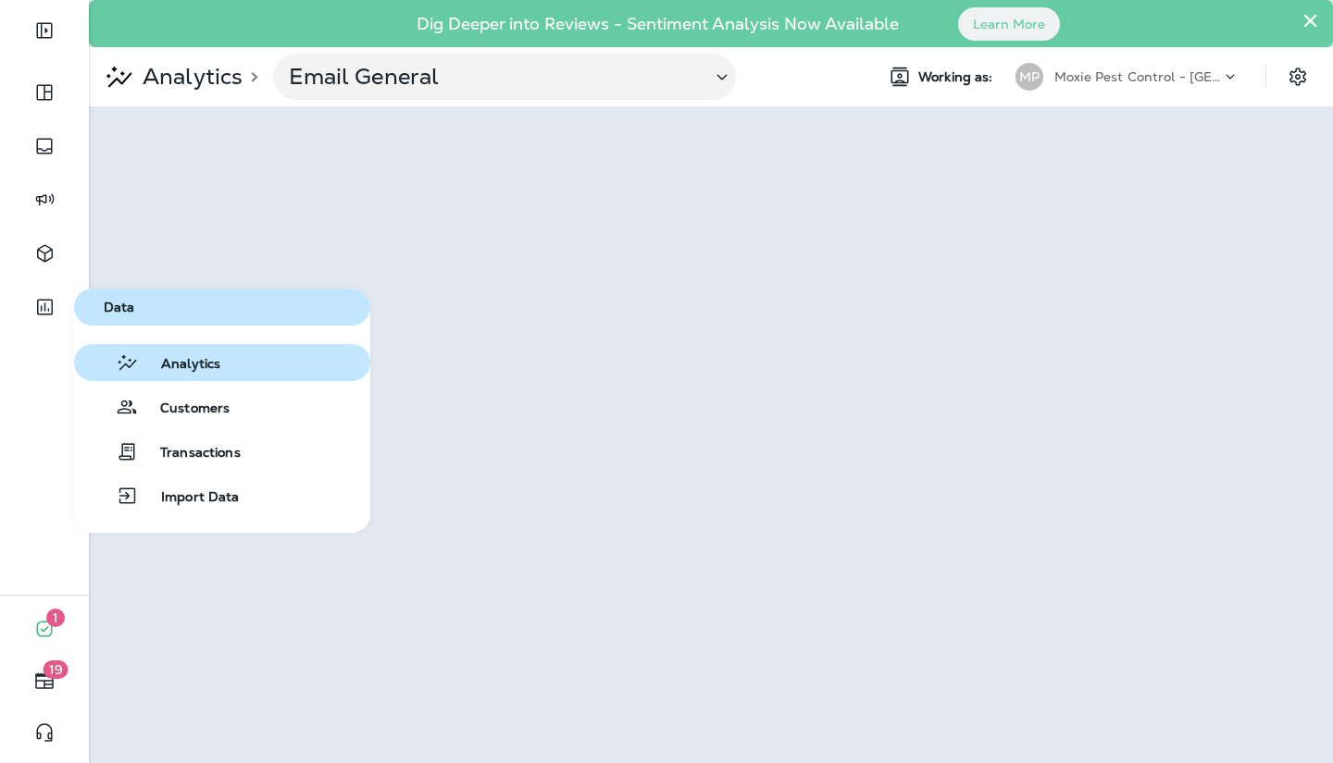
click at [186, 367] on span "Analytics" at bounding box center [179, 365] width 81 height 18
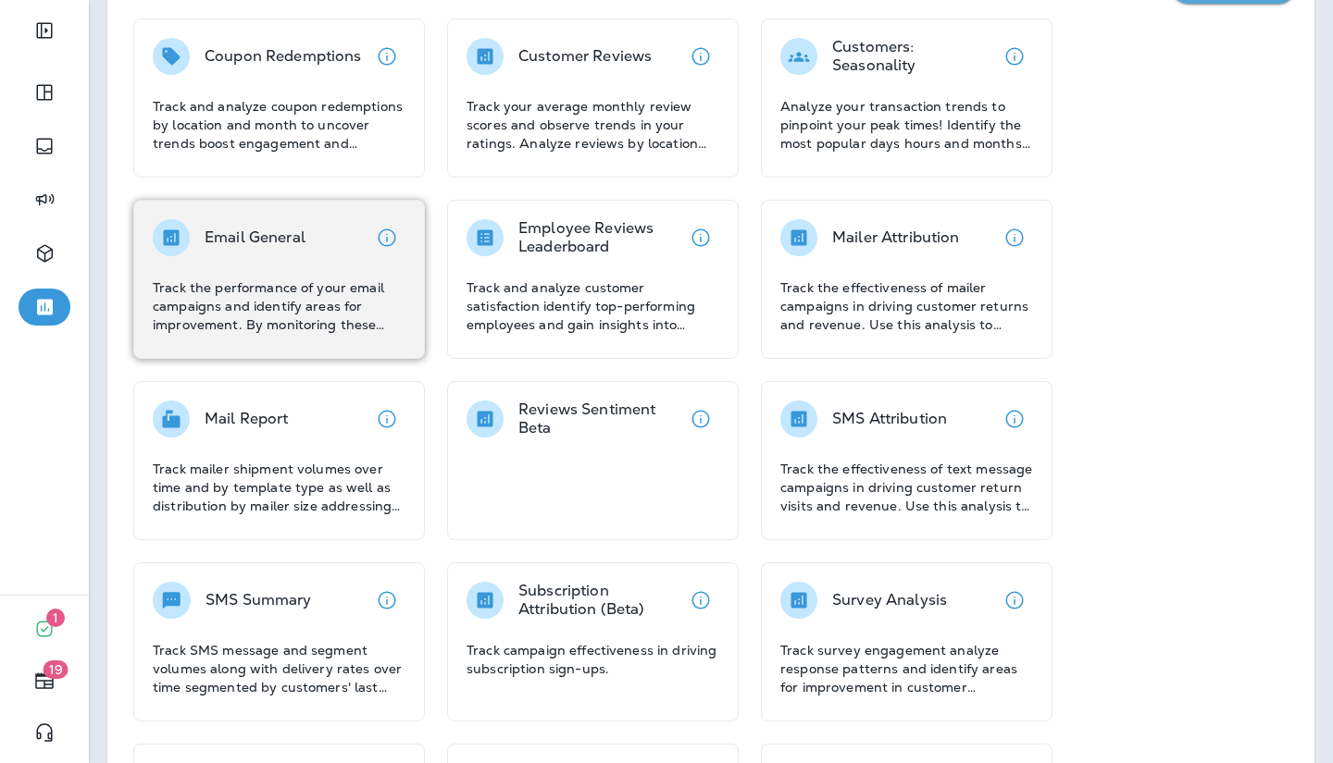
scroll to position [179, 0]
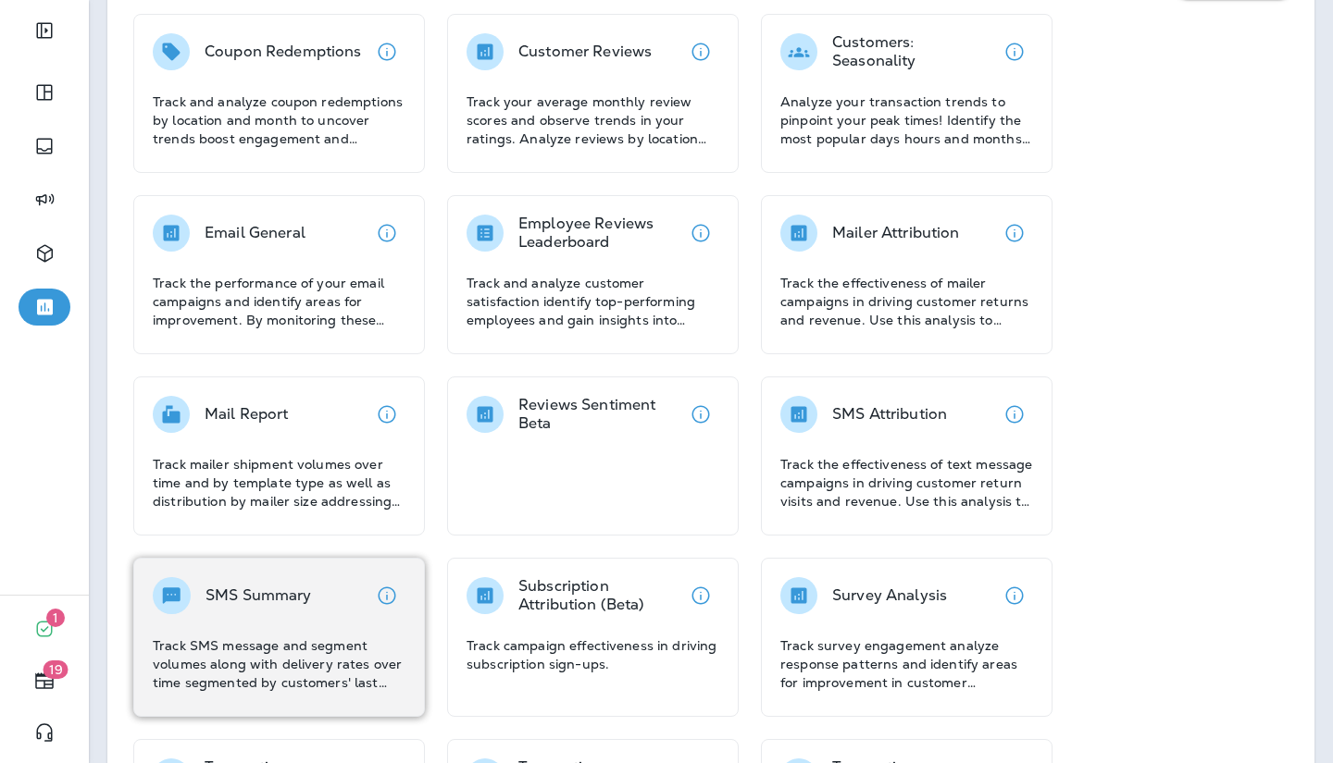
click at [246, 649] on p "Track SMS message and segment volumes along with delivery rates over time segme…" at bounding box center [279, 665] width 253 height 56
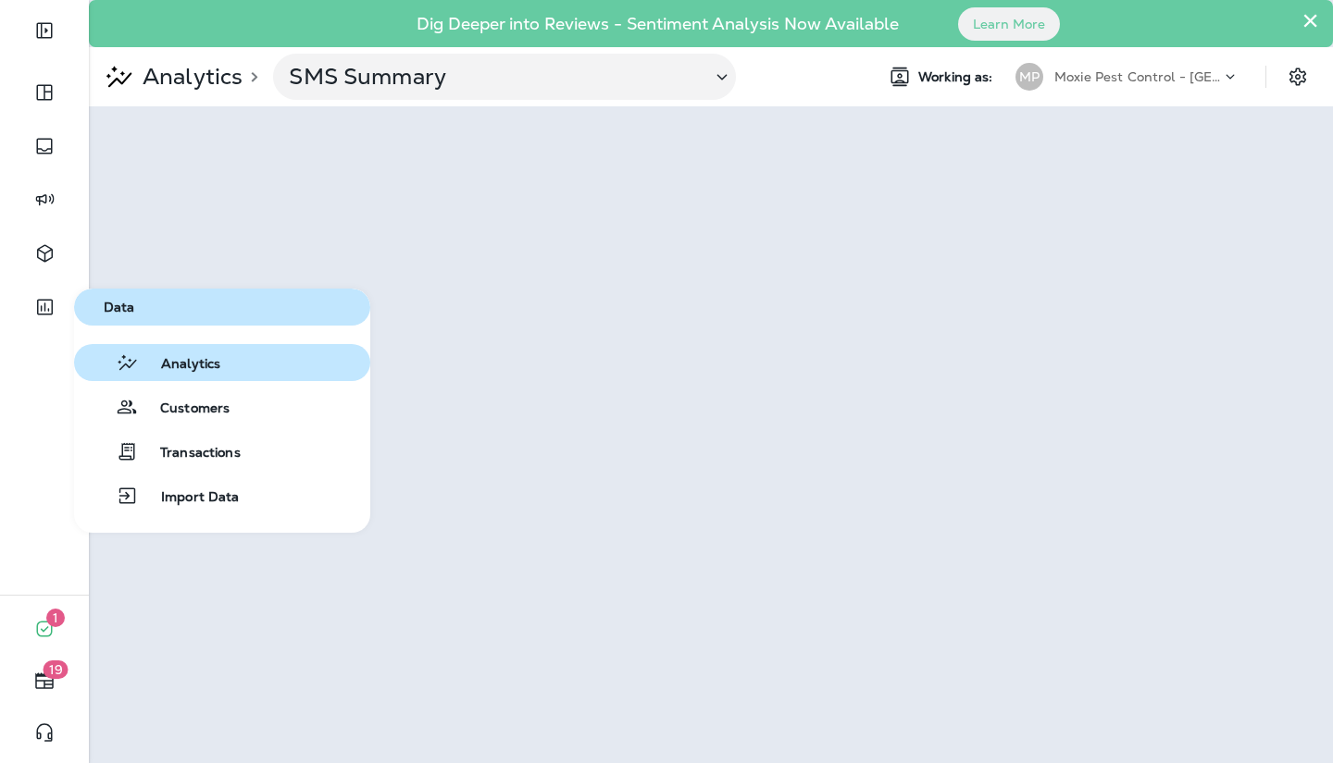
click at [132, 355] on icon "button" at bounding box center [127, 363] width 23 height 22
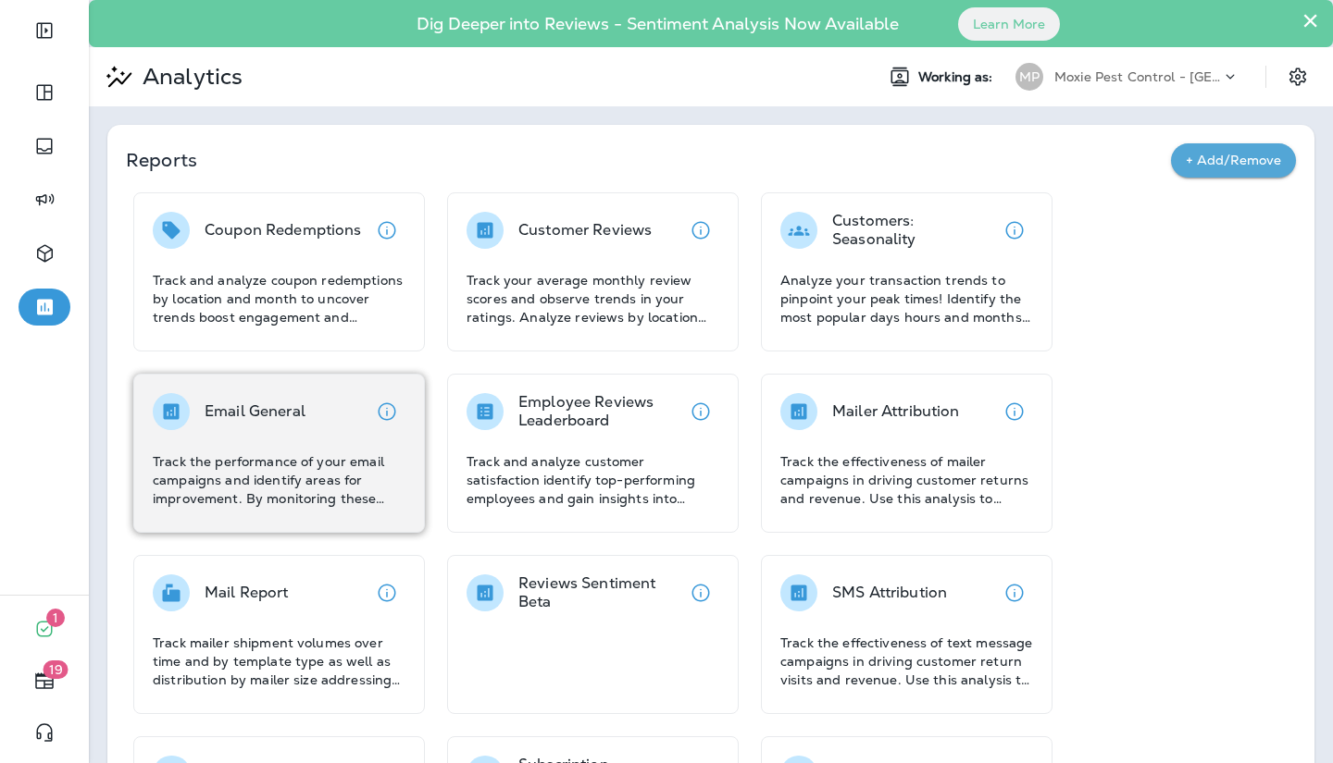
click at [213, 456] on p "Track the performance of your email campaigns and identify areas for improvemen…" at bounding box center [279, 481] width 253 height 56
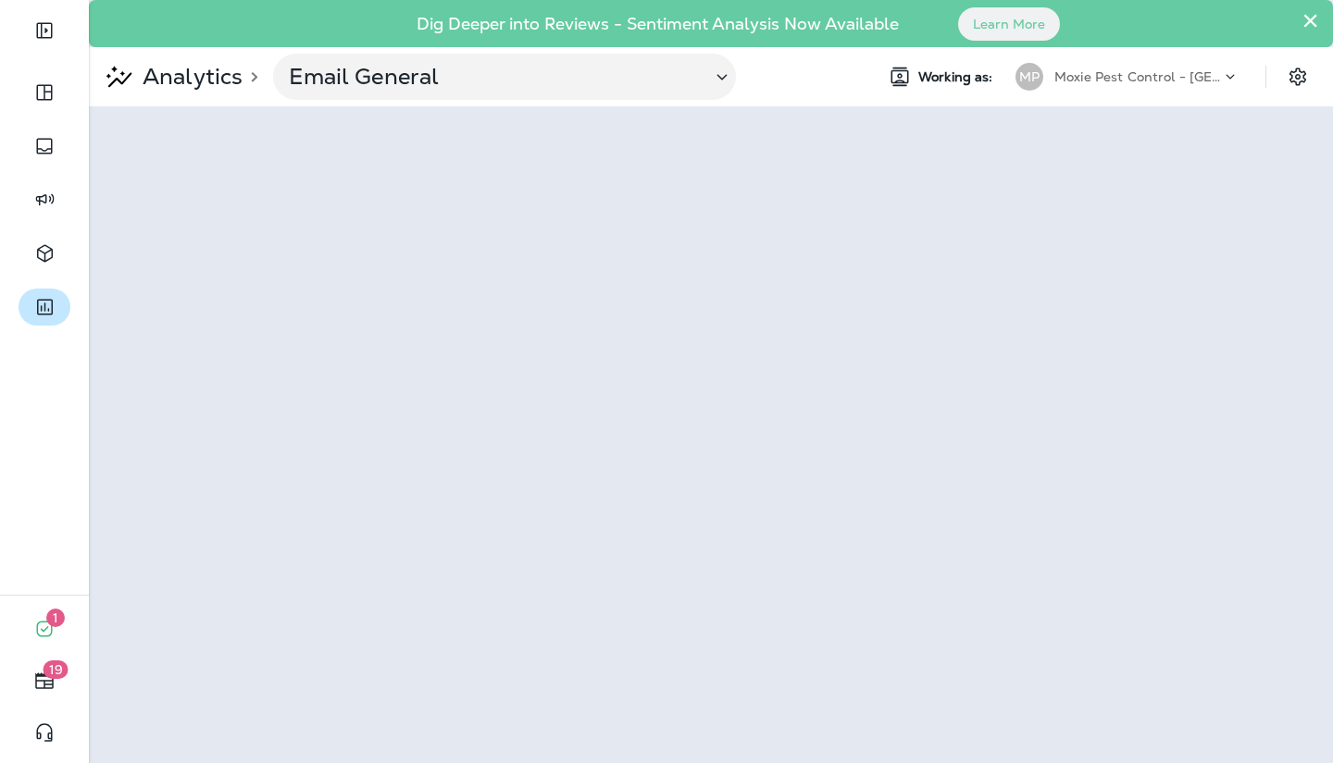
click at [48, 325] on button "button" at bounding box center [45, 307] width 52 height 37
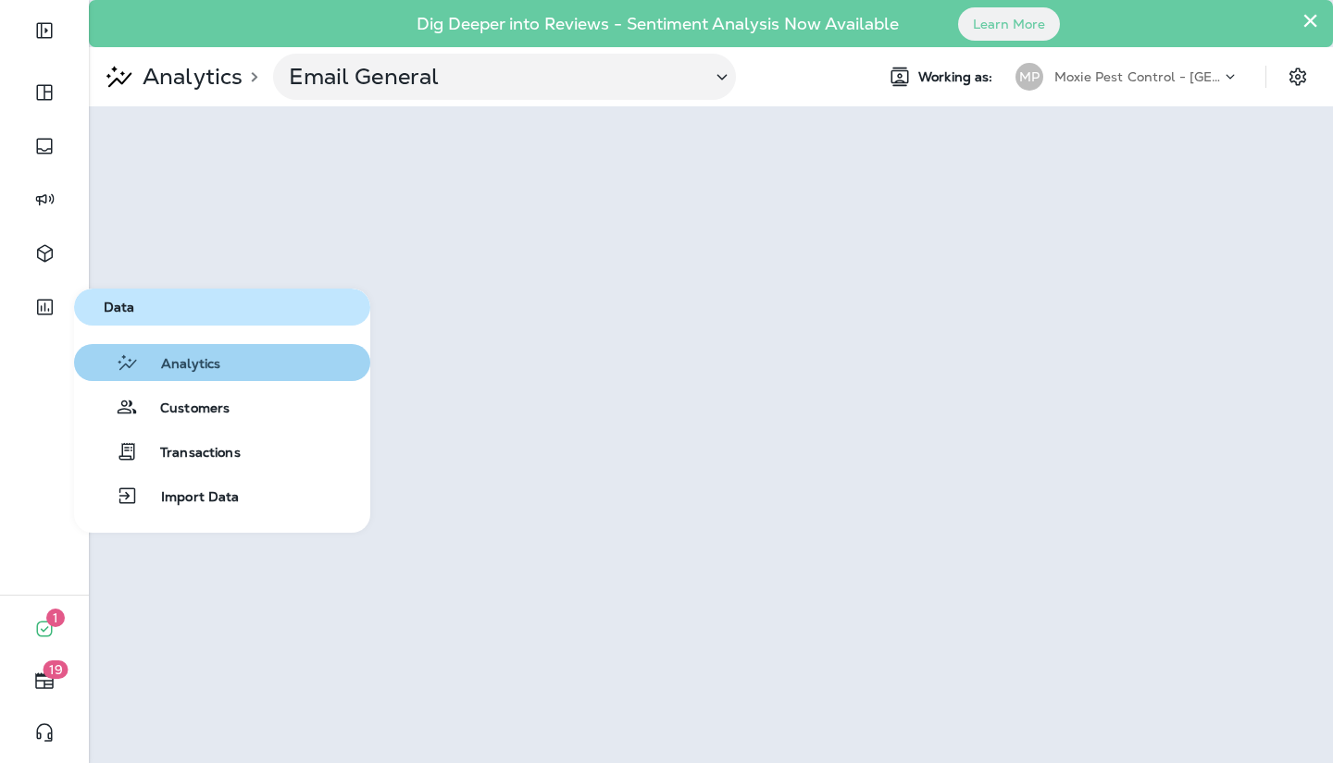
click at [139, 371] on span "Analytics" at bounding box center [179, 365] width 81 height 18
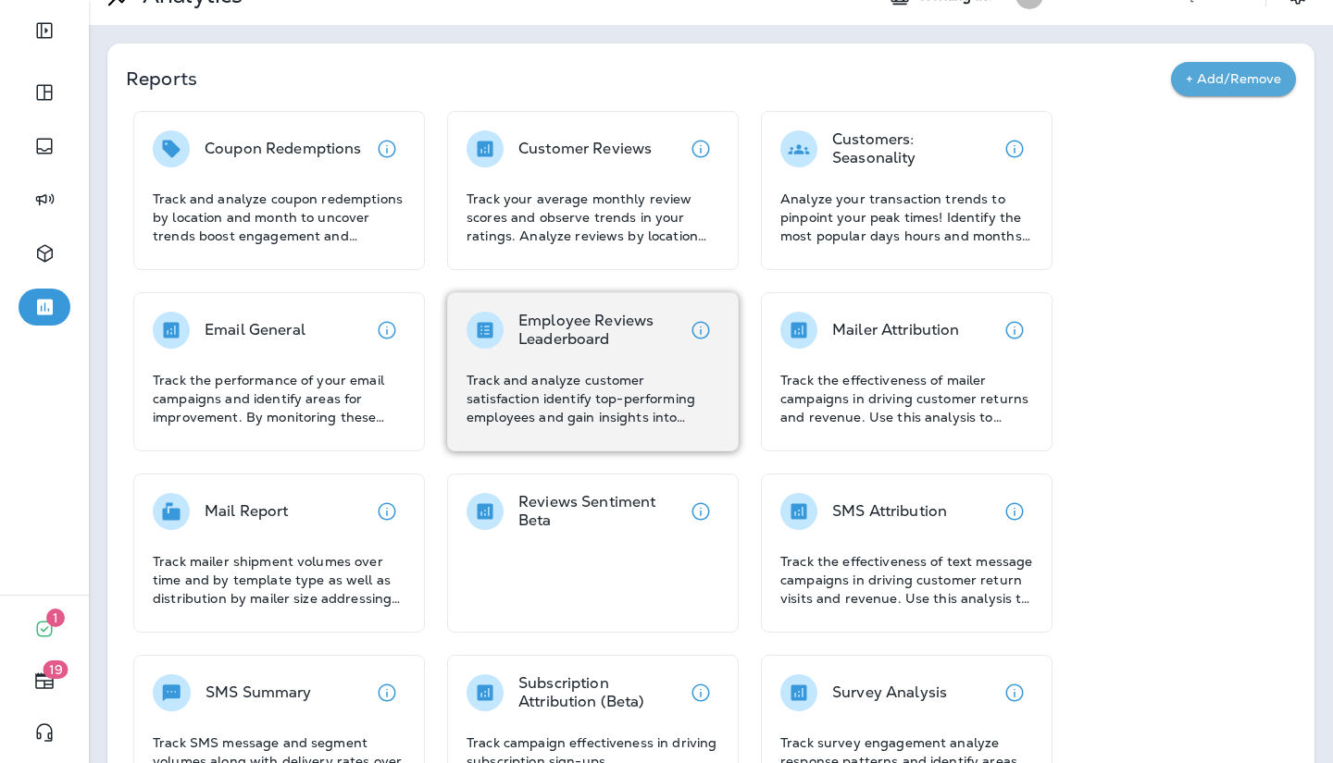
scroll to position [99, 0]
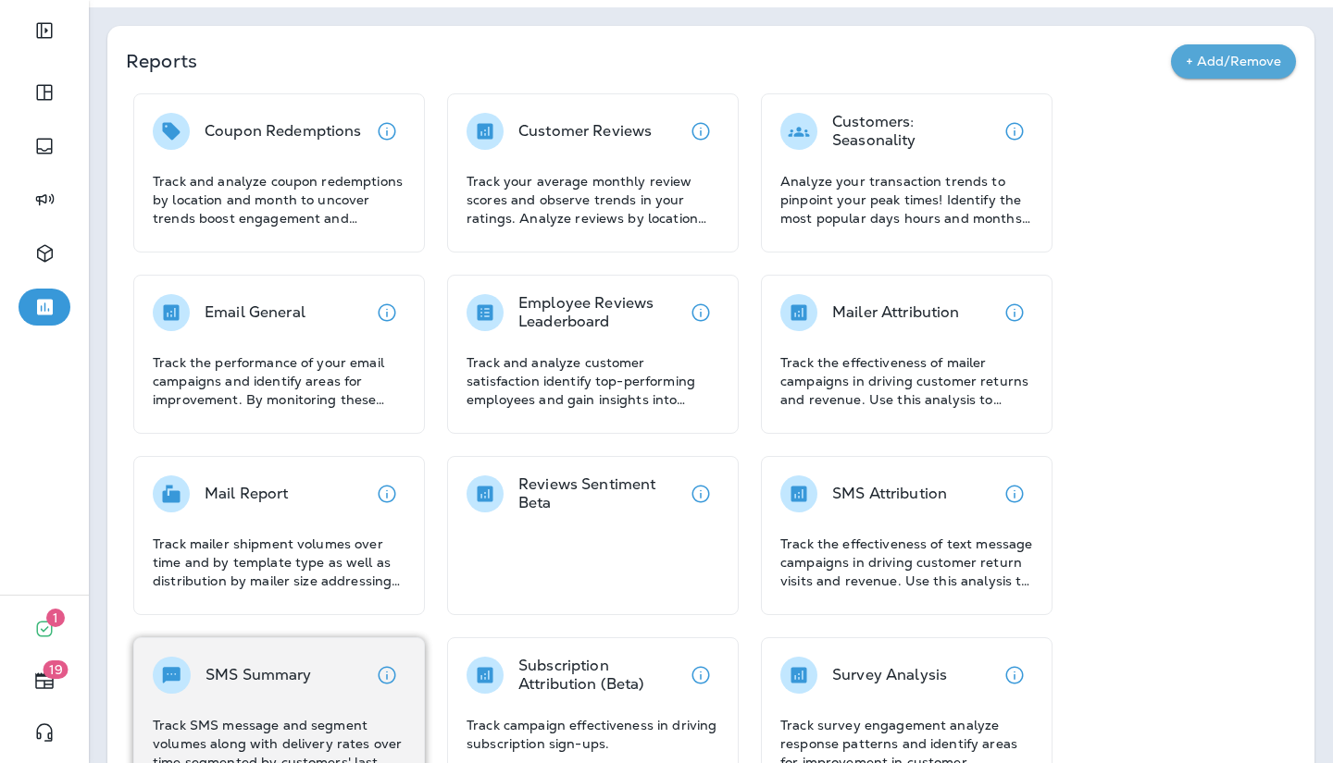
click at [290, 691] on div "SMS Summary" at bounding box center [258, 675] width 106 height 37
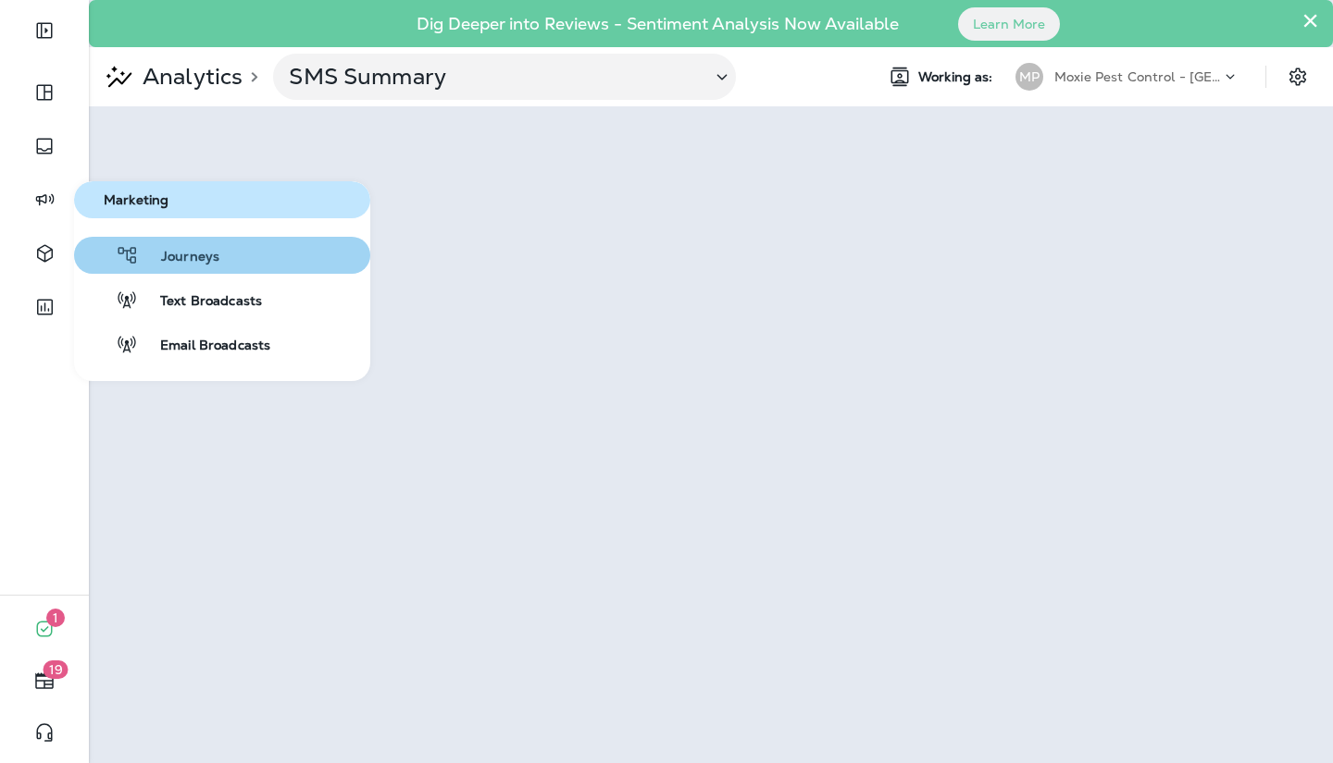
click at [140, 254] on span "Journeys" at bounding box center [179, 258] width 81 height 18
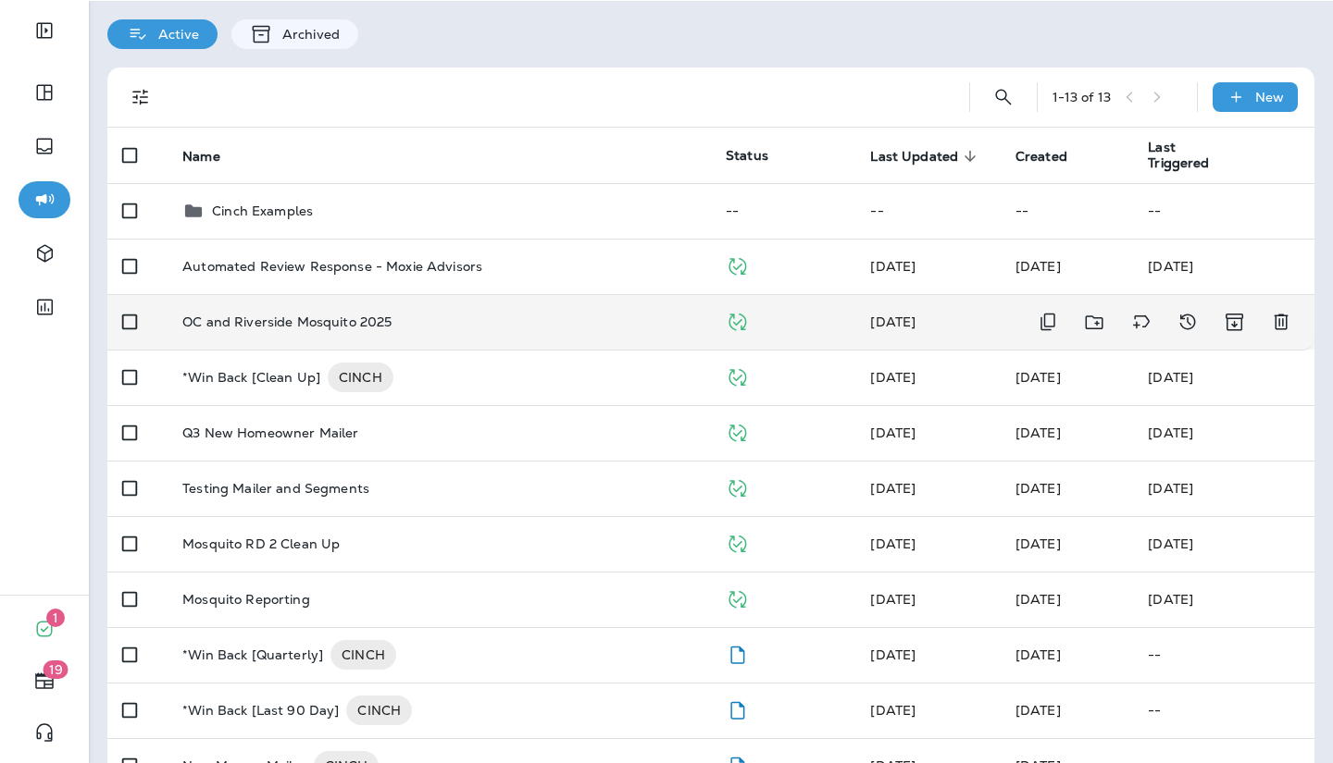
scroll to position [135, 0]
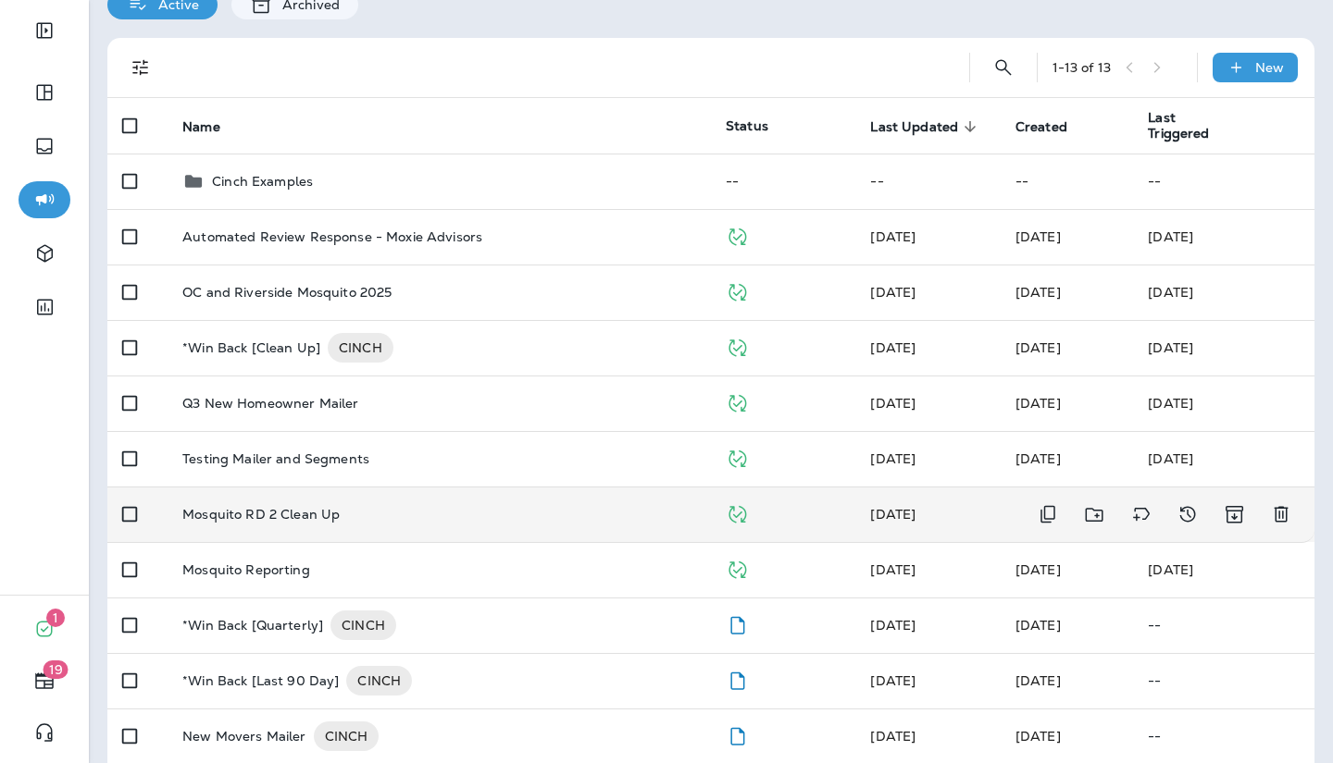
click at [301, 529] on td "Mosquito RD 2 Clean Up" at bounding box center [438, 515] width 543 height 56
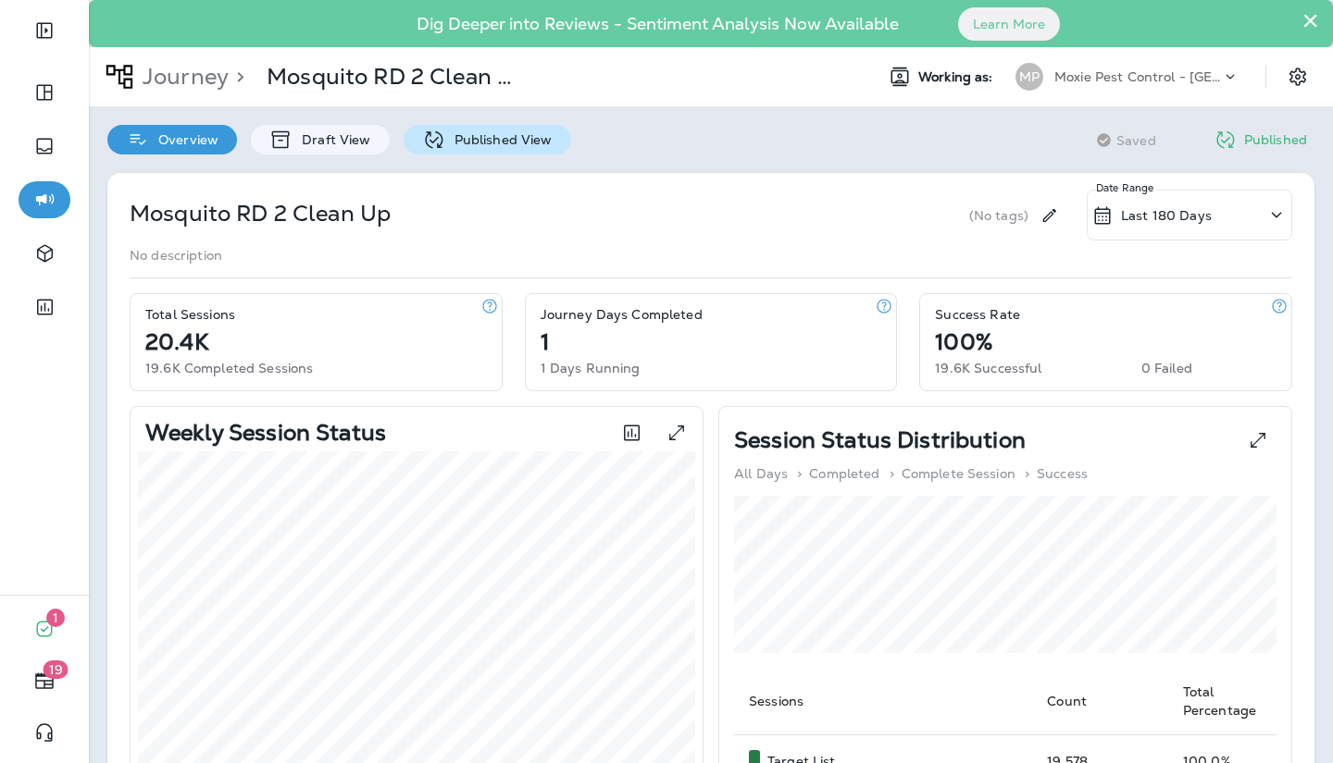
click at [505, 135] on p "Published View" at bounding box center [498, 139] width 107 height 15
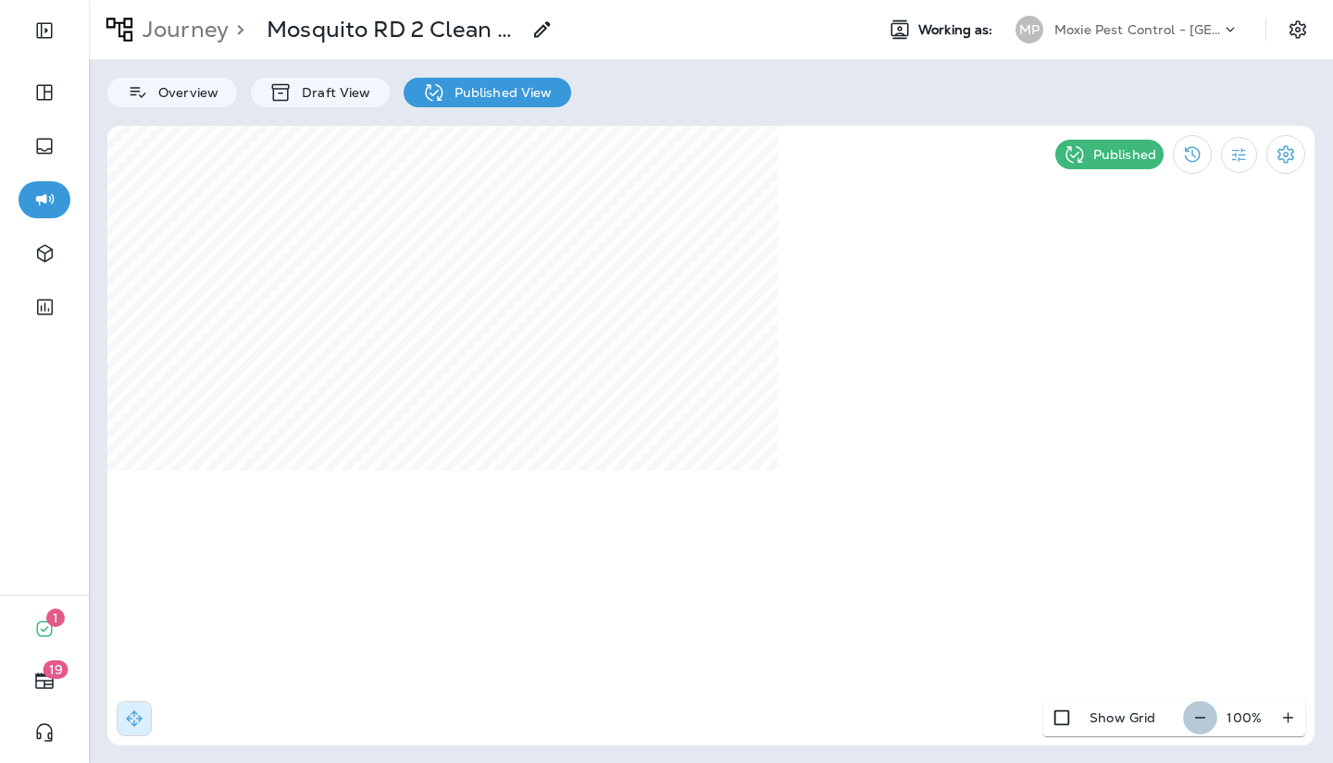
click at [1197, 726] on icon "button" at bounding box center [1199, 718] width 19 height 19
click at [1197, 726] on icon "button" at bounding box center [1206, 718] width 19 height 19
click at [1293, 723] on icon "button" at bounding box center [1287, 718] width 19 height 19
click at [1209, 717] on icon "button" at bounding box center [1206, 718] width 19 height 19
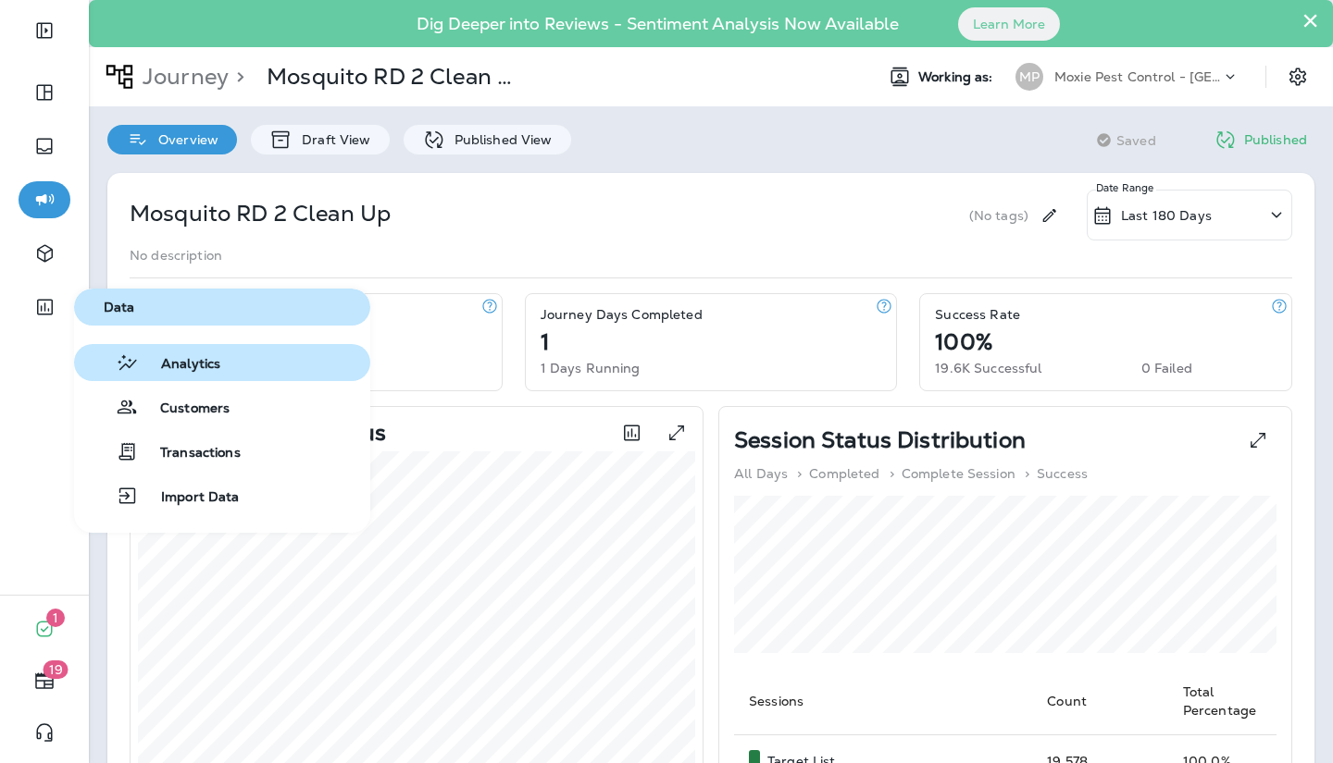
click at [156, 371] on span "Analytics" at bounding box center [179, 365] width 81 height 18
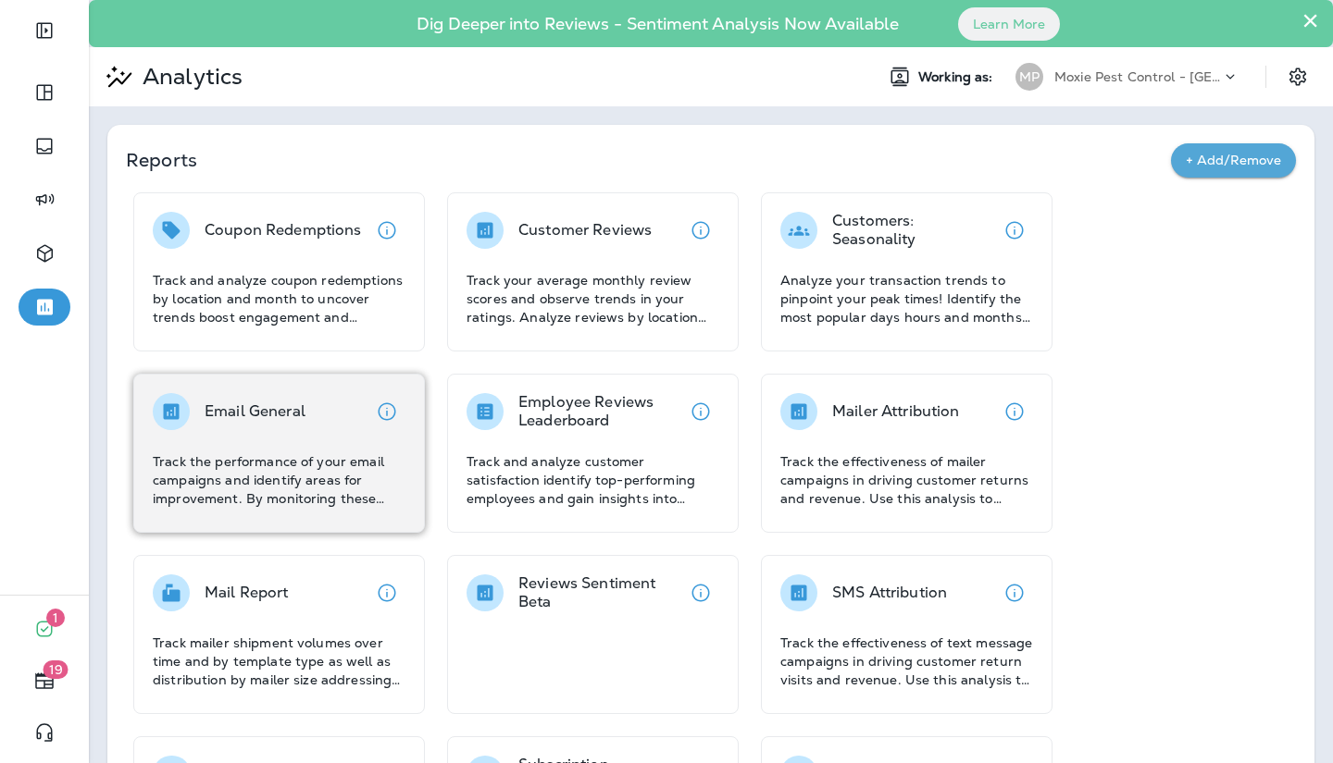
click at [199, 417] on div "Email General" at bounding box center [229, 411] width 153 height 37
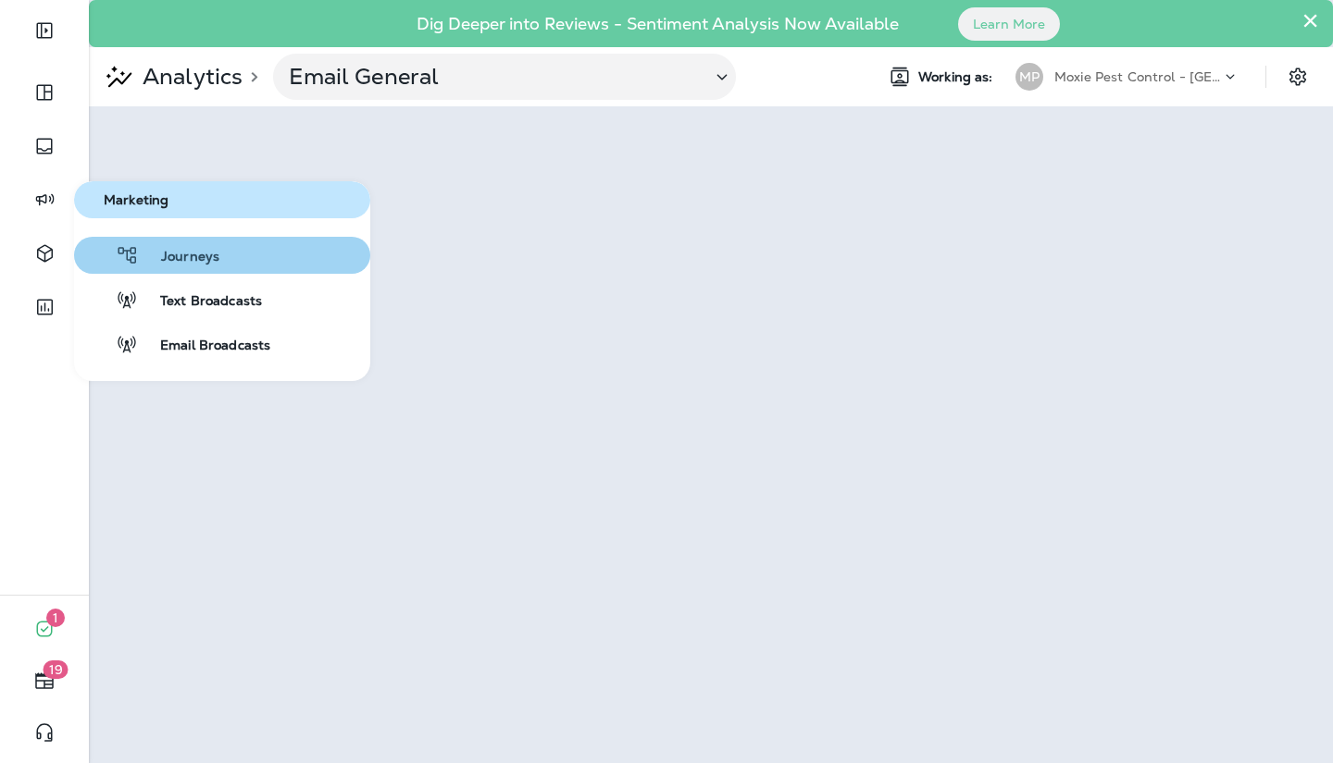
click at [166, 272] on button "Journeys" at bounding box center [222, 255] width 296 height 37
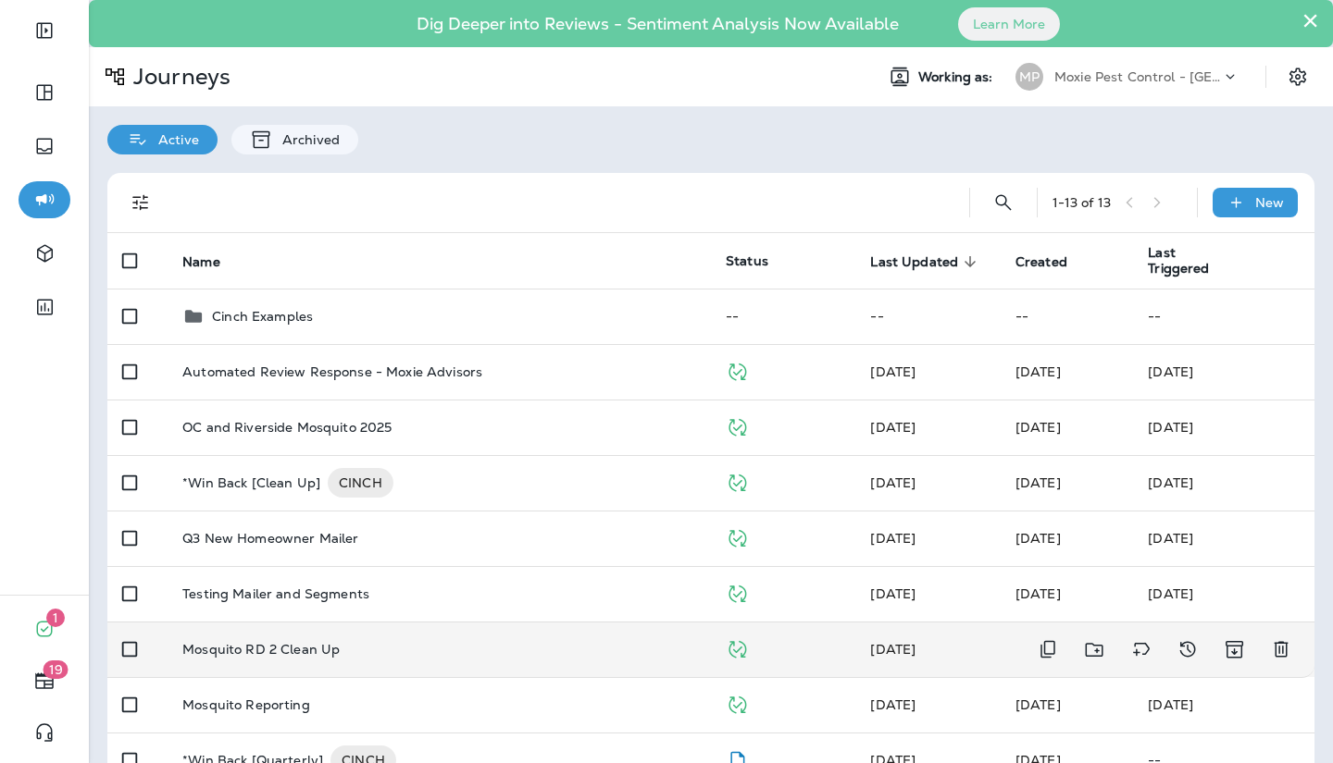
click at [262, 646] on p "Mosquito RD 2 Clean Up" at bounding box center [260, 649] width 157 height 15
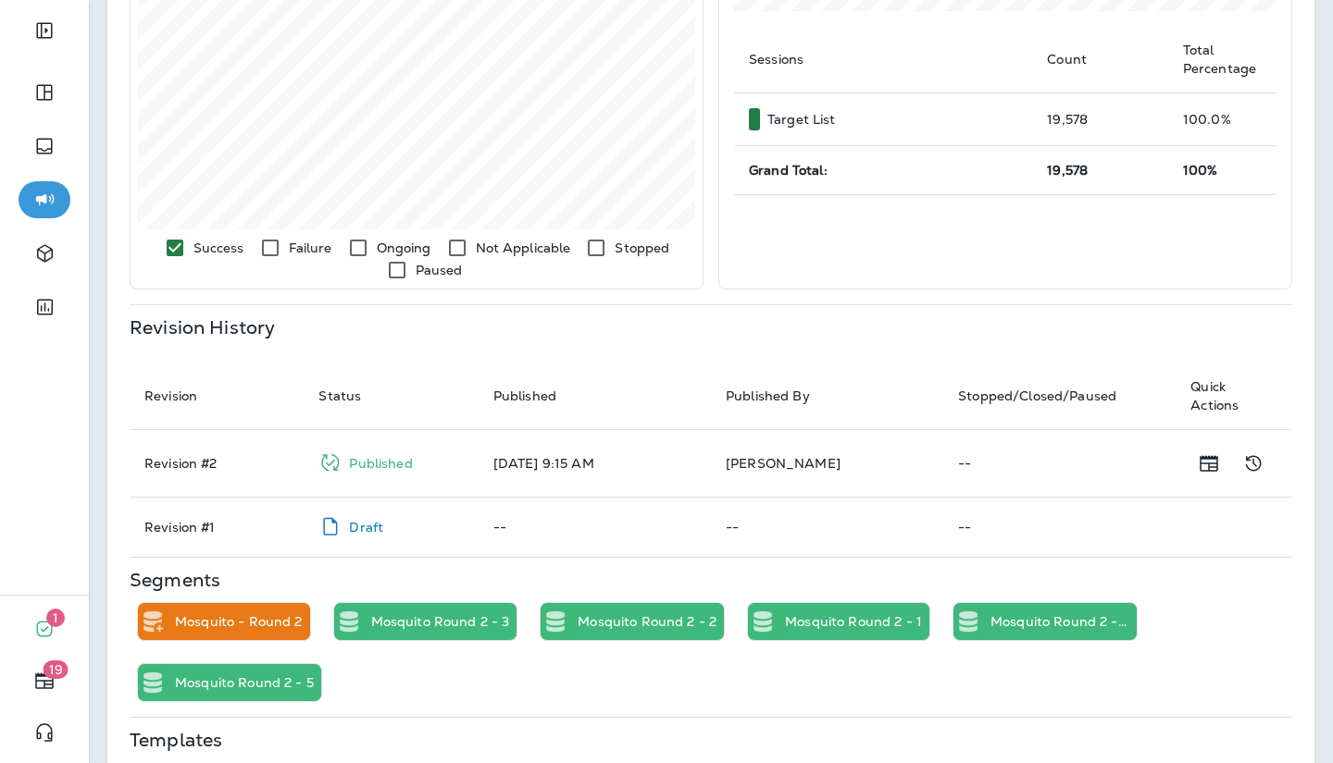
scroll to position [686, 0]
